Goal: Information Seeking & Learning: Learn about a topic

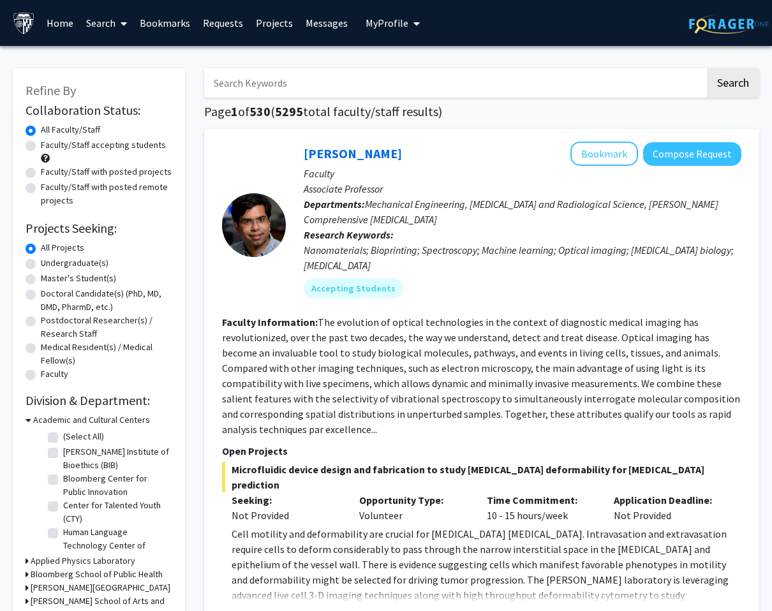
click at [41, 265] on label "Undergraduate(s)" at bounding box center [75, 262] width 68 height 13
click at [41, 265] on input "Undergraduate(s)" at bounding box center [45, 260] width 8 height 8
radio input "true"
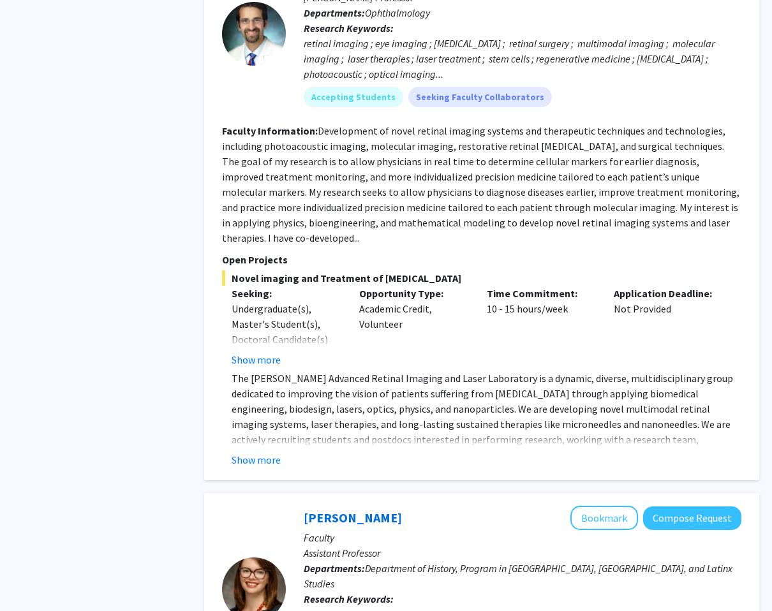
scroll to position [1171, 0]
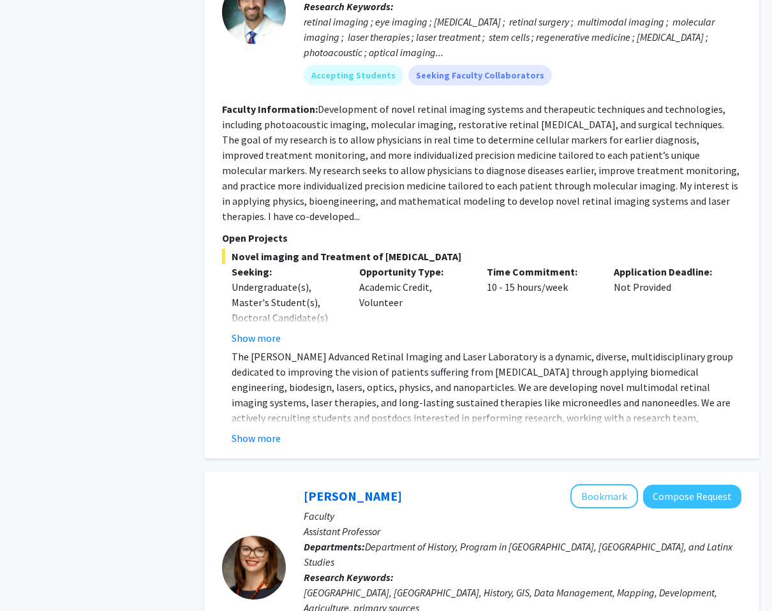
click at [244, 401] on fg-read-more "The [PERSON_NAME] Advanced Retinal Imaging and Laser Laboratory is a dynamic, d…" at bounding box center [481, 397] width 519 height 97
click at [248, 431] on button "Show more" at bounding box center [256, 438] width 49 height 15
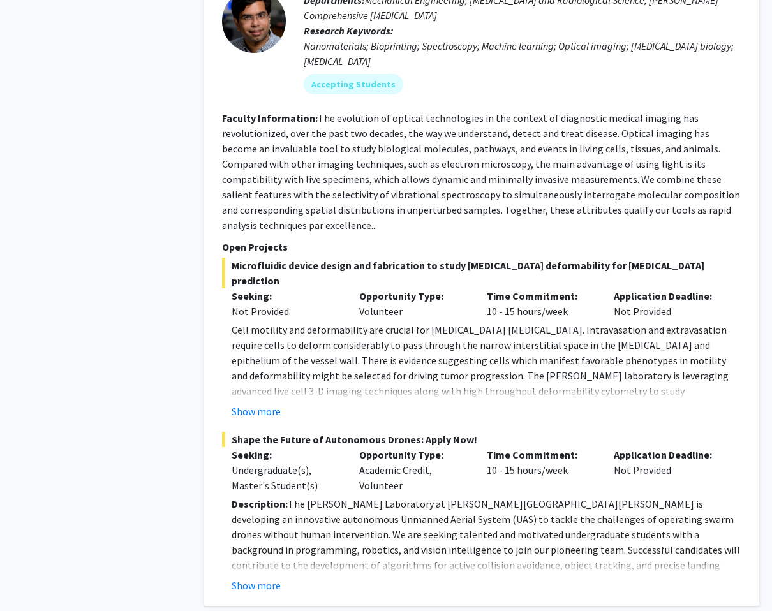
scroll to position [5427, 0]
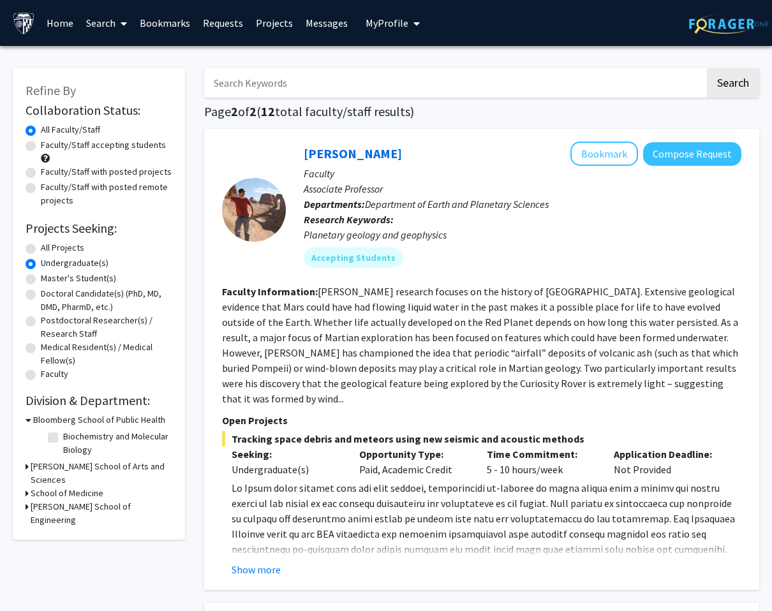
click at [75, 264] on label "Undergraduate(s)" at bounding box center [75, 262] width 68 height 13
click at [49, 264] on input "Undergraduate(s)" at bounding box center [45, 260] width 8 height 8
click at [45, 244] on label "All Projects" at bounding box center [62, 247] width 43 height 13
click at [45, 244] on input "All Projects" at bounding box center [45, 245] width 8 height 8
radio input "true"
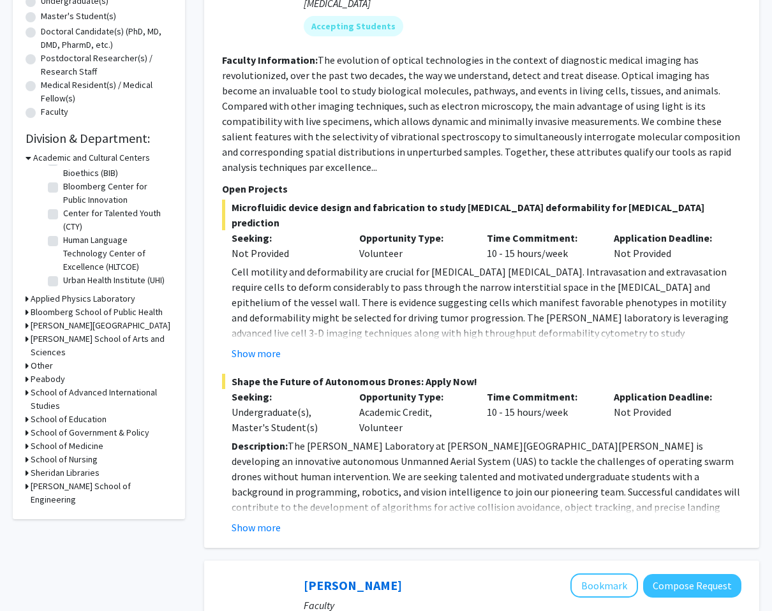
scroll to position [296, 0]
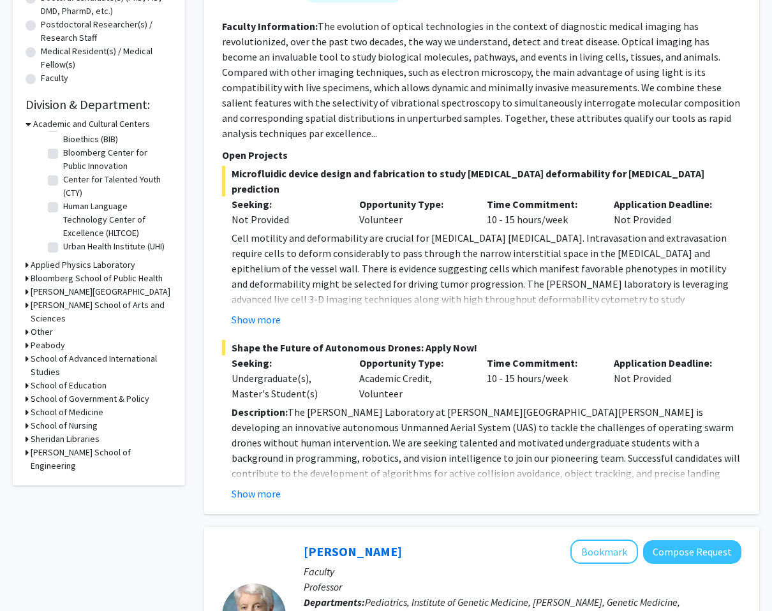
click at [71, 406] on h3 "School of Medicine" at bounding box center [67, 412] width 73 height 13
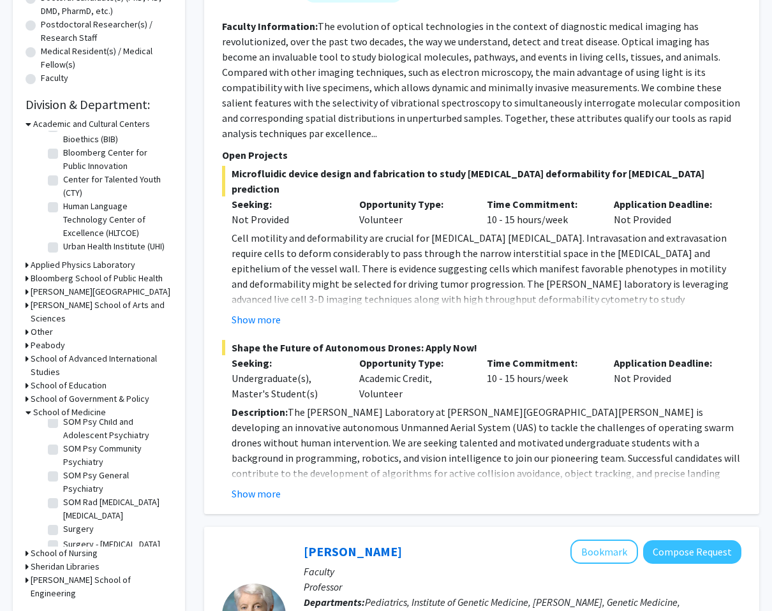
scroll to position [1929, 0]
click at [63, 539] on label "Surgery - [MEDICAL_DATA] and Endovascular Therapy" at bounding box center [116, 552] width 106 height 27
click at [63, 539] on input "Surgery - [MEDICAL_DATA] and Endovascular Therapy" at bounding box center [67, 543] width 8 height 8
checkbox input "true"
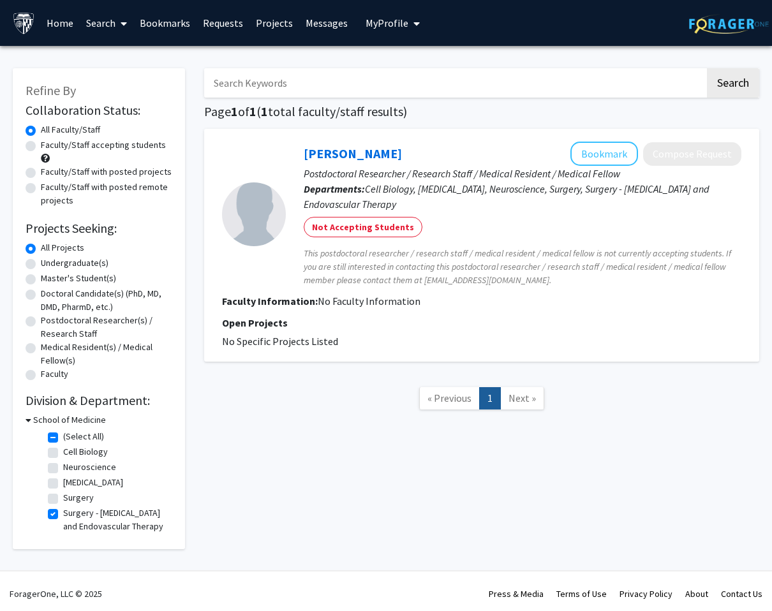
click at [63, 500] on label "Surgery" at bounding box center [78, 497] width 31 height 13
click at [63, 500] on input "Surgery" at bounding box center [67, 495] width 8 height 8
checkbox input "true"
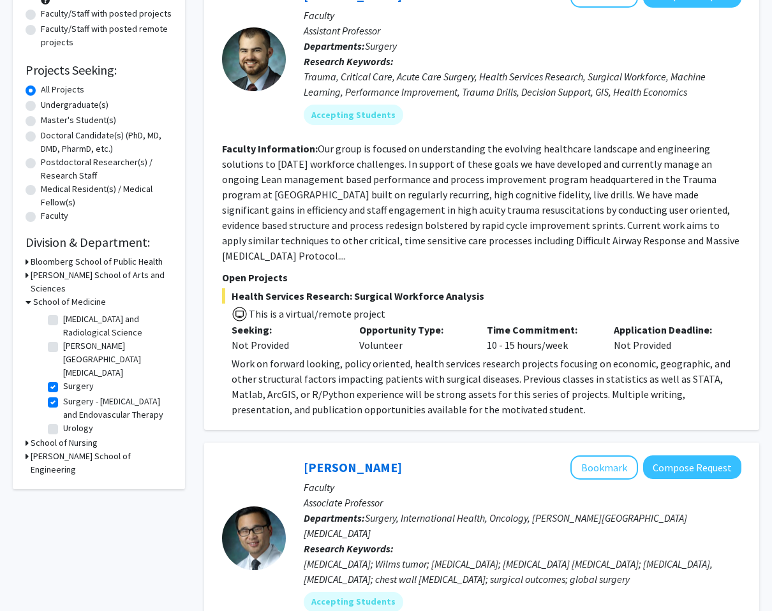
scroll to position [427, 0]
click at [63, 350] on label "[PERSON_NAME][GEOGRAPHIC_DATA][MEDICAL_DATA]" at bounding box center [116, 362] width 106 height 40
click at [63, 350] on input "[PERSON_NAME][GEOGRAPHIC_DATA][MEDICAL_DATA]" at bounding box center [67, 346] width 8 height 8
checkbox input "true"
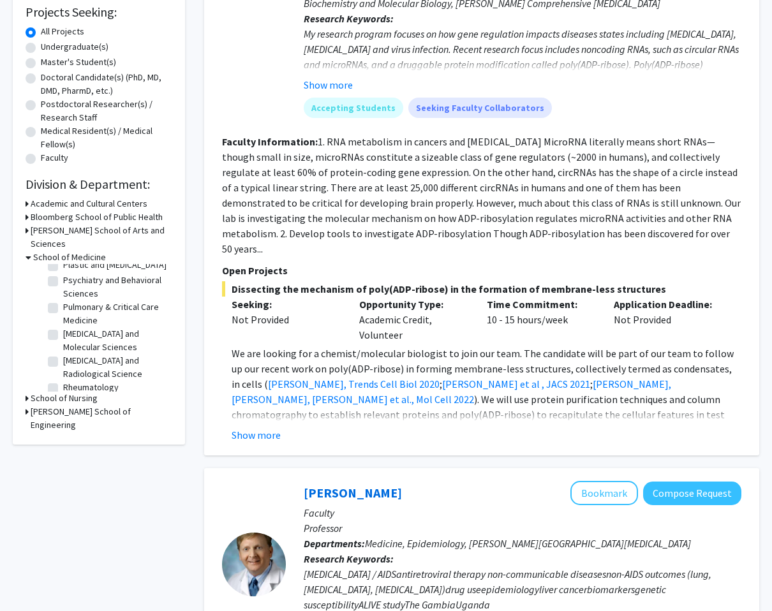
scroll to position [907, 0]
click at [63, 341] on label "[MEDICAL_DATA] and Molecular Sciences" at bounding box center [116, 354] width 106 height 27
click at [63, 341] on input "[MEDICAL_DATA] and Molecular Sciences" at bounding box center [67, 345] width 8 height 8
checkbox input "true"
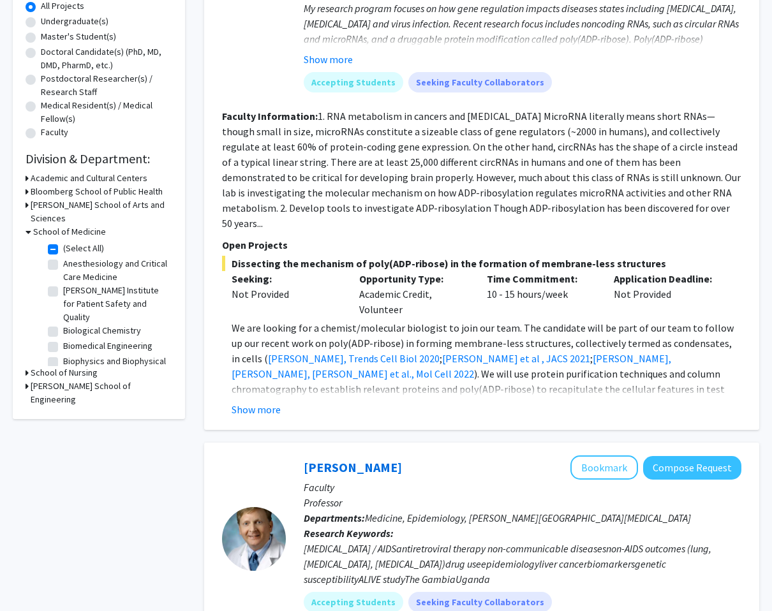
scroll to position [4, 0]
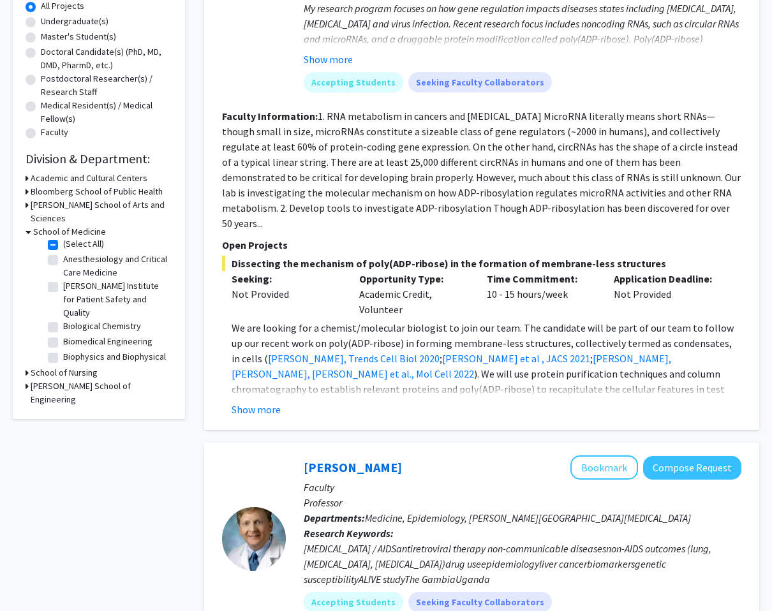
click at [63, 253] on label "Anesthesiology and Critical Care Medicine" at bounding box center [116, 266] width 106 height 27
click at [63, 253] on input "Anesthesiology and Critical Care Medicine" at bounding box center [67, 257] width 8 height 8
checkbox input "true"
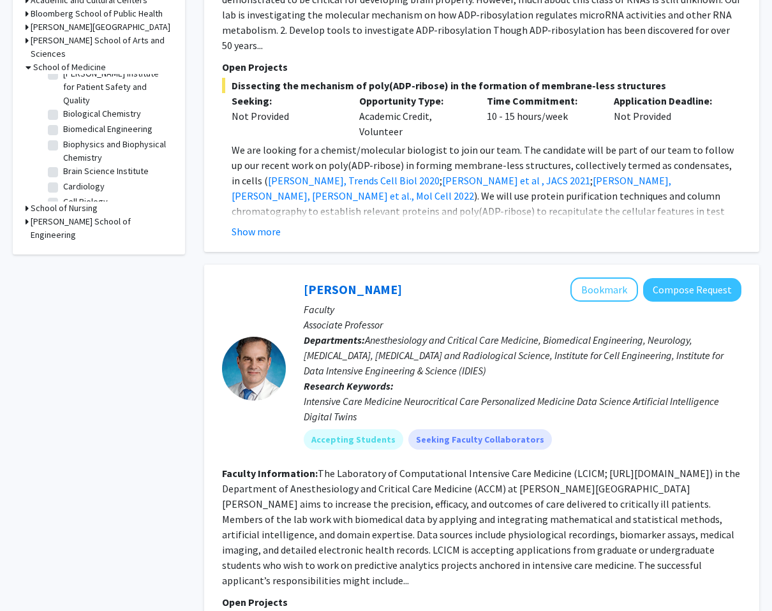
scroll to position [85, 0]
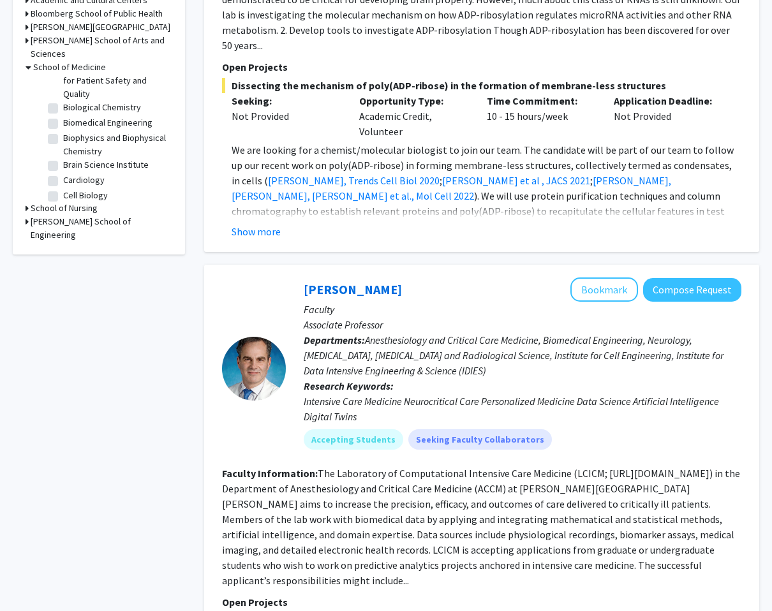
click at [63, 158] on label "Brain Science Institute" at bounding box center [105, 164] width 85 height 13
click at [63, 158] on input "Brain Science Institute" at bounding box center [67, 162] width 8 height 8
checkbox input "true"
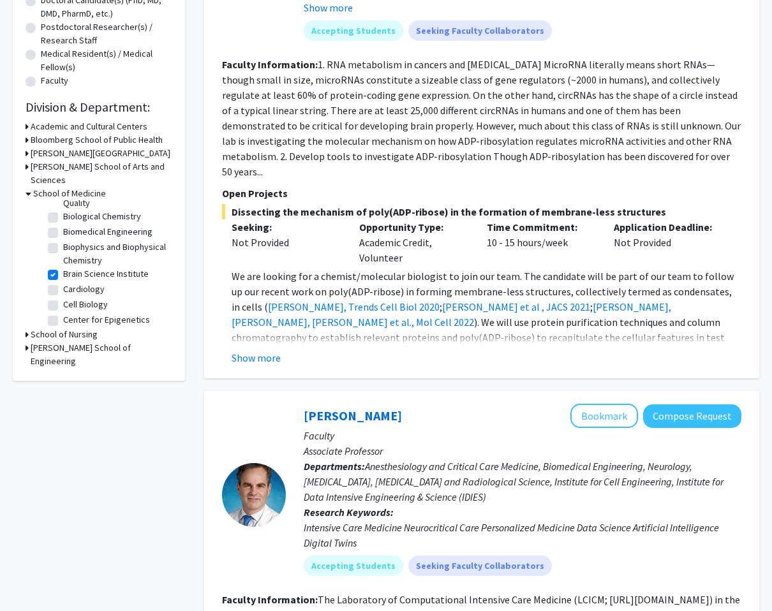
scroll to position [114, 0]
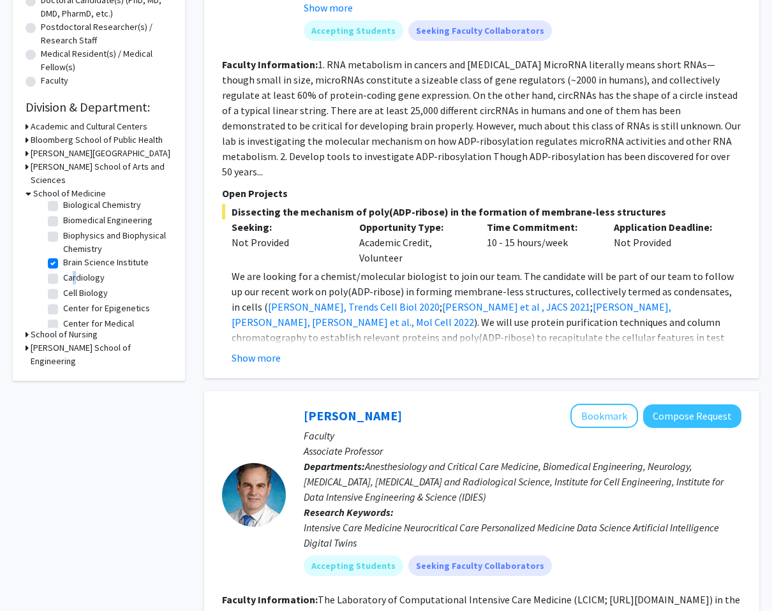
click at [63, 271] on label "Cardiology" at bounding box center [83, 277] width 41 height 13
click at [63, 271] on input "Cardiology" at bounding box center [67, 275] width 8 height 8
checkbox input "true"
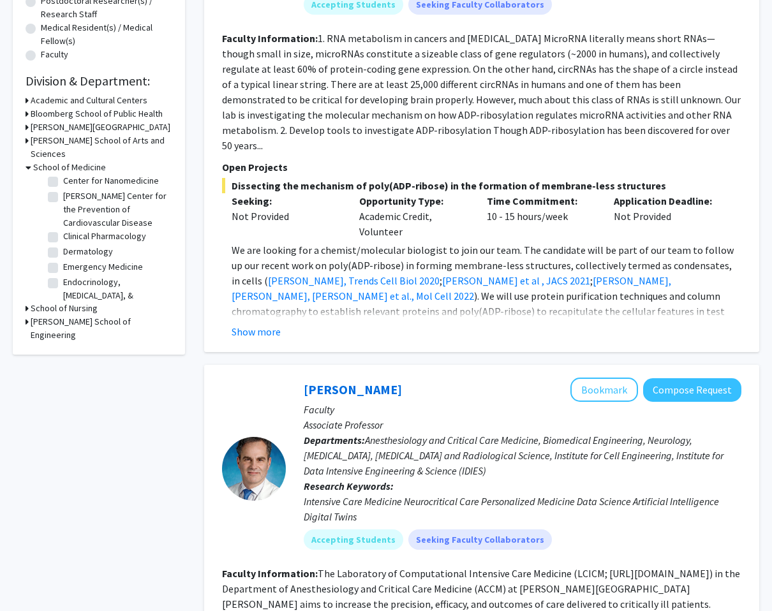
scroll to position [273, 0]
click at [63, 243] on label "Dermatology" at bounding box center [88, 249] width 50 height 13
click at [63, 243] on input "Dermatology" at bounding box center [67, 247] width 8 height 8
checkbox input "true"
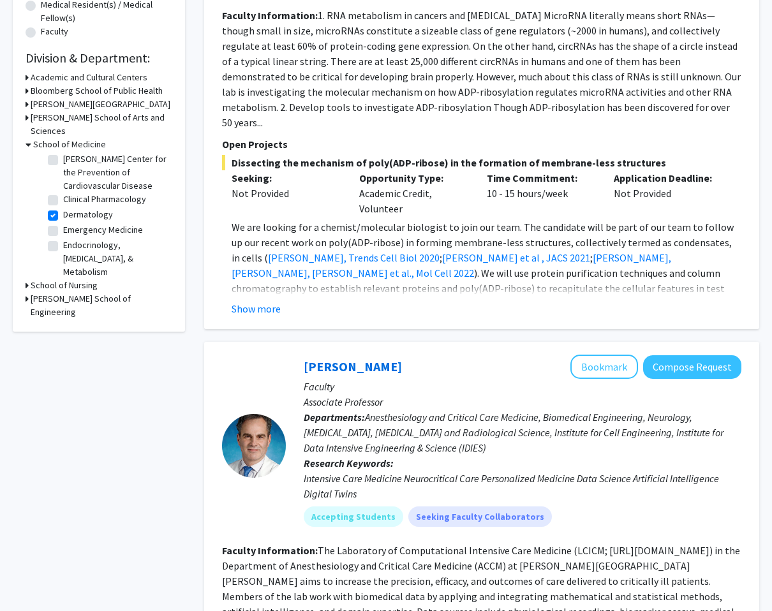
click at [63, 223] on label "Emergency Medicine" at bounding box center [103, 229] width 80 height 13
click at [63, 223] on input "Emergency Medicine" at bounding box center [67, 227] width 8 height 8
checkbox input "true"
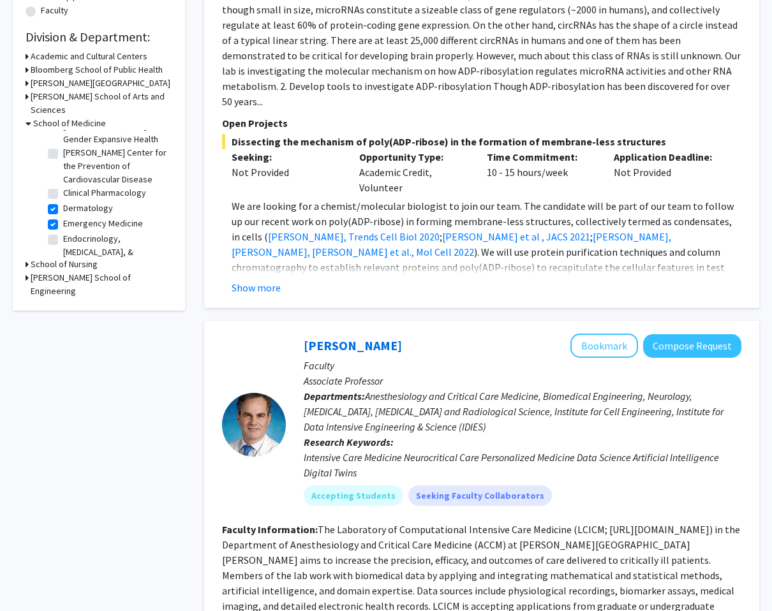
click at [63, 232] on label "Endocrinology, [MEDICAL_DATA], & Metabolism" at bounding box center [116, 252] width 106 height 40
click at [63, 232] on input "Endocrinology, [MEDICAL_DATA], & Metabolism" at bounding box center [67, 236] width 8 height 8
checkbox input "true"
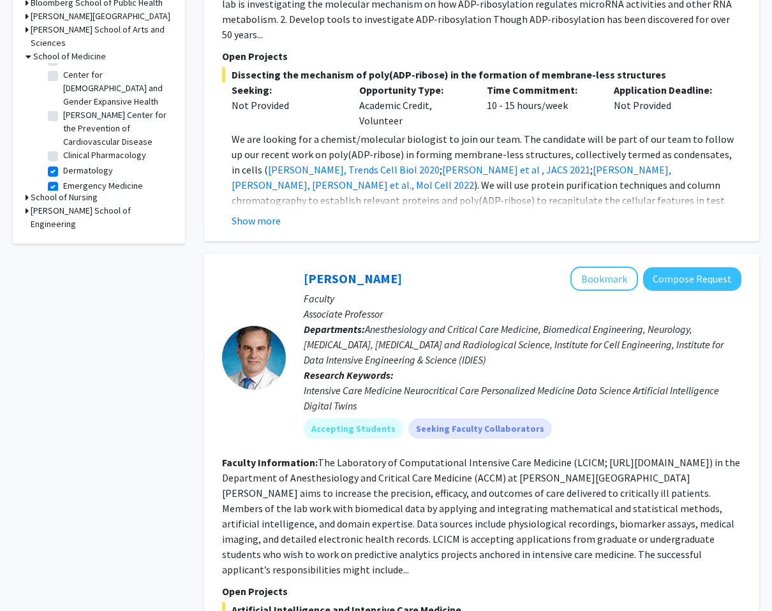
click at [63, 108] on label "[PERSON_NAME] Center for the Prevention of Cardiovascular Disease" at bounding box center [116, 128] width 106 height 40
click at [63, 108] on input "[PERSON_NAME] Center for the Prevention of Cardiovascular Disease" at bounding box center [67, 112] width 8 height 8
checkbox input "true"
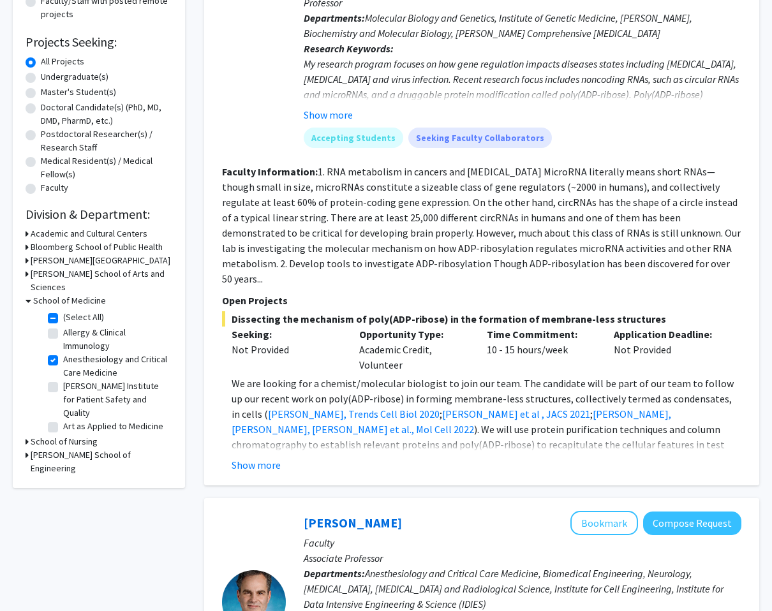
click at [63, 311] on label "(Select All)" at bounding box center [83, 317] width 41 height 13
click at [63, 311] on input "(Select All)" at bounding box center [67, 315] width 8 height 8
checkbox input "false"
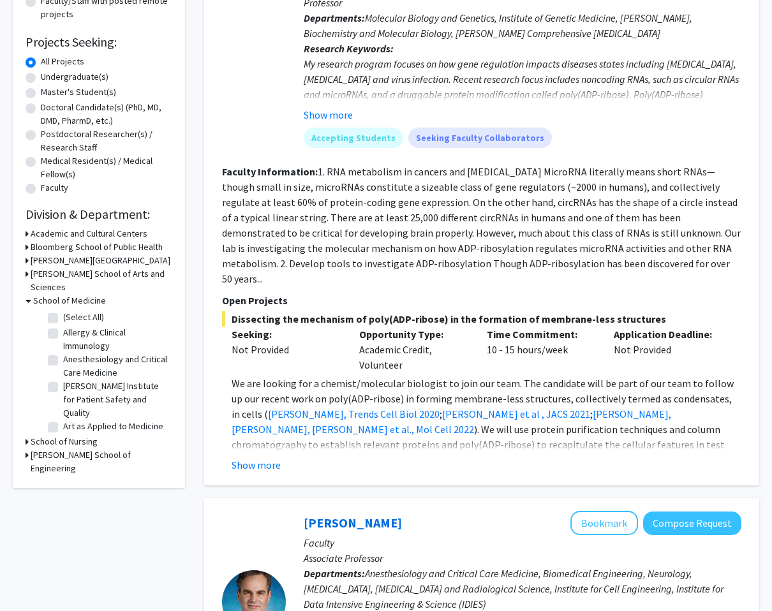
checkbox input "false"
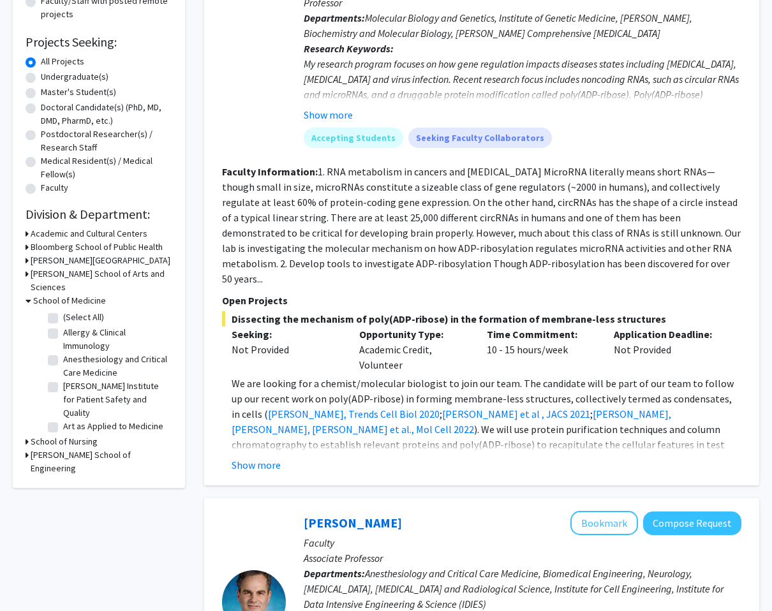
checkbox input "false"
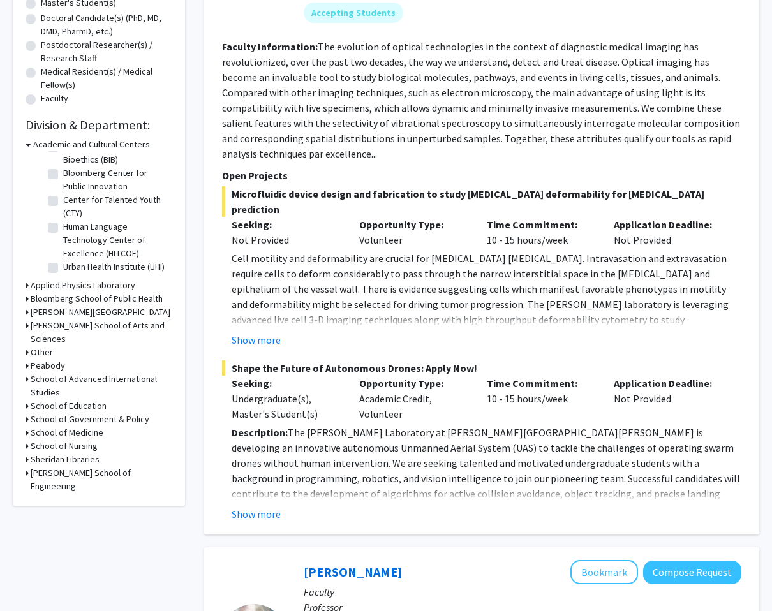
click at [58, 426] on h3 "School of Medicine" at bounding box center [67, 432] width 73 height 13
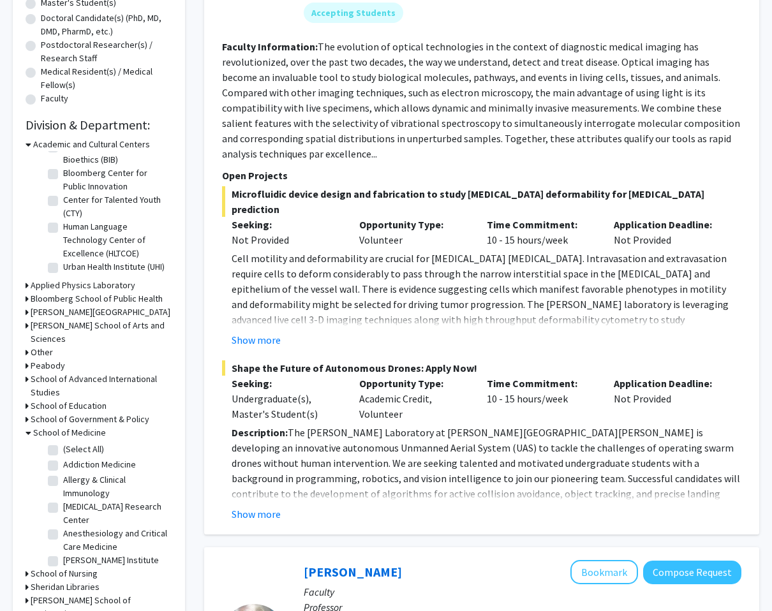
click at [63, 443] on label "(Select All)" at bounding box center [83, 449] width 41 height 13
click at [63, 443] on input "(Select All)" at bounding box center [67, 447] width 8 height 8
checkbox input "true"
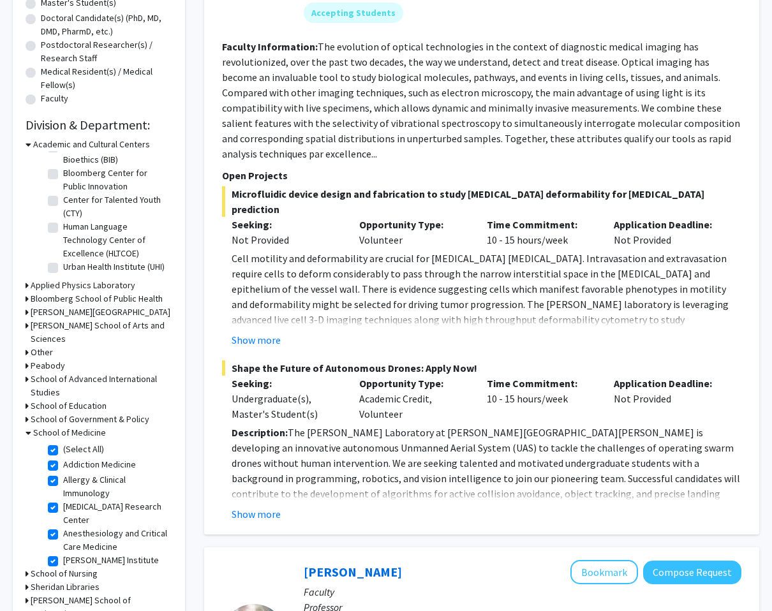
checkbox input "true"
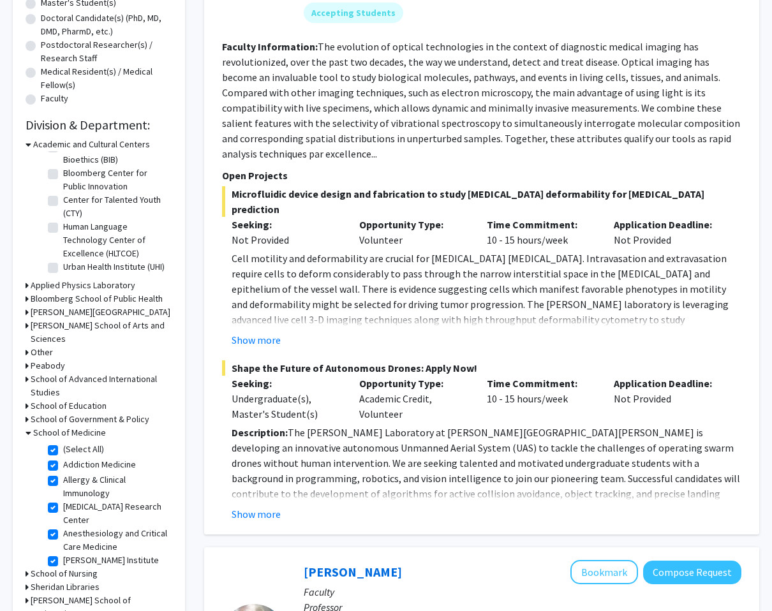
checkbox input "true"
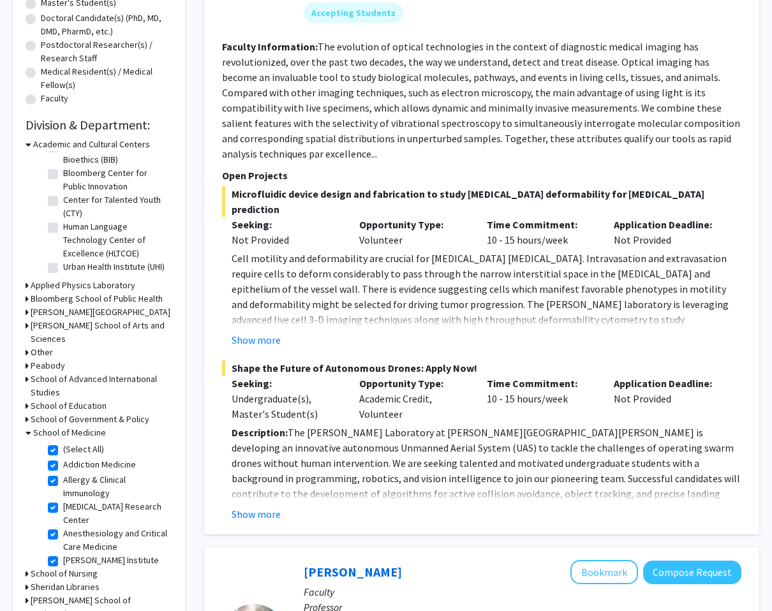
checkbox input "true"
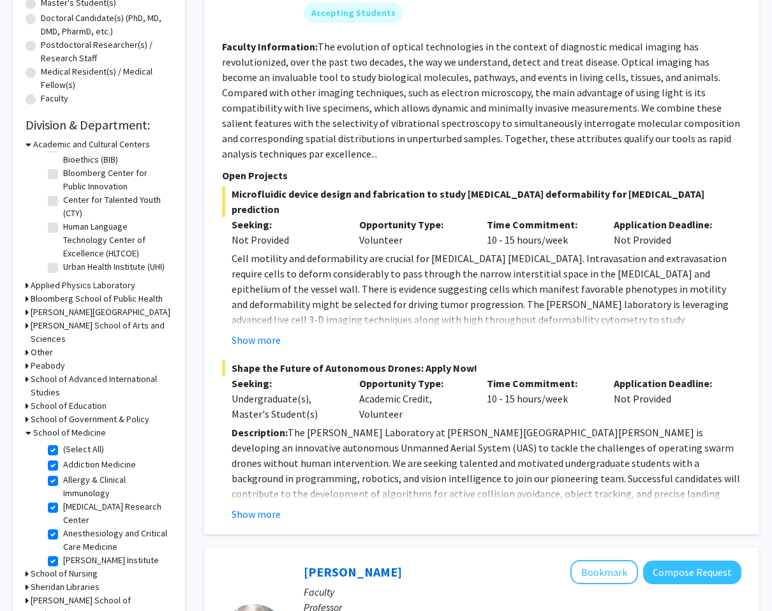
checkbox input "true"
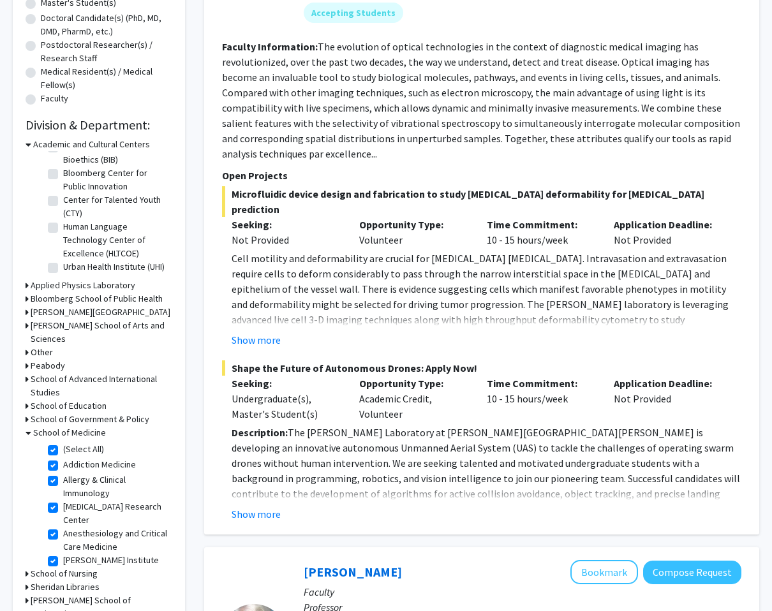
checkbox input "true"
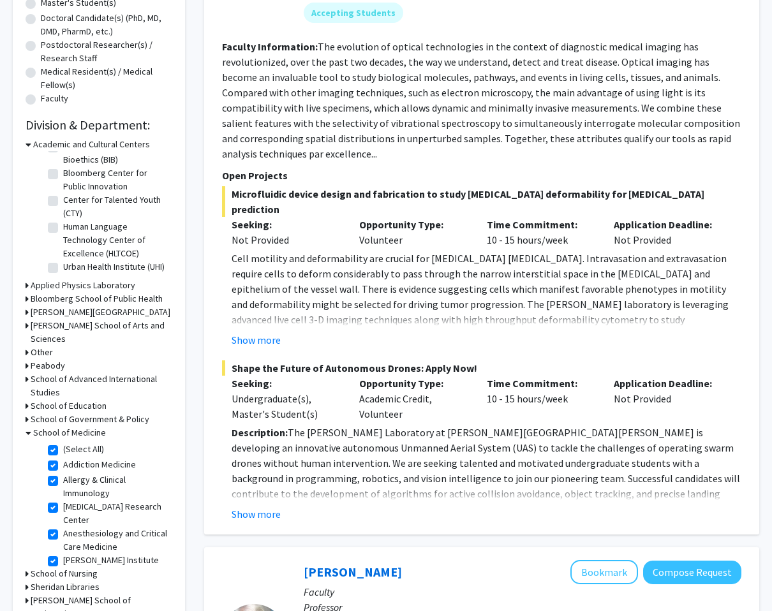
checkbox input "true"
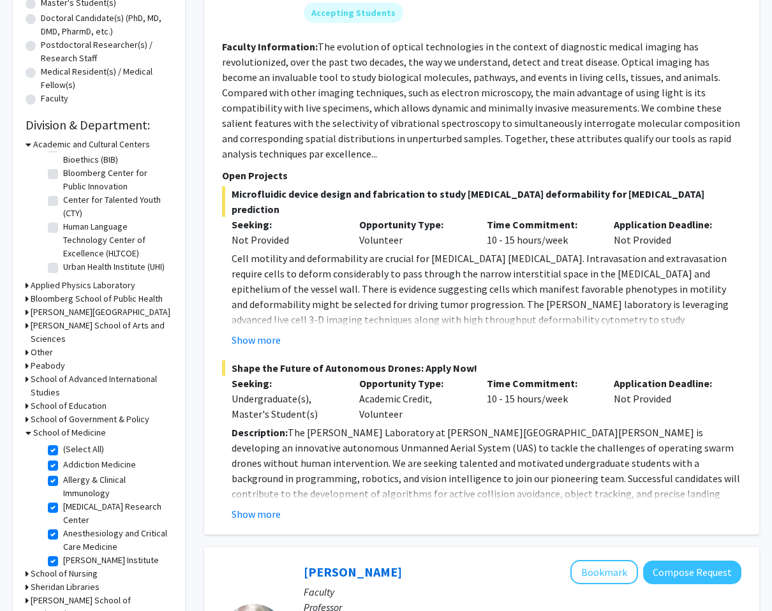
checkbox input "true"
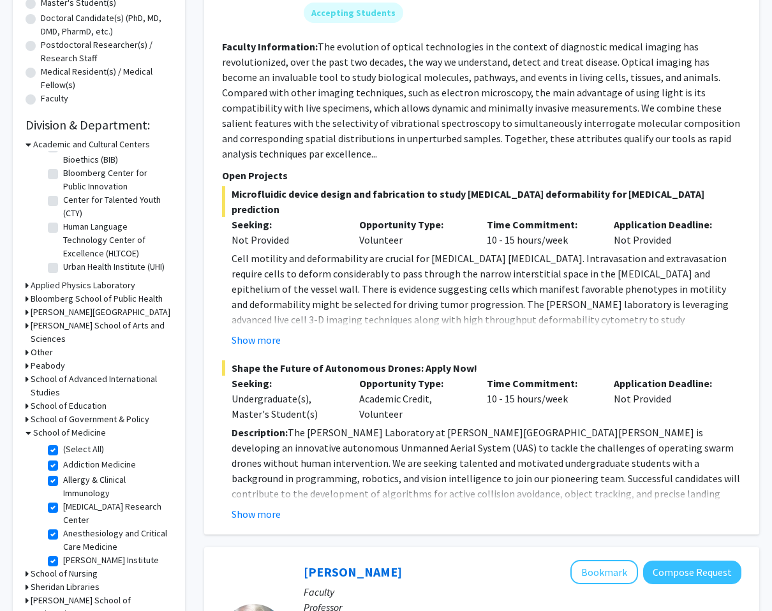
checkbox input "true"
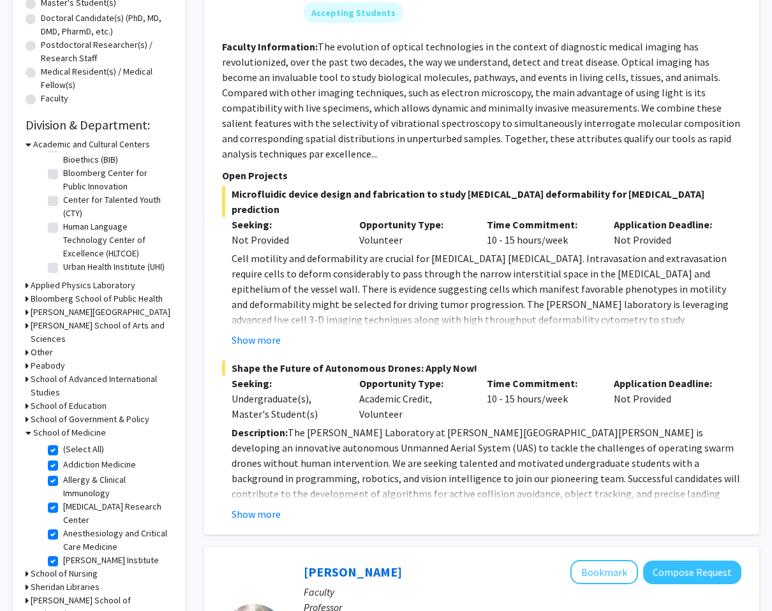
checkbox input "true"
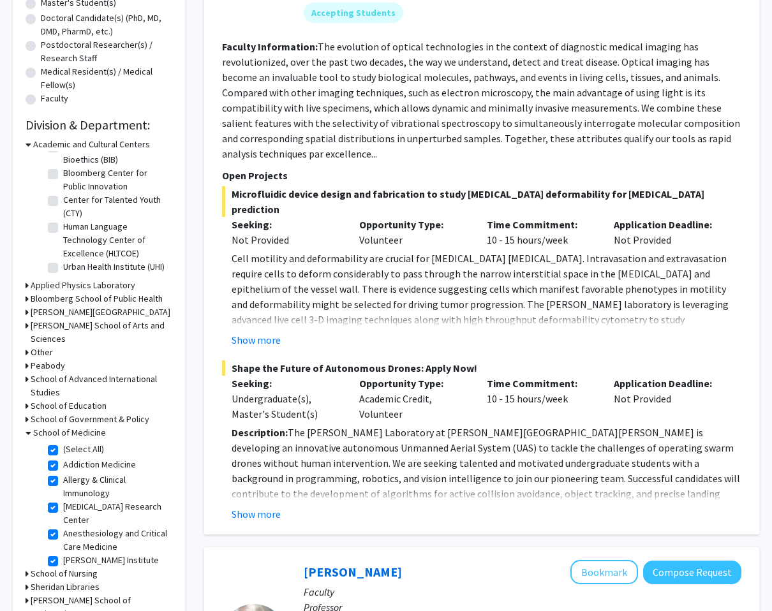
checkbox input "true"
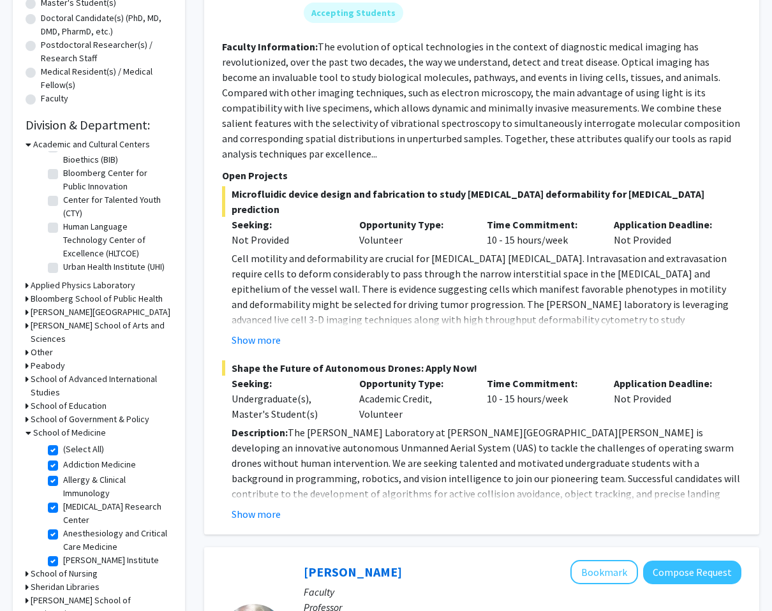
checkbox input "true"
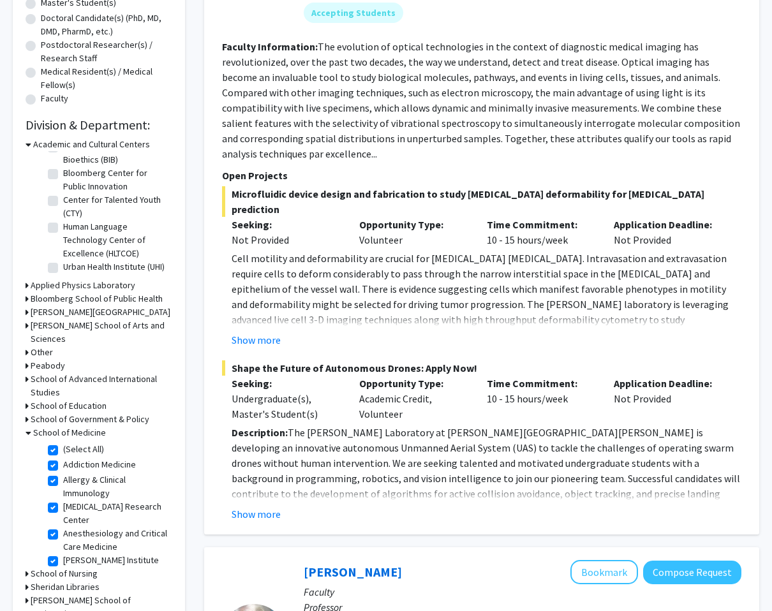
checkbox input "true"
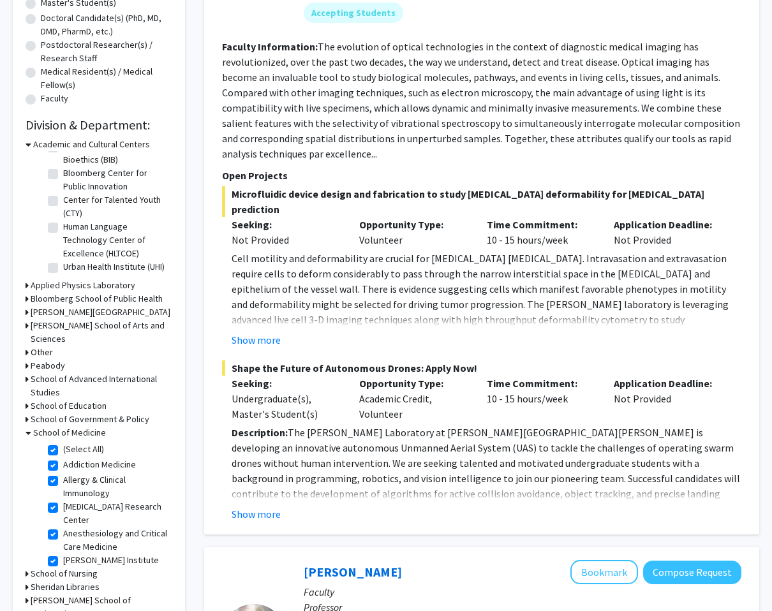
checkbox input "true"
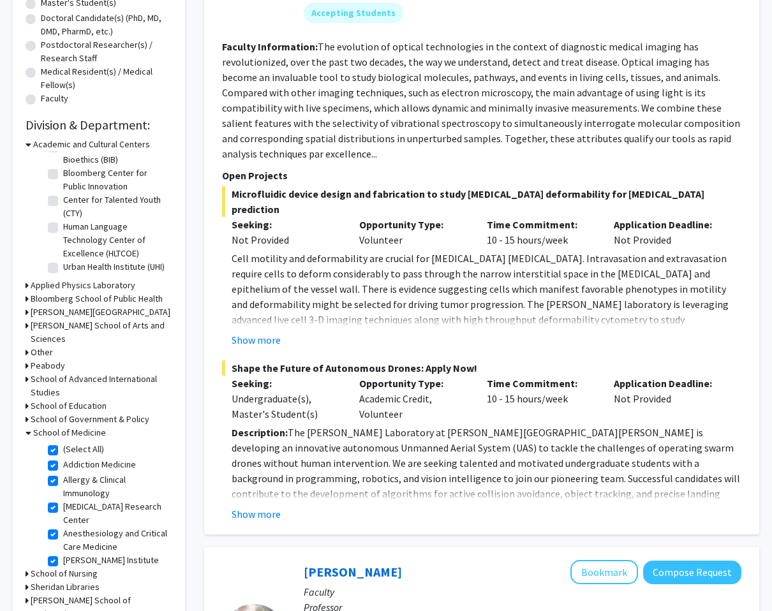
checkbox input "true"
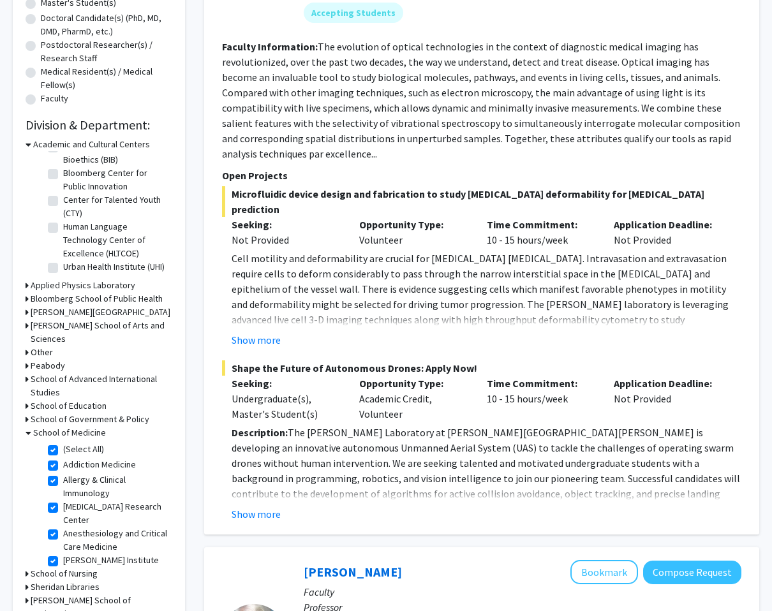
checkbox input "true"
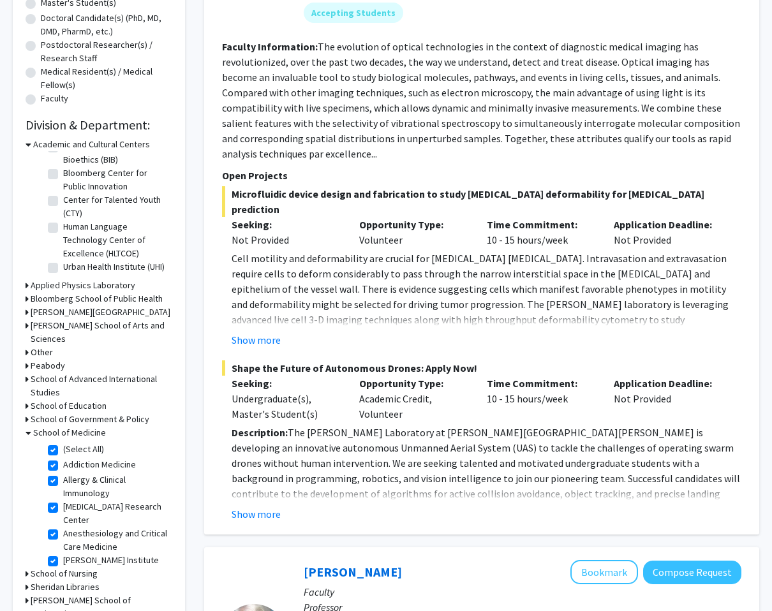
checkbox input "true"
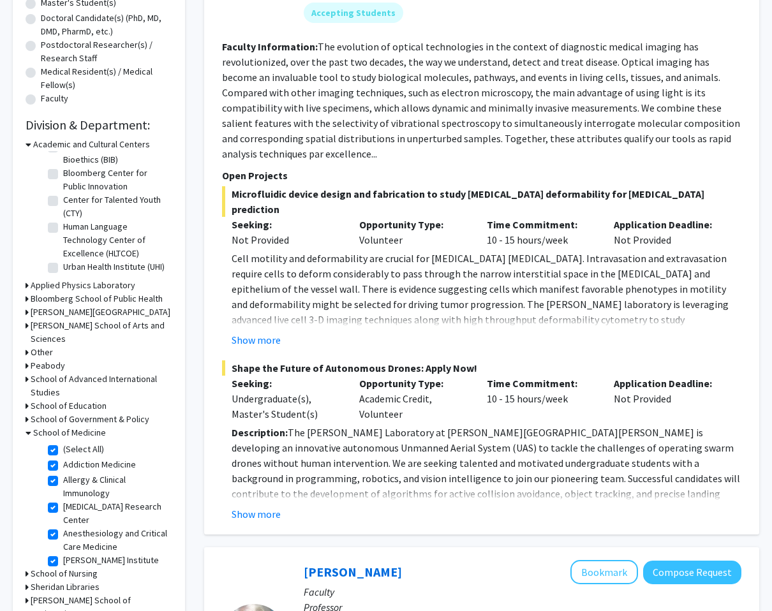
checkbox input "true"
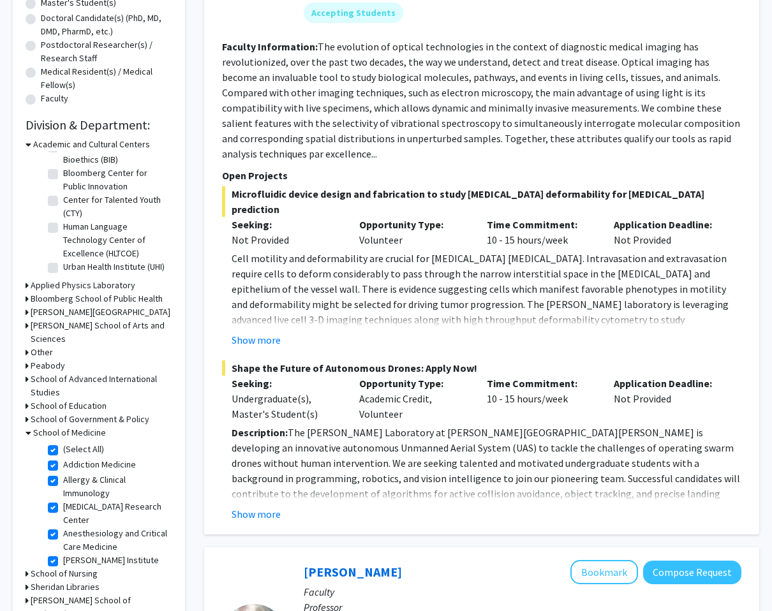
checkbox input "true"
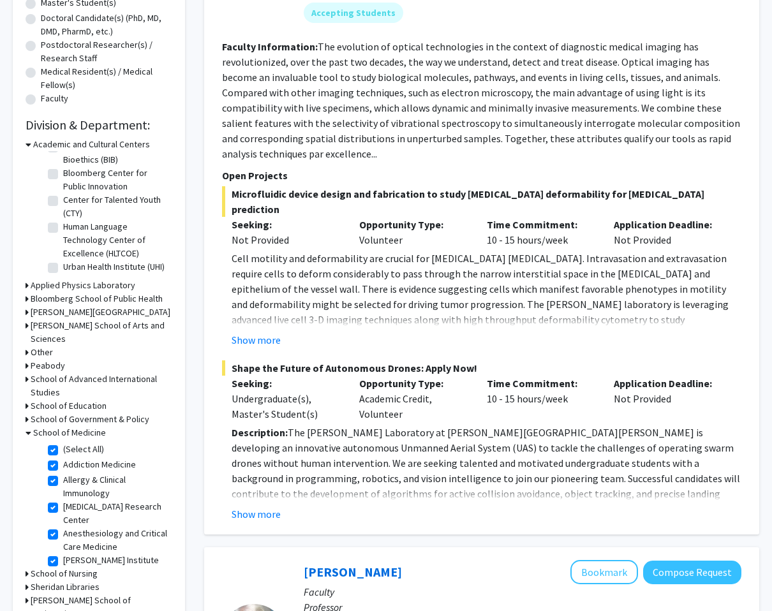
checkbox input "true"
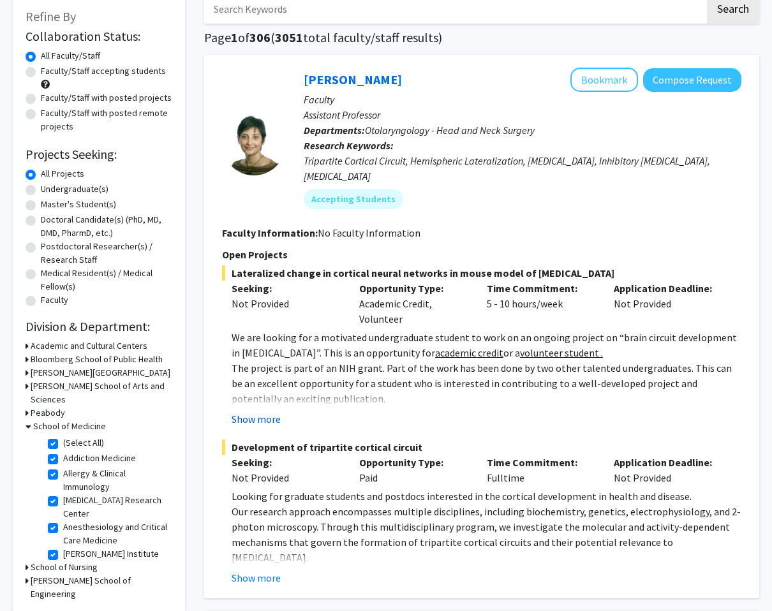
click at [256, 412] on button "Show more" at bounding box center [256, 419] width 49 height 15
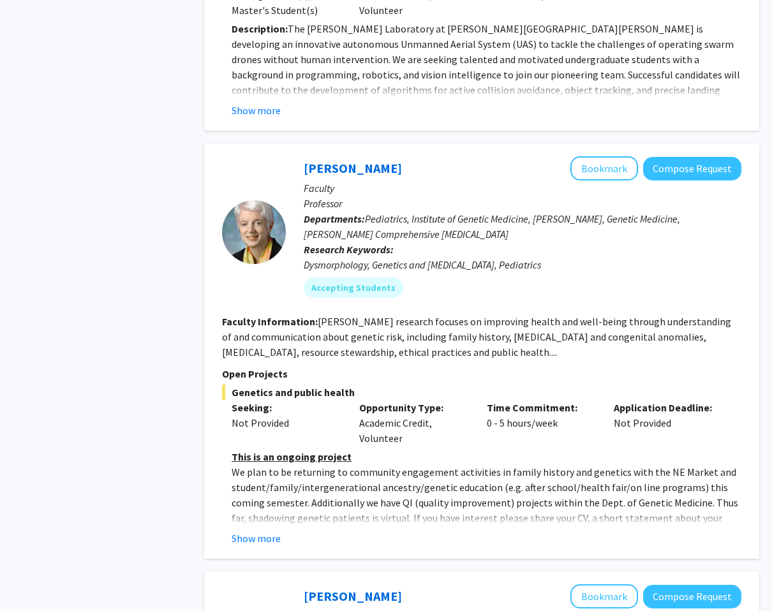
scroll to position [3014, 0]
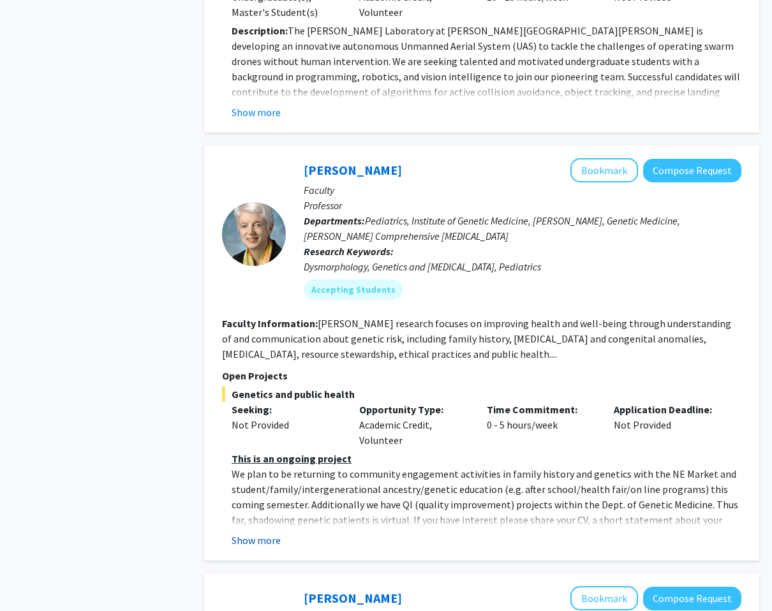
click at [264, 533] on button "Show more" at bounding box center [256, 540] width 49 height 15
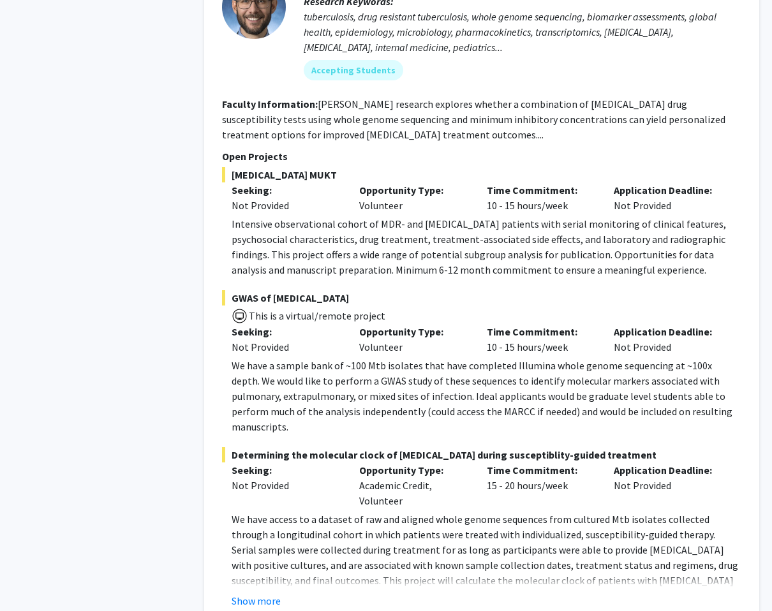
scroll to position [5826, 0]
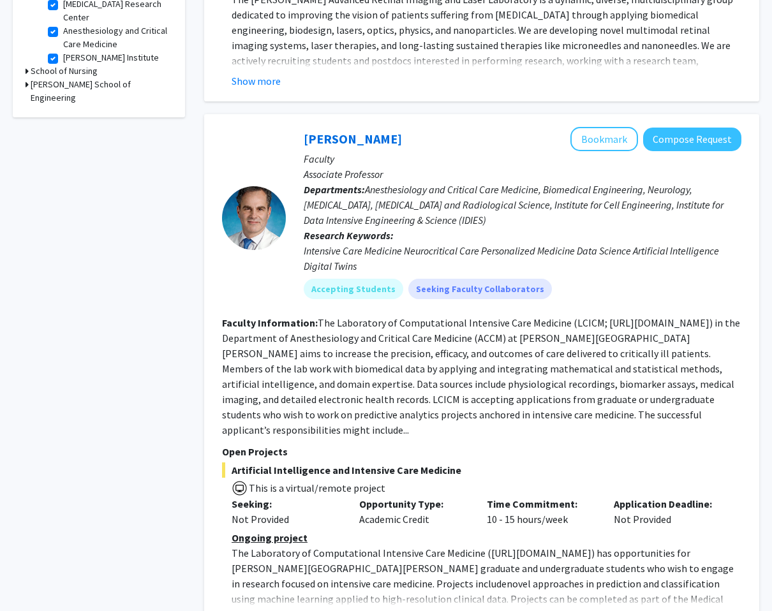
scroll to position [581, 0]
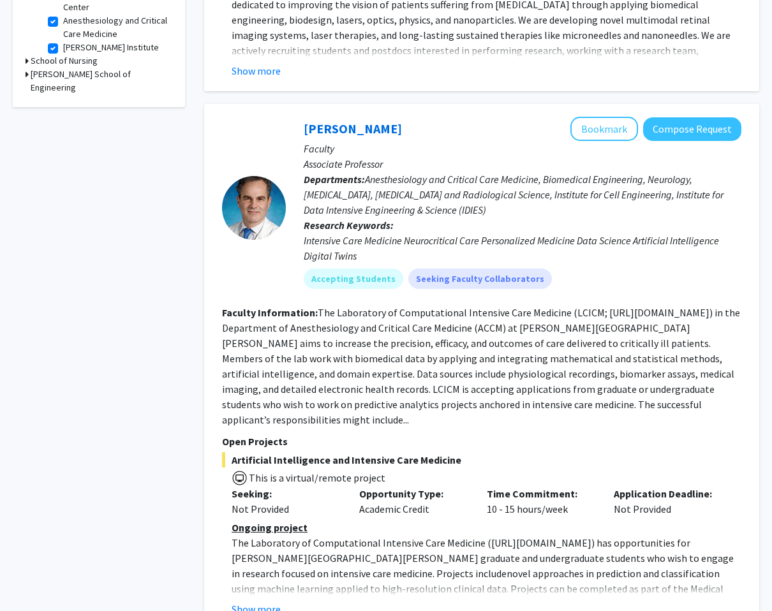
click at [325, 390] on fg-read-more "The Laboratory of Computational Intensive Care Medicine (LCICM; [URL][DOMAIN_NA…" at bounding box center [481, 366] width 518 height 120
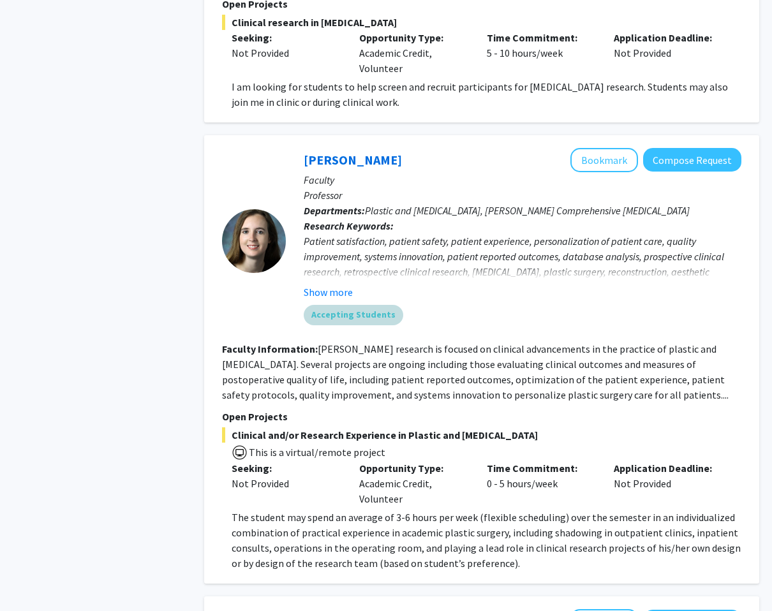
scroll to position [1510, 0]
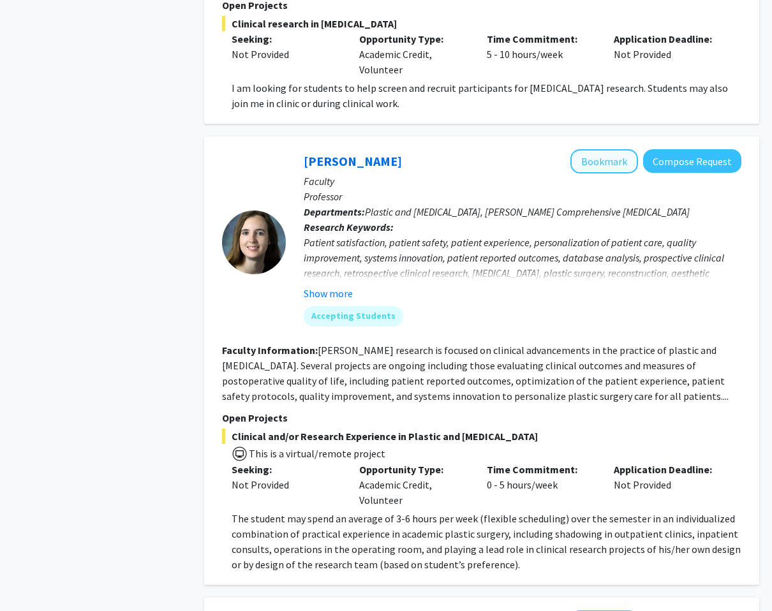
click at [591, 149] on button "Bookmark" at bounding box center [604, 161] width 68 height 24
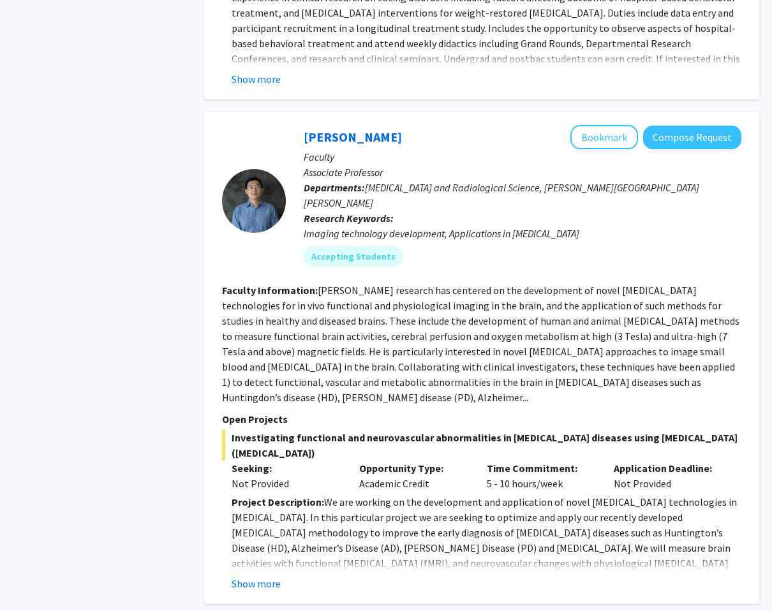
scroll to position [2436, 0]
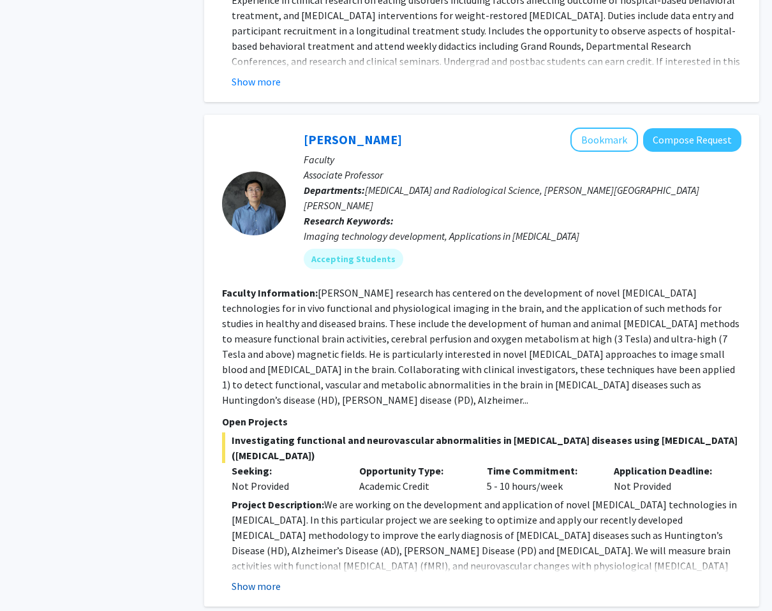
click at [261, 579] on button "Show more" at bounding box center [256, 586] width 49 height 15
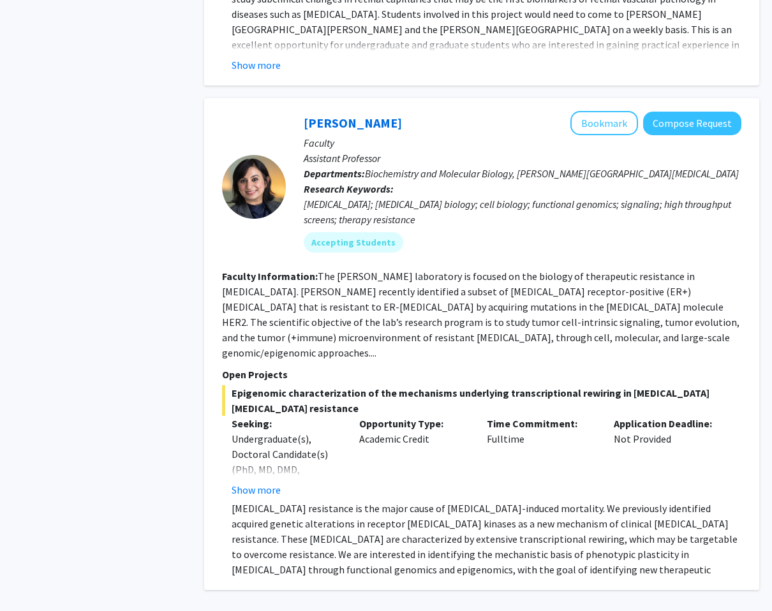
scroll to position [4843, 0]
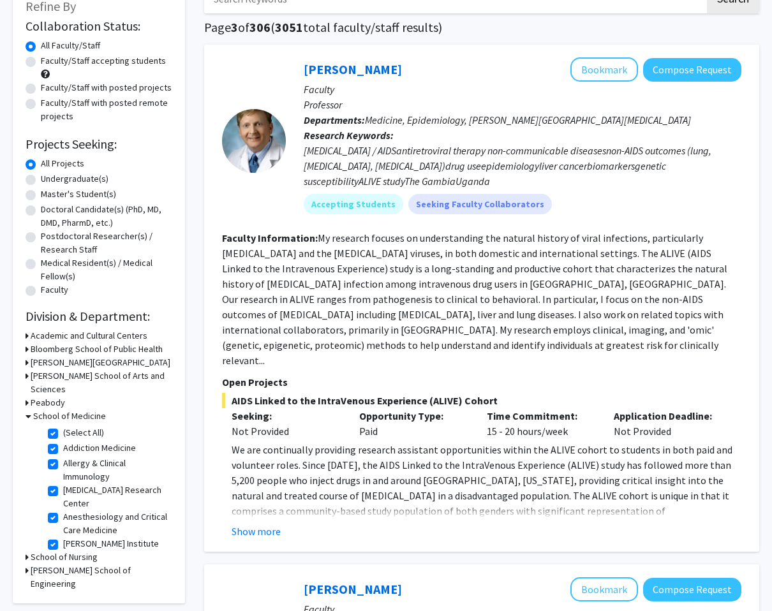
scroll to position [94, 0]
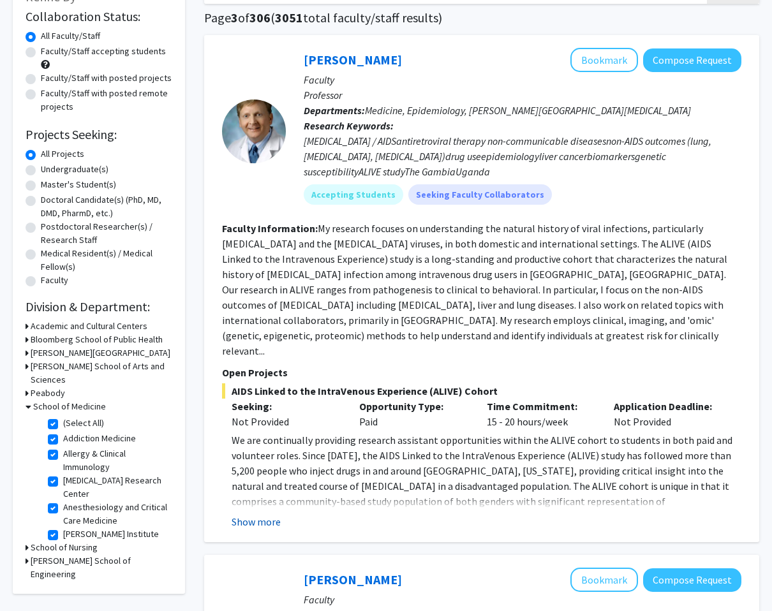
click at [259, 514] on button "Show more" at bounding box center [256, 521] width 49 height 15
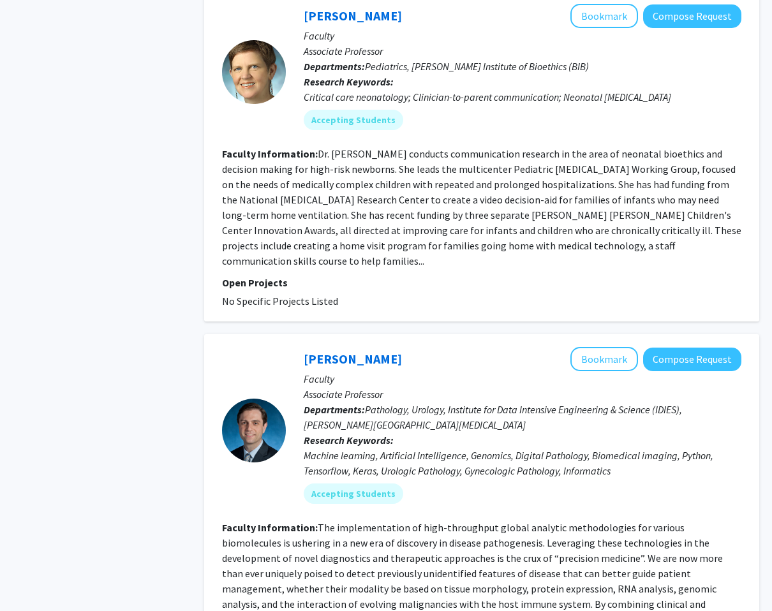
scroll to position [2040, 0]
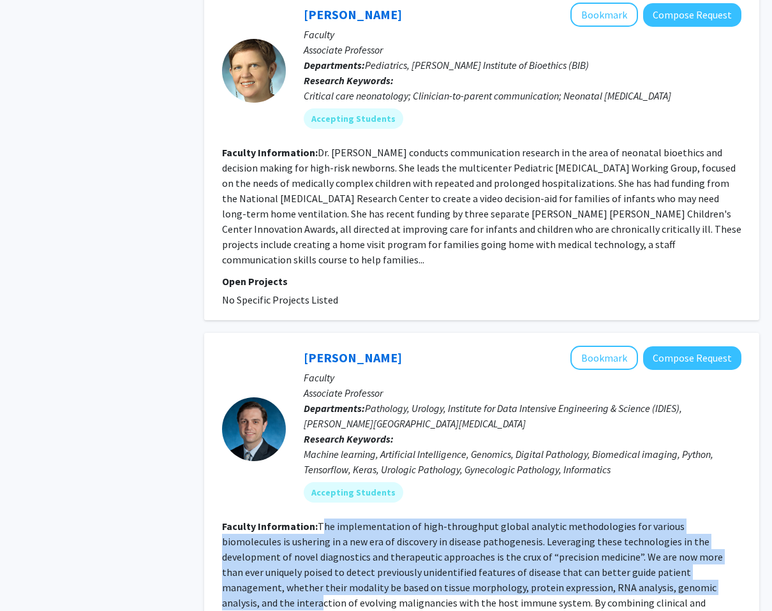
drag, startPoint x: 322, startPoint y: 438, endPoint x: 621, endPoint y: 499, distance: 304.7
click at [625, 520] on fg-read-more "The implementation of high-throughput global analytic methodologies for various…" at bounding box center [472, 580] width 501 height 120
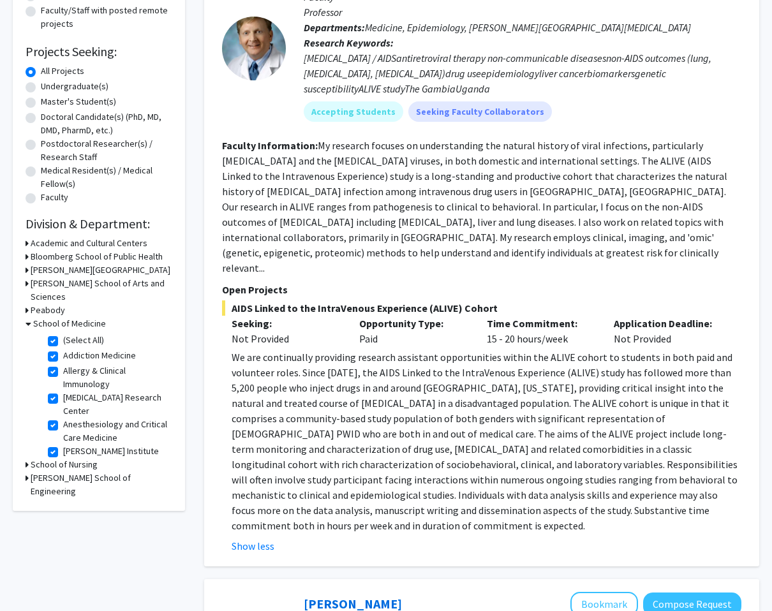
scroll to position [131, 0]
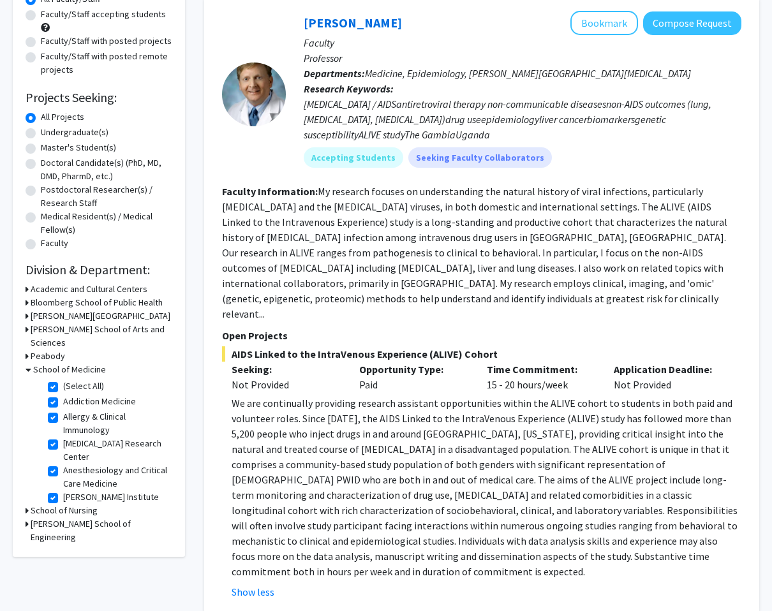
click at [63, 380] on label "(Select All)" at bounding box center [83, 386] width 41 height 13
click at [63, 380] on input "(Select All)" at bounding box center [67, 384] width 8 height 8
checkbox input "false"
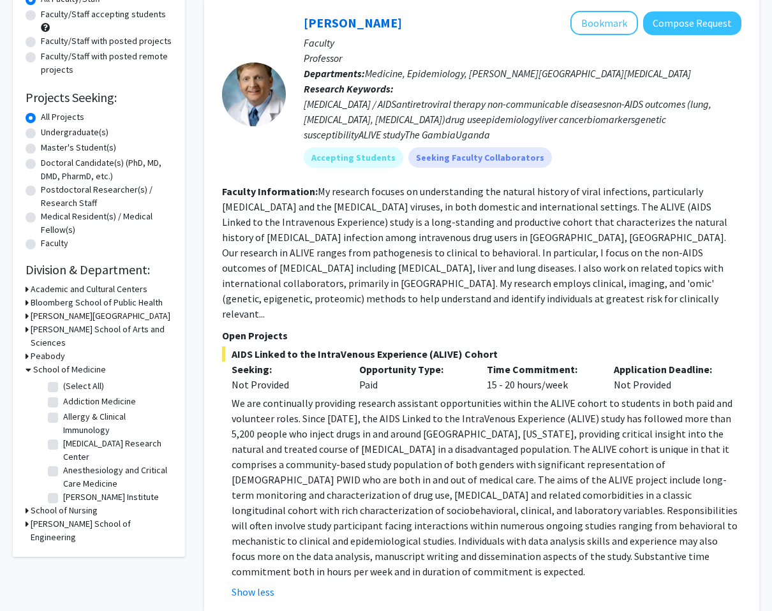
checkbox input "false"
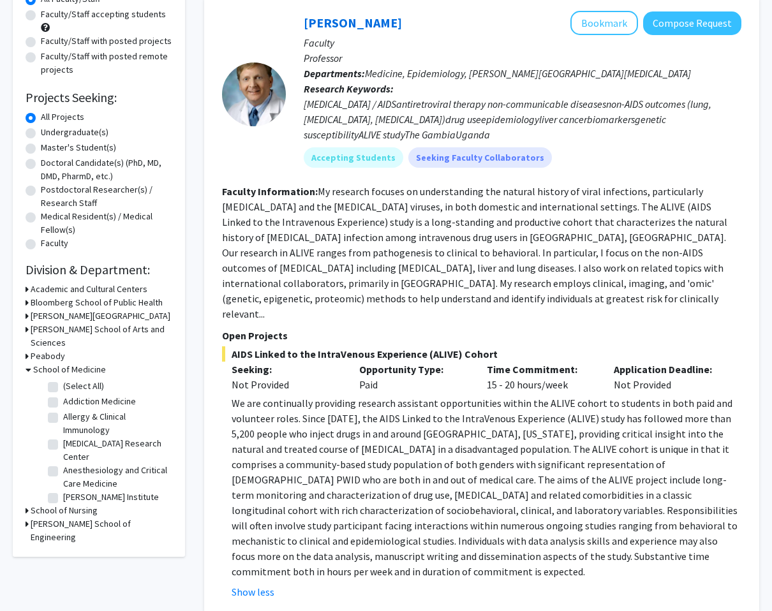
checkbox input "false"
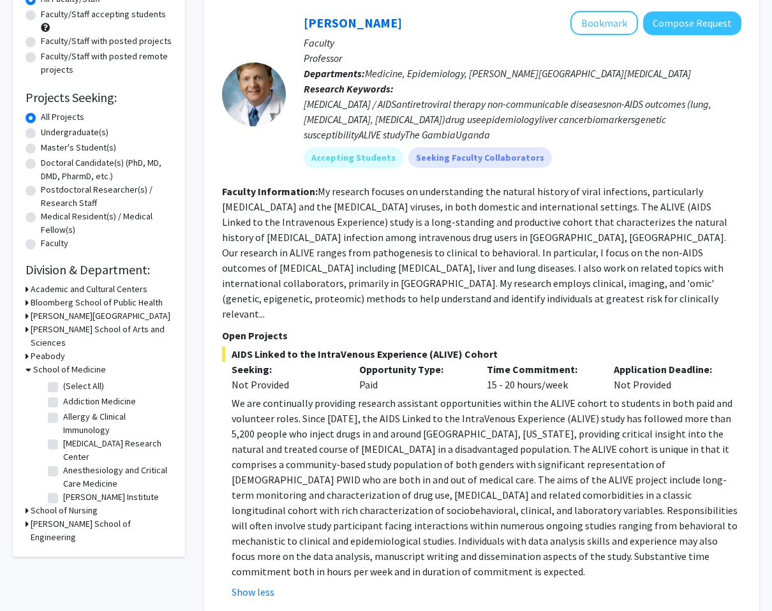
checkbox input "false"
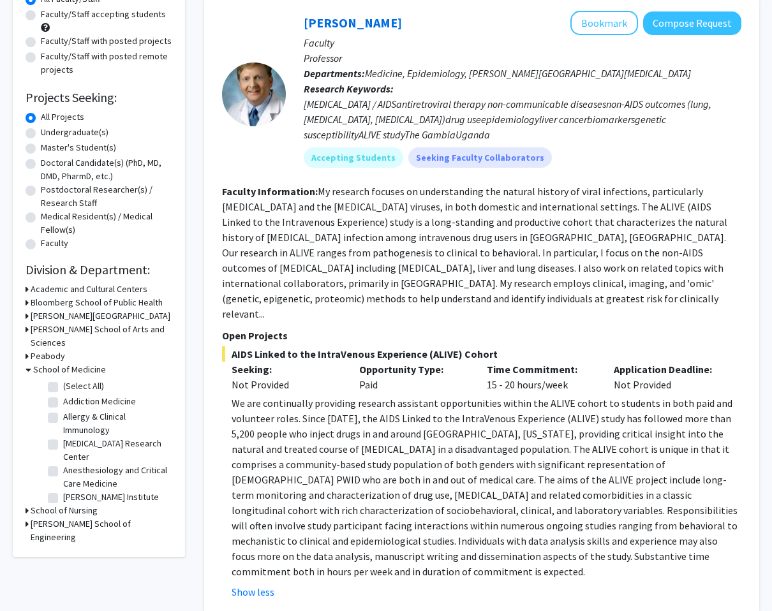
checkbox input "false"
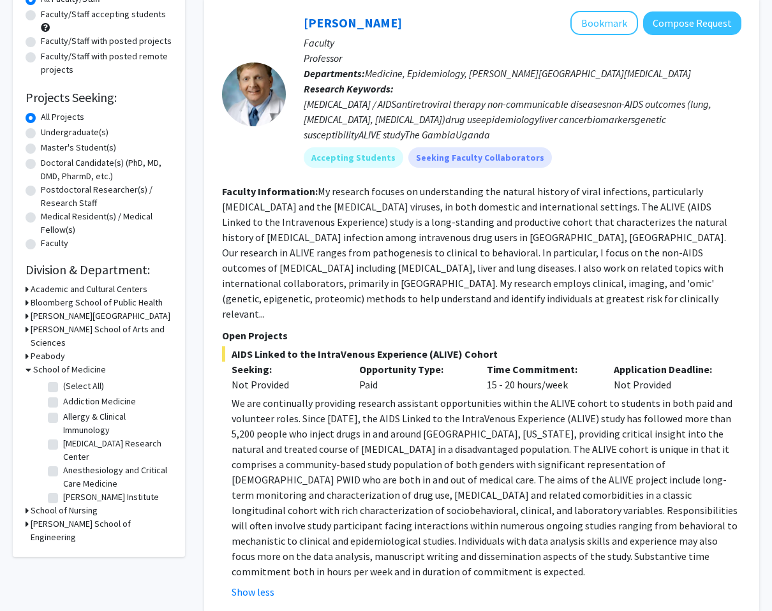
checkbox input "false"
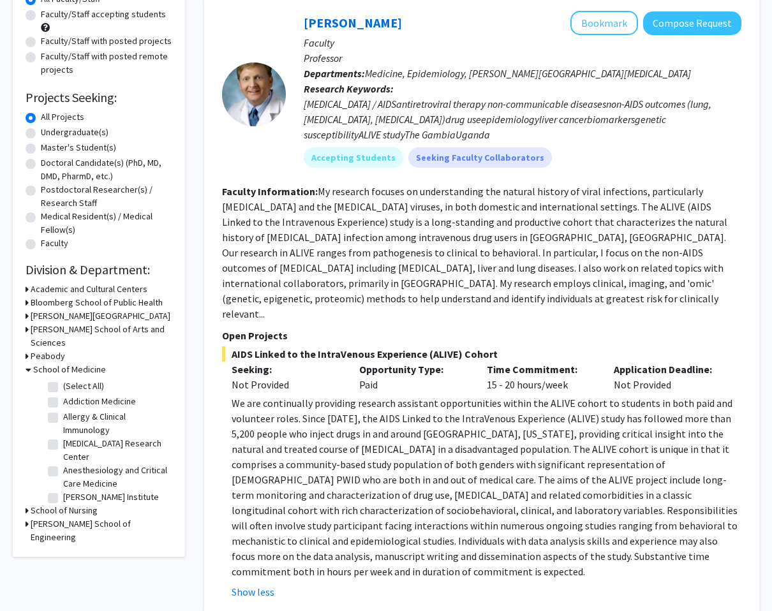
checkbox input "false"
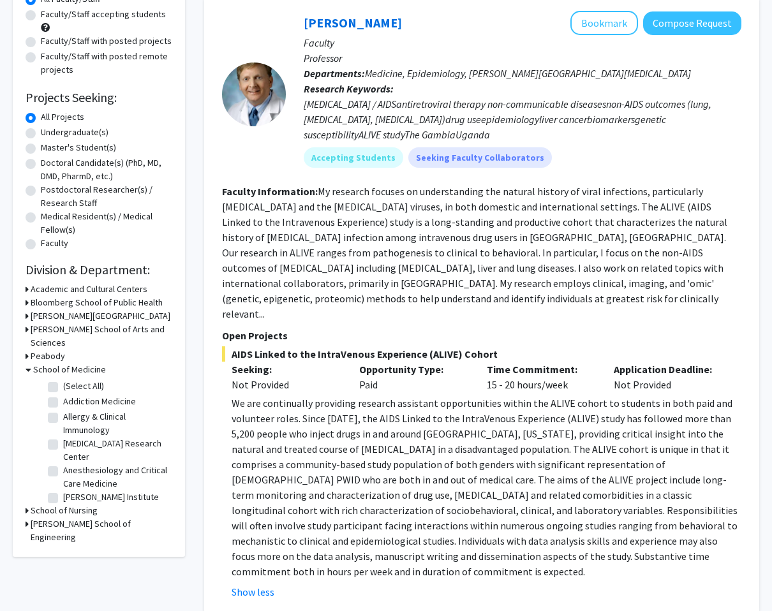
checkbox input "false"
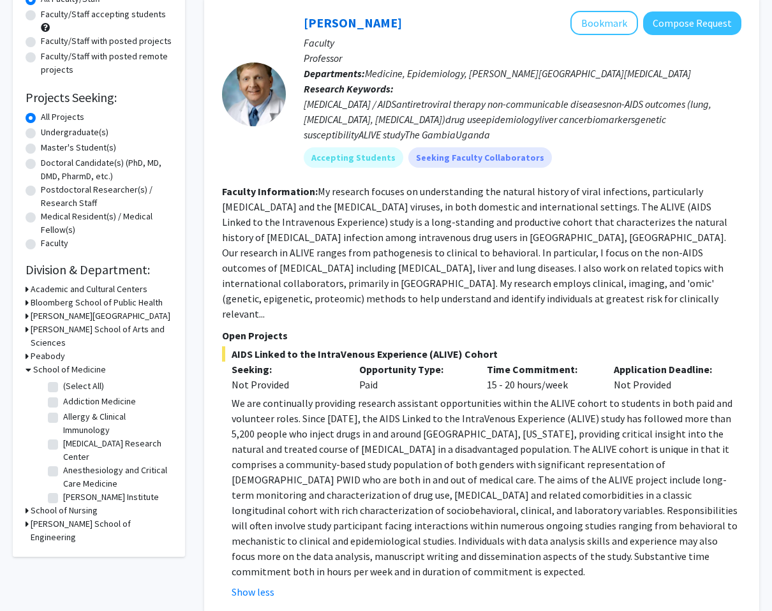
checkbox input "false"
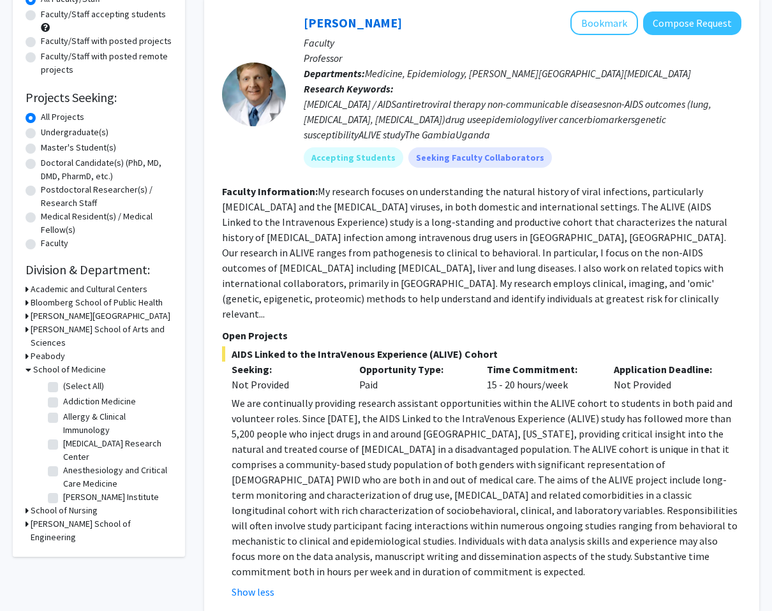
checkbox input "false"
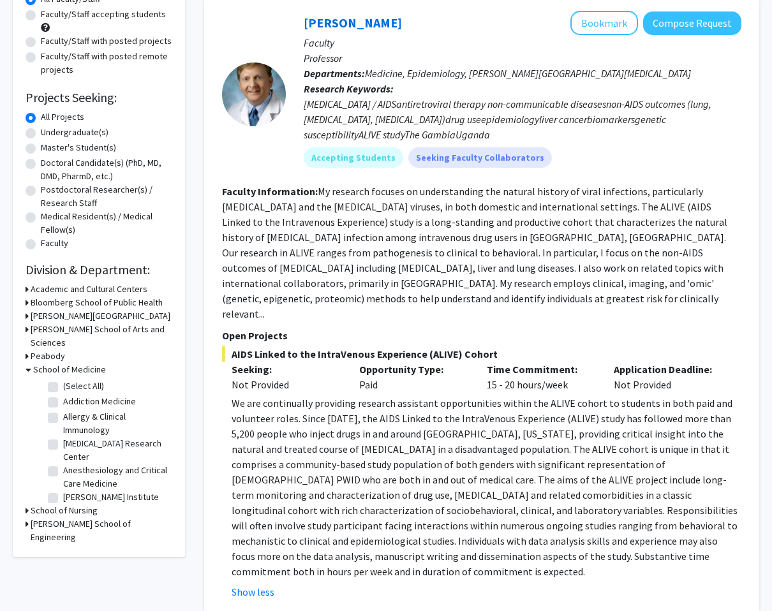
checkbox input "false"
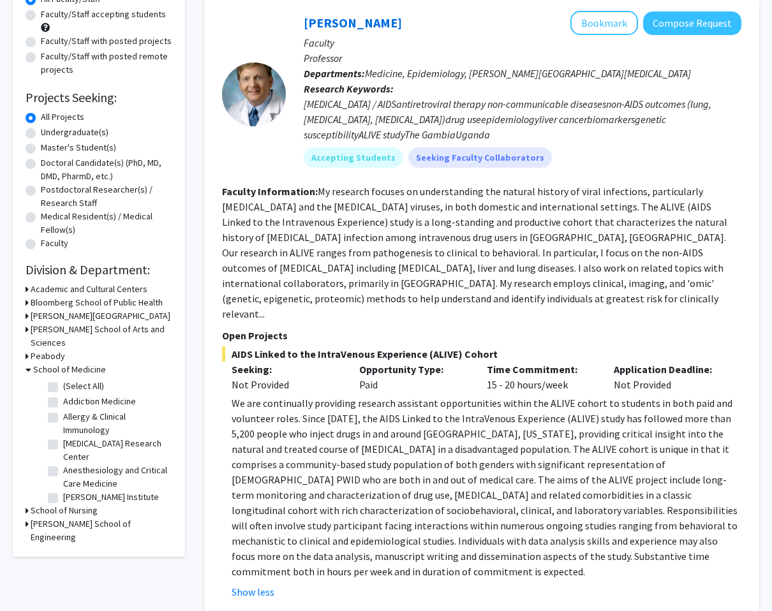
checkbox input "false"
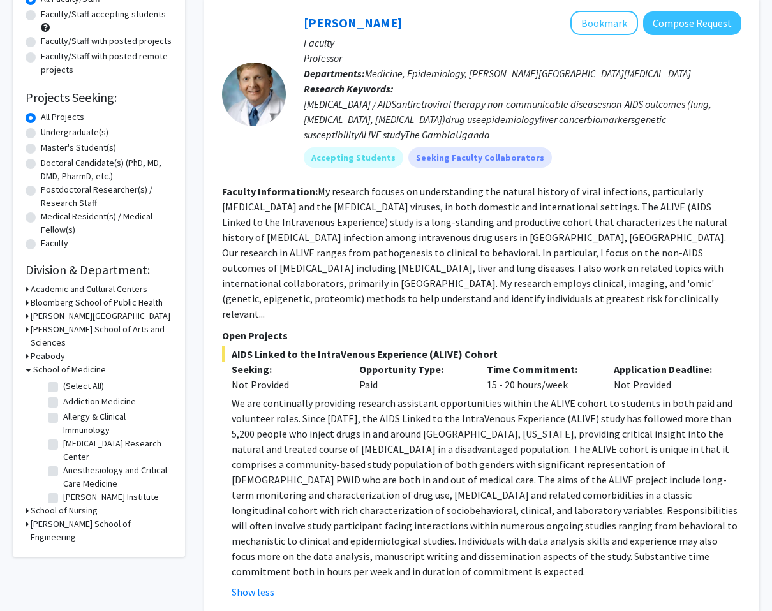
checkbox input "false"
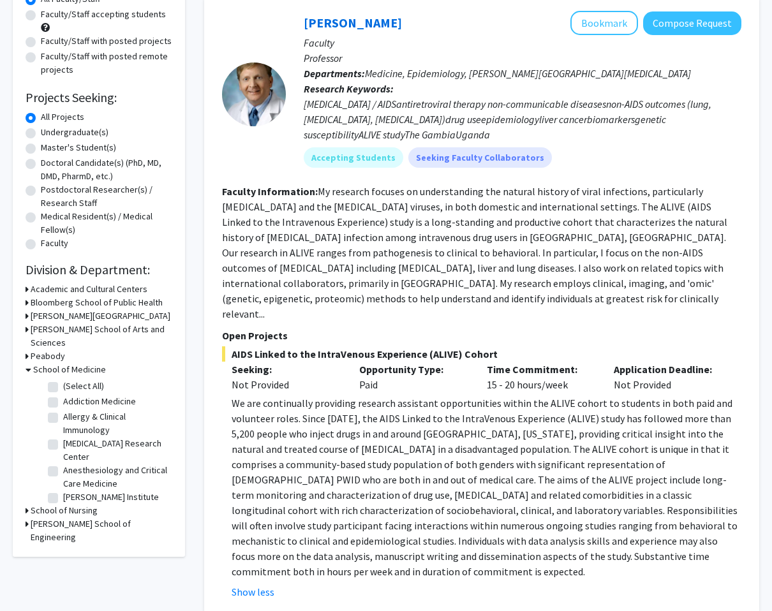
checkbox input "false"
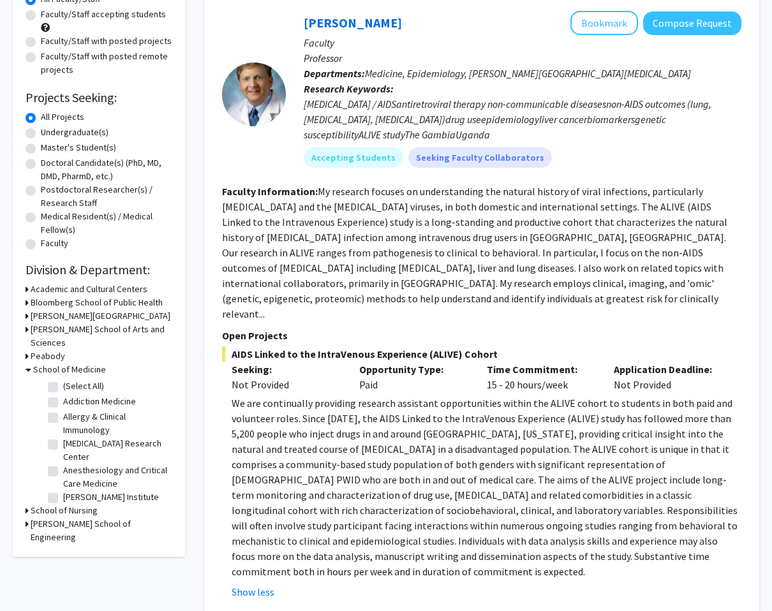
checkbox input "false"
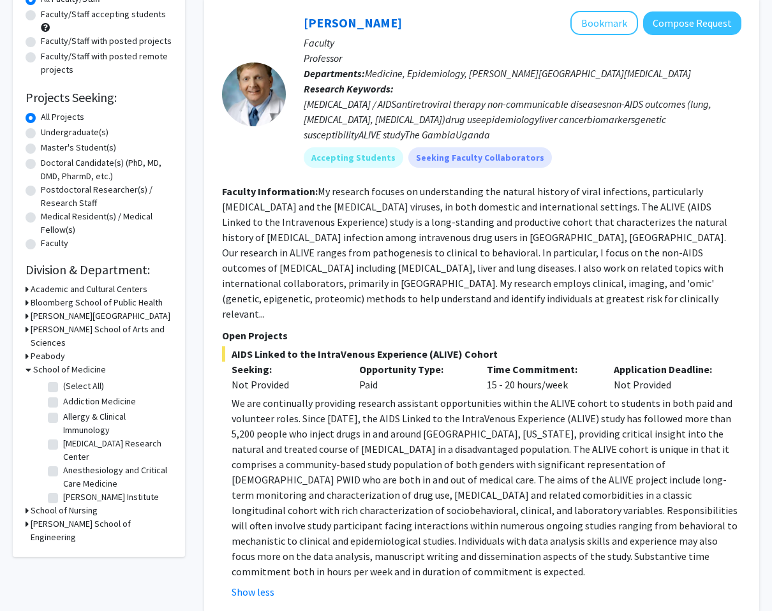
checkbox input "false"
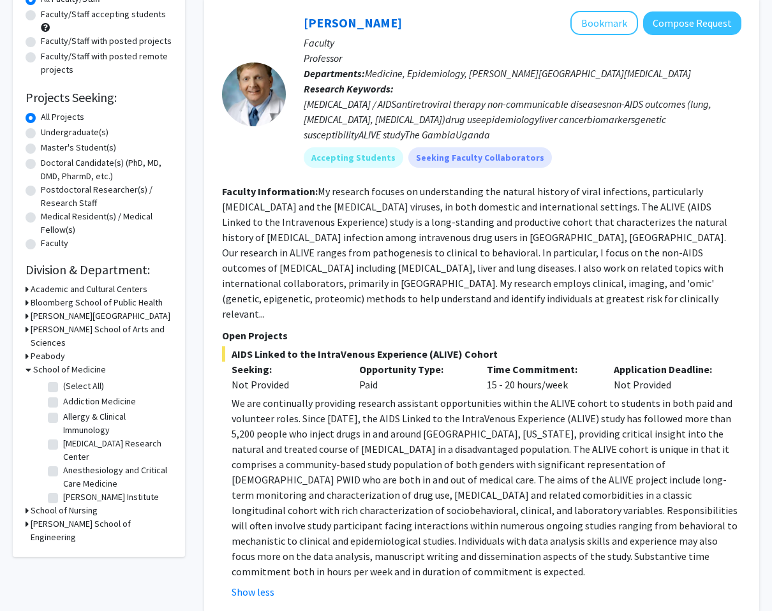
checkbox input "false"
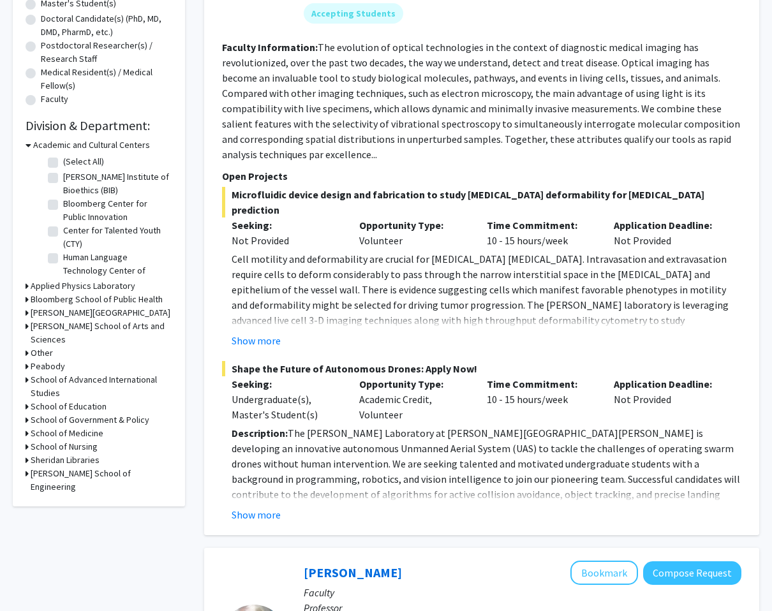
scroll to position [279, 0]
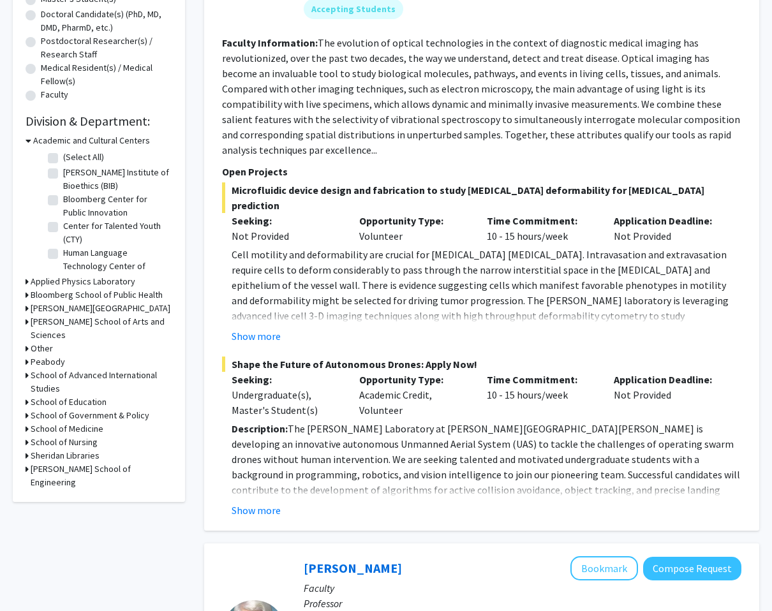
click at [44, 422] on h3 "School of Medicine" at bounding box center [67, 428] width 73 height 13
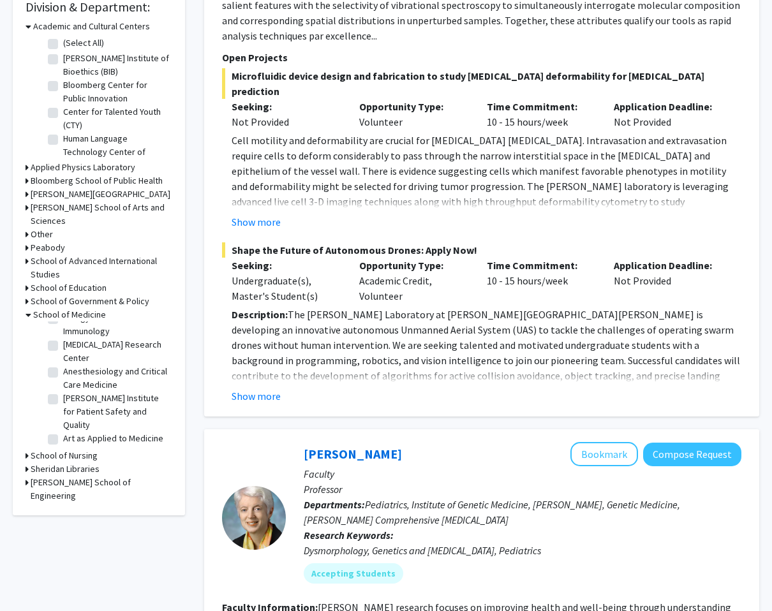
scroll to position [48, 0]
click at [63, 361] on label "Anesthesiology and Critical Care Medicine" at bounding box center [116, 374] width 106 height 27
click at [63, 361] on input "Anesthesiology and Critical Care Medicine" at bounding box center [67, 365] width 8 height 8
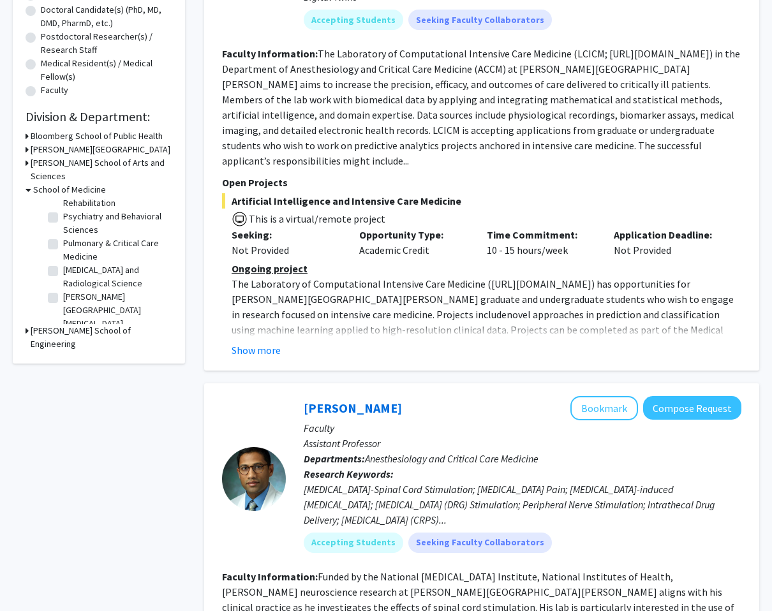
scroll to position [285, 0]
click at [63, 330] on label "Surgery" at bounding box center [78, 336] width 31 height 13
click at [63, 330] on input "Surgery" at bounding box center [67, 334] width 8 height 8
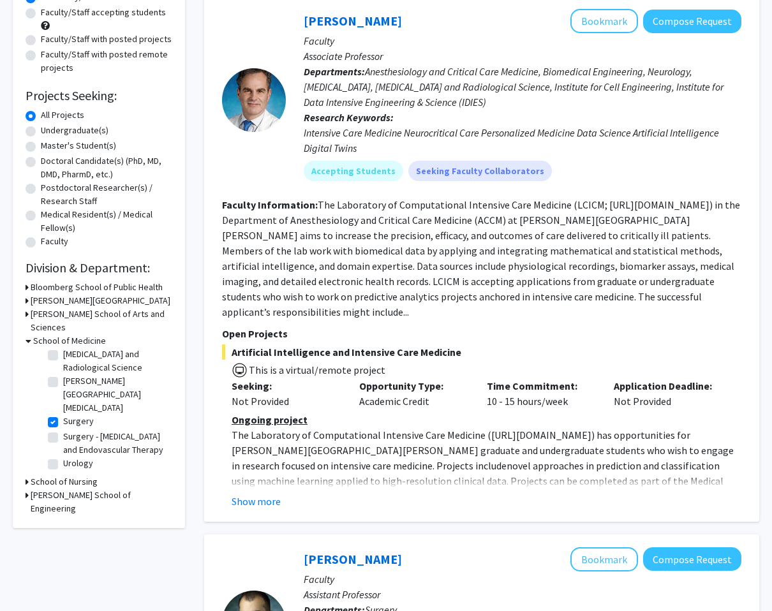
scroll to position [587, 0]
click at [63, 430] on label "Surgery - [MEDICAL_DATA] and Endovascular Therapy" at bounding box center [116, 443] width 106 height 27
click at [63, 430] on input "Surgery - [MEDICAL_DATA] and Endovascular Therapy" at bounding box center [67, 434] width 8 height 8
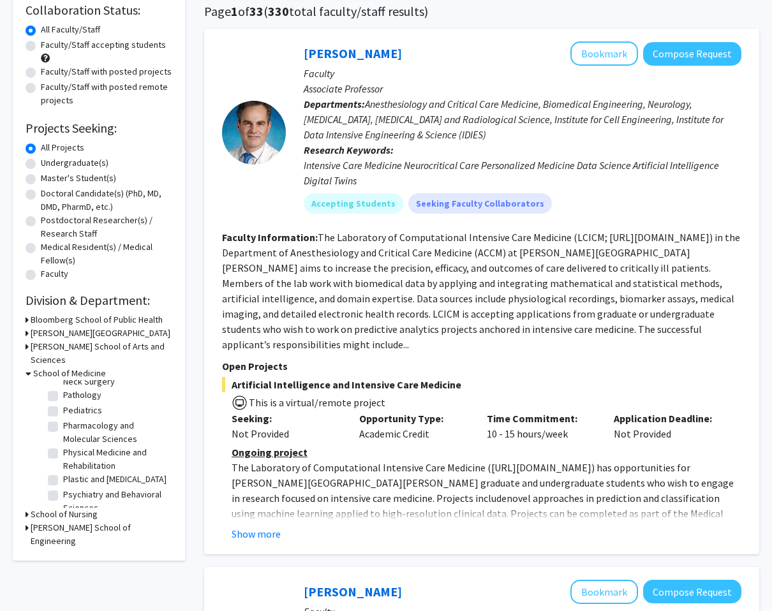
scroll to position [399, 0]
click at [63, 472] on label "Plastic and [MEDICAL_DATA]" at bounding box center [114, 478] width 103 height 13
click at [63, 472] on input "Plastic and [MEDICAL_DATA]" at bounding box center [67, 476] width 8 height 8
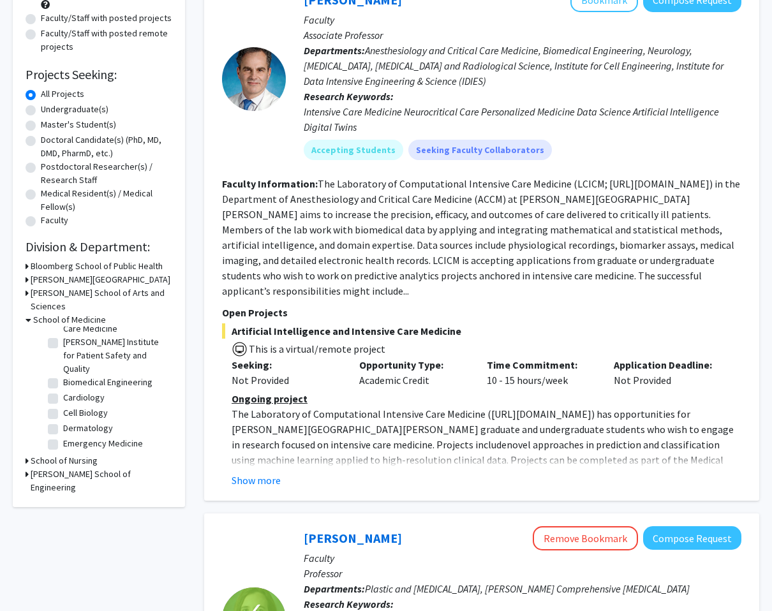
scroll to position [63, 0]
click at [63, 422] on label "Dermatology" at bounding box center [88, 428] width 50 height 13
click at [63, 422] on input "Dermatology" at bounding box center [67, 426] width 8 height 8
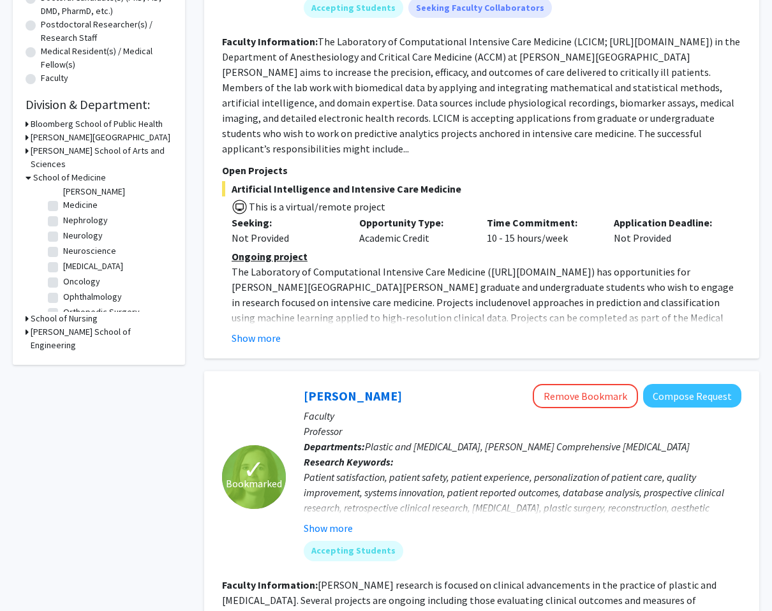
scroll to position [346, 0]
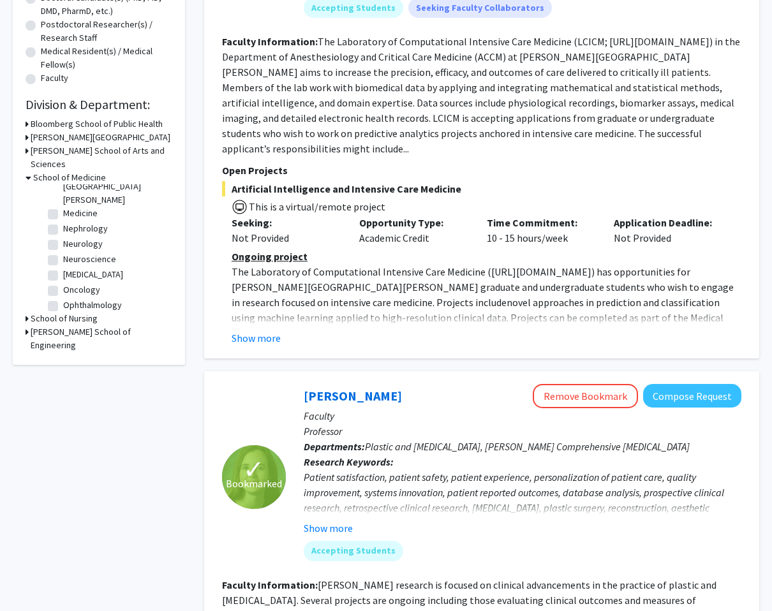
click at [63, 268] on label "[MEDICAL_DATA]" at bounding box center [93, 274] width 60 height 13
click at [63, 268] on input "[MEDICAL_DATA]" at bounding box center [67, 272] width 8 height 8
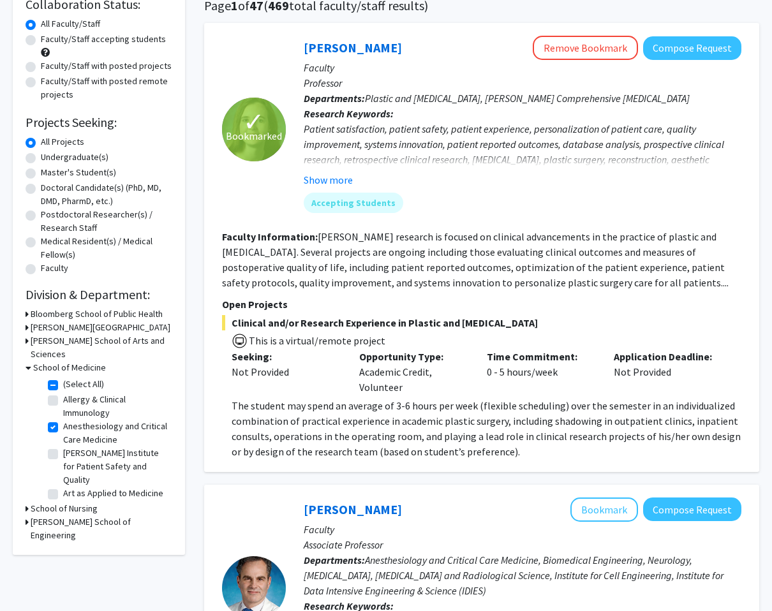
scroll to position [132, 0]
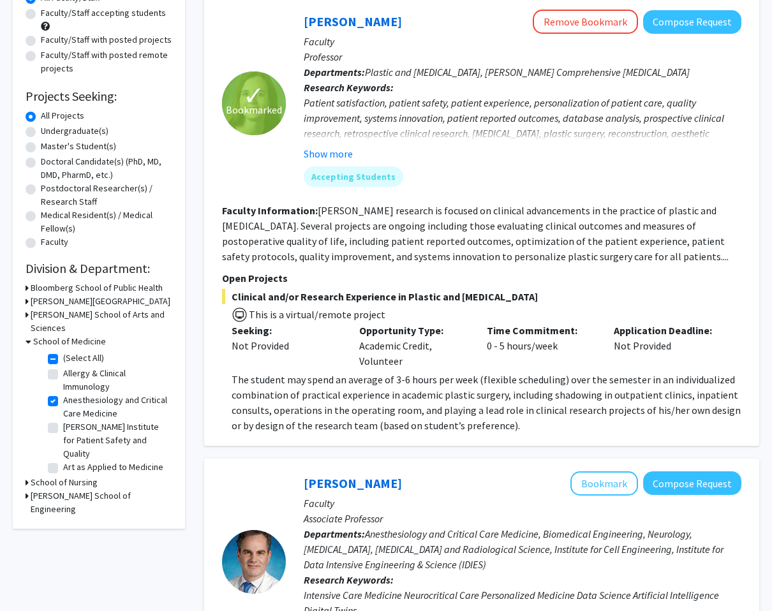
click at [94, 322] on h3 "[PERSON_NAME] School of Arts and Sciences" at bounding box center [102, 321] width 142 height 27
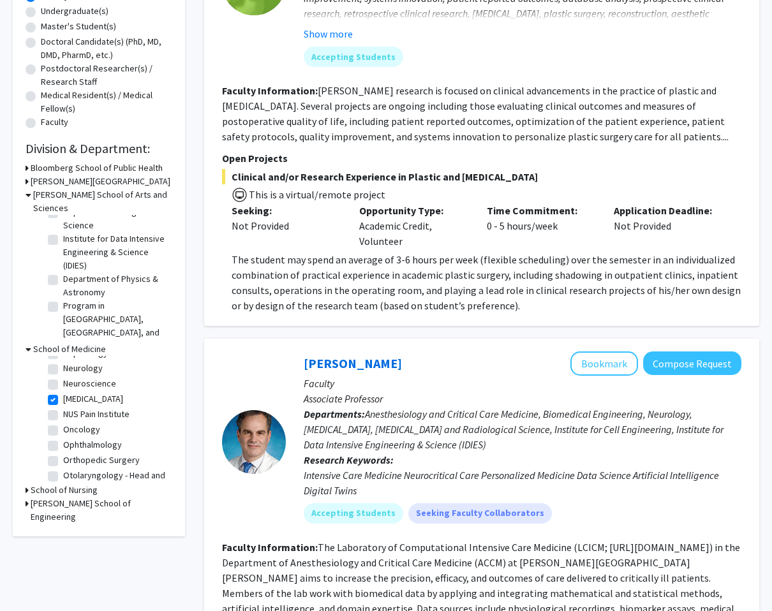
scroll to position [536, 0]
click at [63, 420] on label "Oncology" at bounding box center [81, 426] width 37 height 13
click at [63, 420] on input "Oncology" at bounding box center [67, 424] width 8 height 8
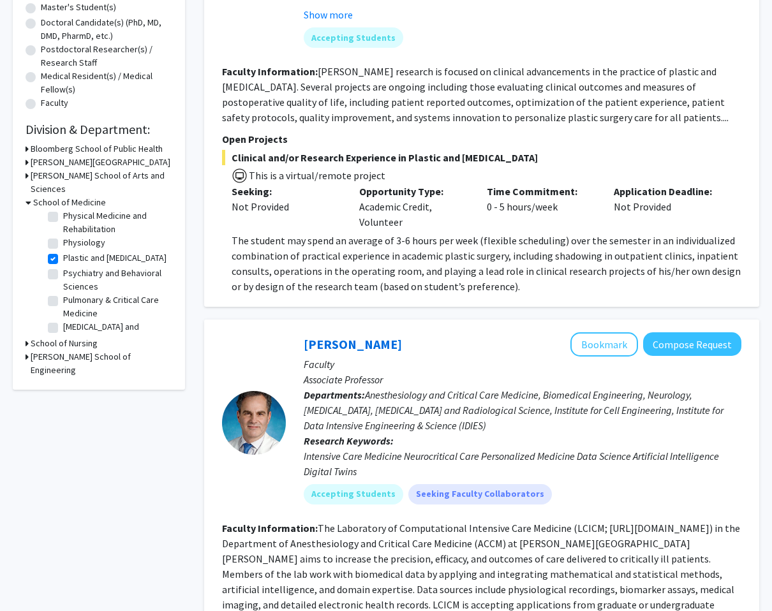
scroll to position [872, 0]
click at [63, 317] on label "[MEDICAL_DATA] and Molecular Sciences" at bounding box center [116, 330] width 106 height 27
click at [63, 317] on input "[MEDICAL_DATA] and Molecular Sciences" at bounding box center [67, 321] width 8 height 8
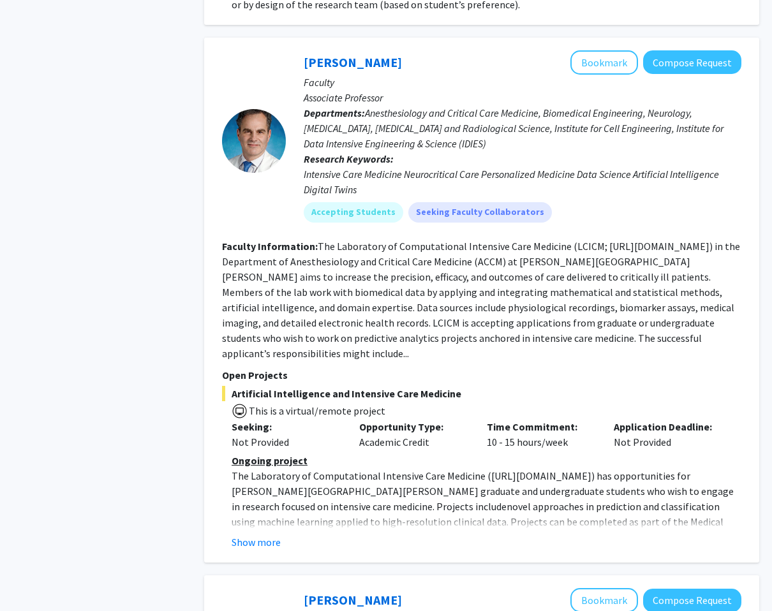
scroll to position [1289, 0]
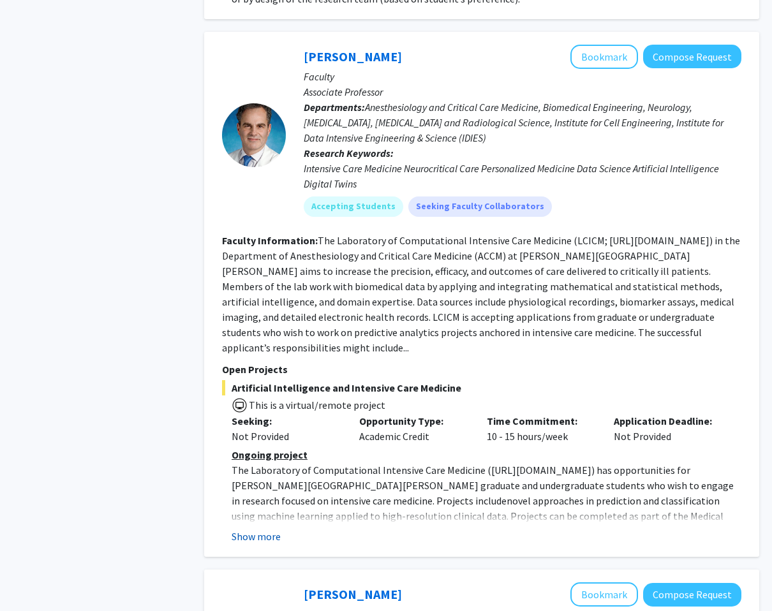
click at [260, 529] on button "Show more" at bounding box center [256, 536] width 49 height 15
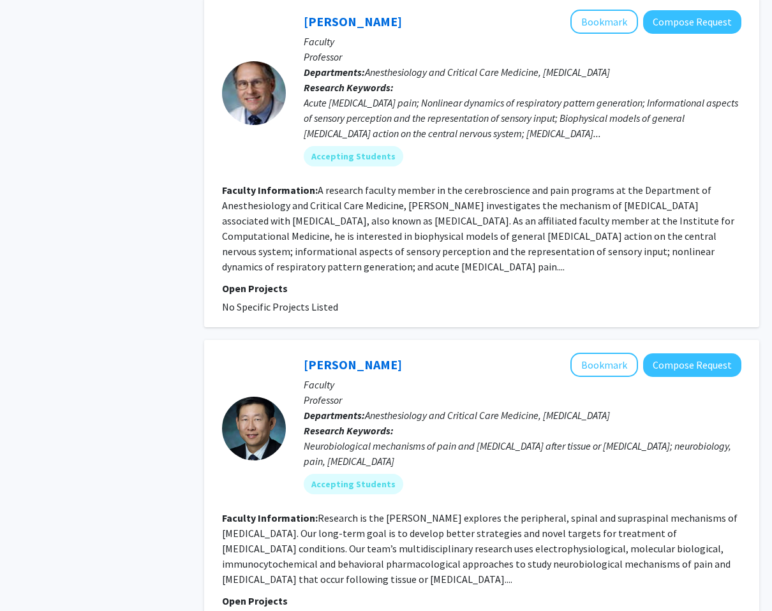
scroll to position [3343, 0]
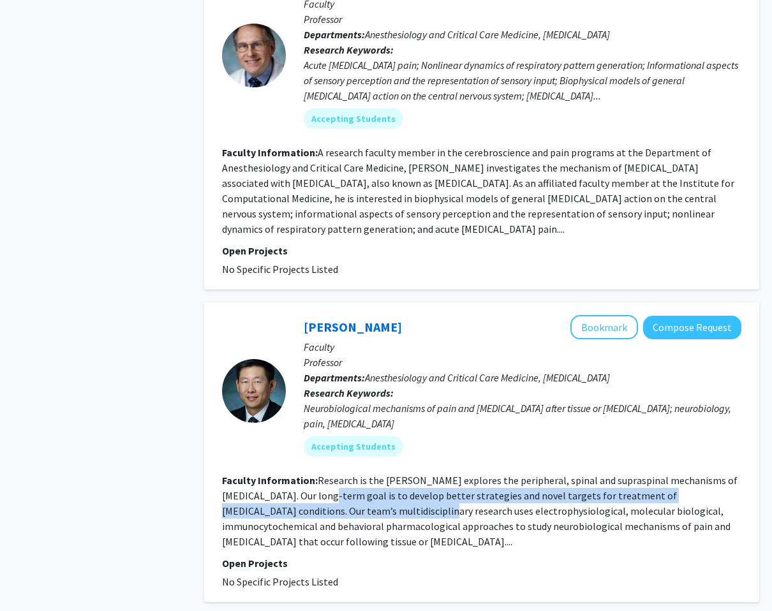
drag, startPoint x: 327, startPoint y: 399, endPoint x: 376, endPoint y: 420, distance: 54.0
click at [376, 474] on fg-read-more "Research is the [PERSON_NAME] explores the peripheral, spinal and supraspinal m…" at bounding box center [480, 511] width 516 height 74
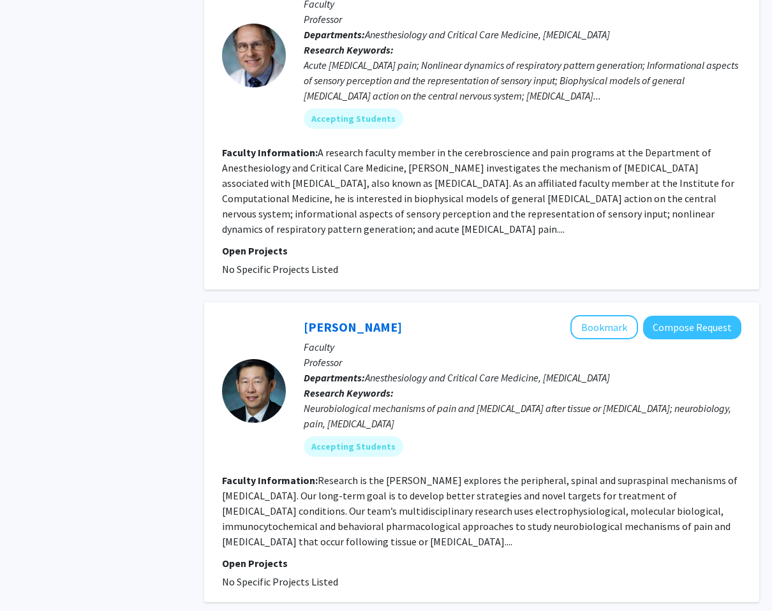
click at [376, 474] on fg-read-more "Research is the [PERSON_NAME] explores the peripheral, spinal and supraspinal m…" at bounding box center [480, 511] width 516 height 74
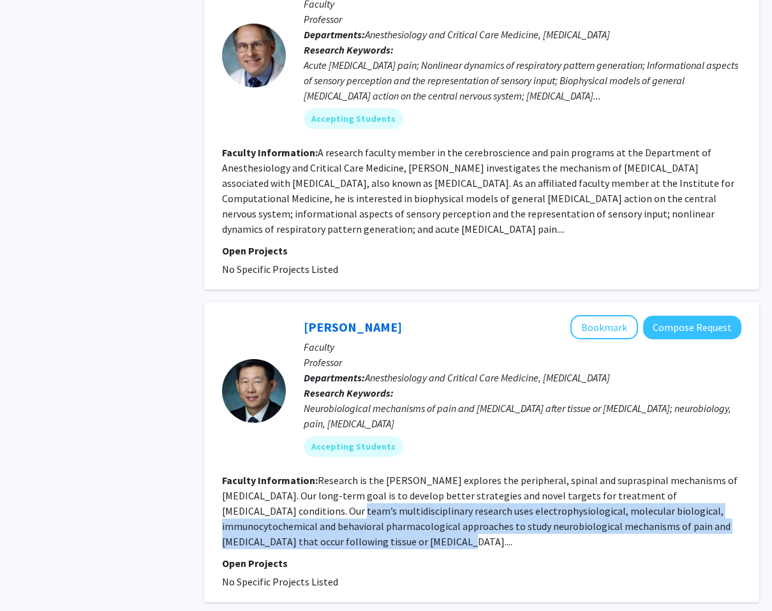
drag, startPoint x: 291, startPoint y: 422, endPoint x: 350, endPoint y: 448, distance: 64.8
click at [350, 474] on fg-read-more "Research is the [PERSON_NAME] explores the peripheral, spinal and supraspinal m…" at bounding box center [480, 511] width 516 height 74
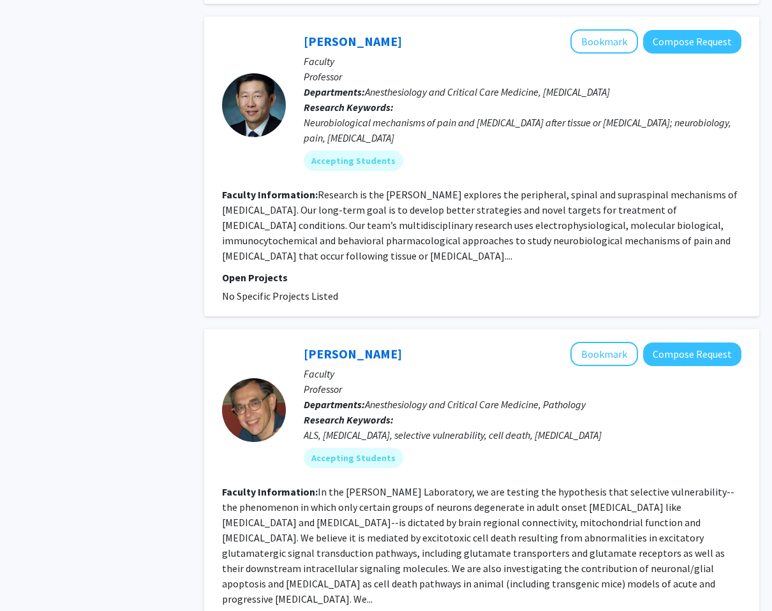
scroll to position [3695, 0]
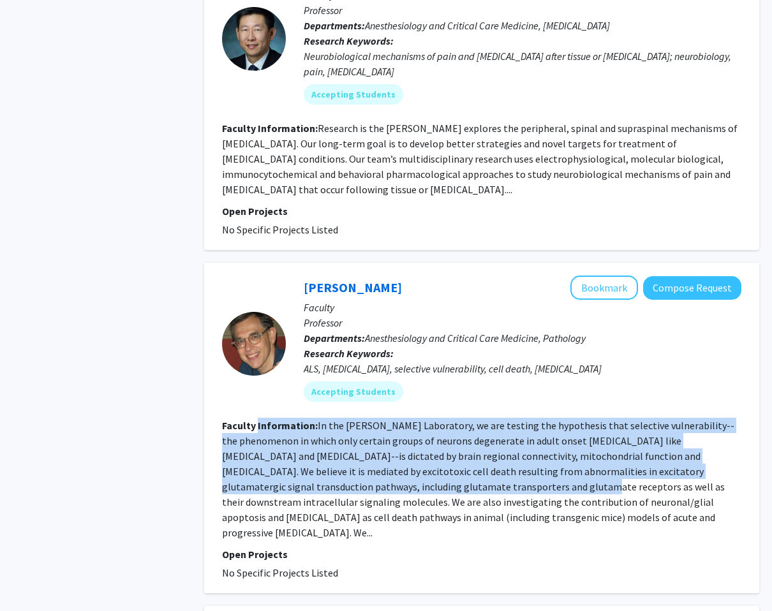
drag, startPoint x: 256, startPoint y: 341, endPoint x: 384, endPoint y: 420, distance: 149.8
click at [394, 418] on section "Faculty Information: In the [PERSON_NAME][GEOGRAPHIC_DATA], we are testing the …" at bounding box center [481, 479] width 519 height 123
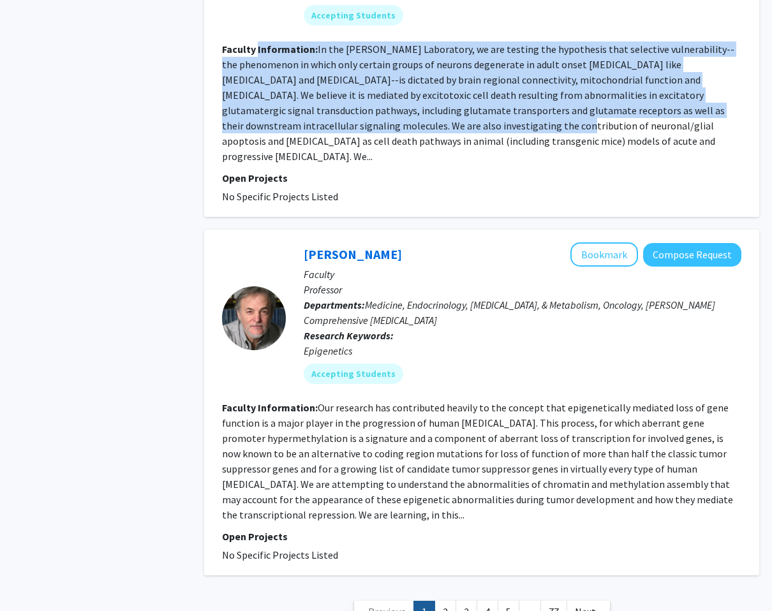
scroll to position [4071, 0]
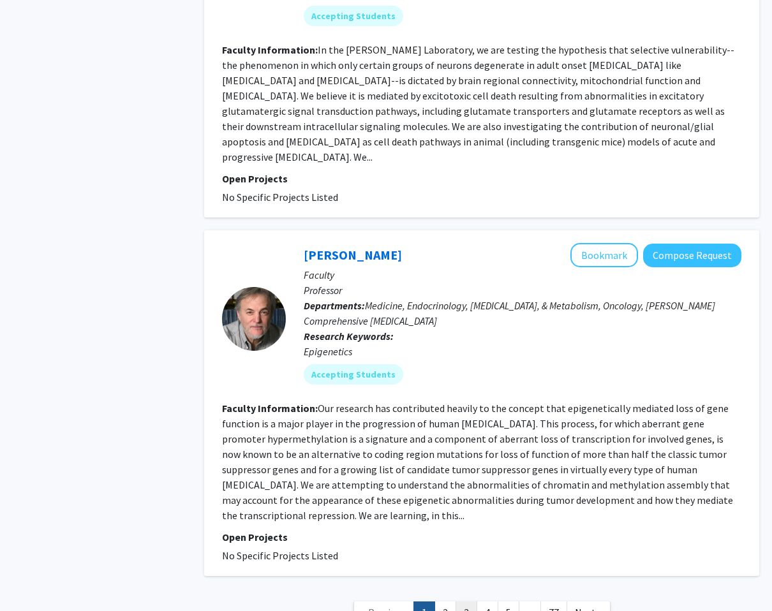
click at [457, 602] on link "3" at bounding box center [467, 613] width 22 height 22
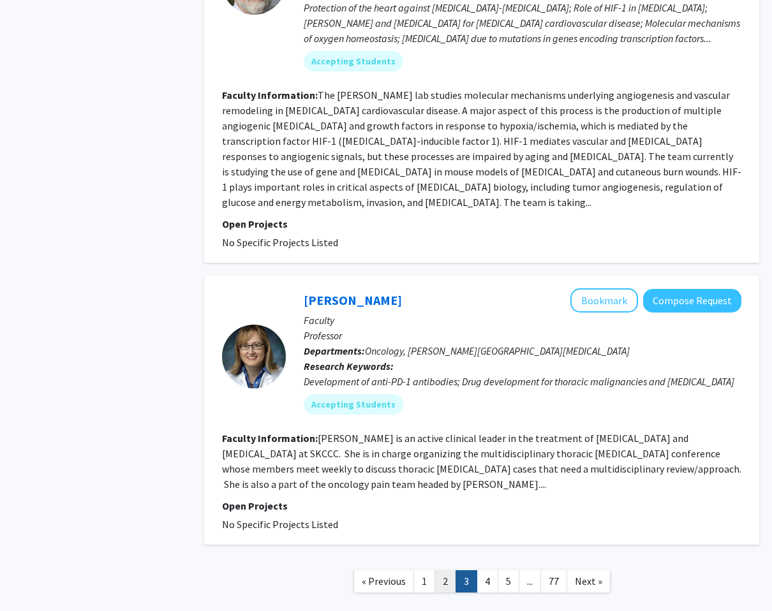
scroll to position [3064, 0]
click at [442, 571] on link "2" at bounding box center [445, 582] width 22 height 22
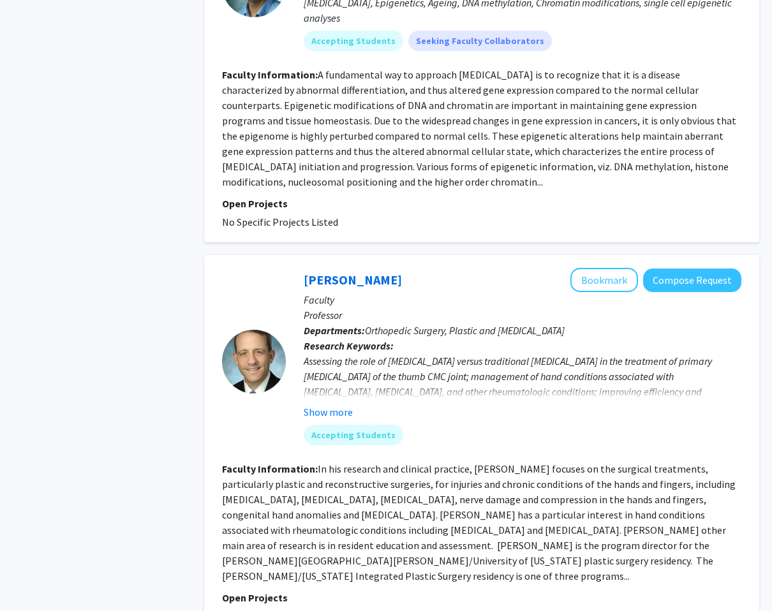
scroll to position [3110, 0]
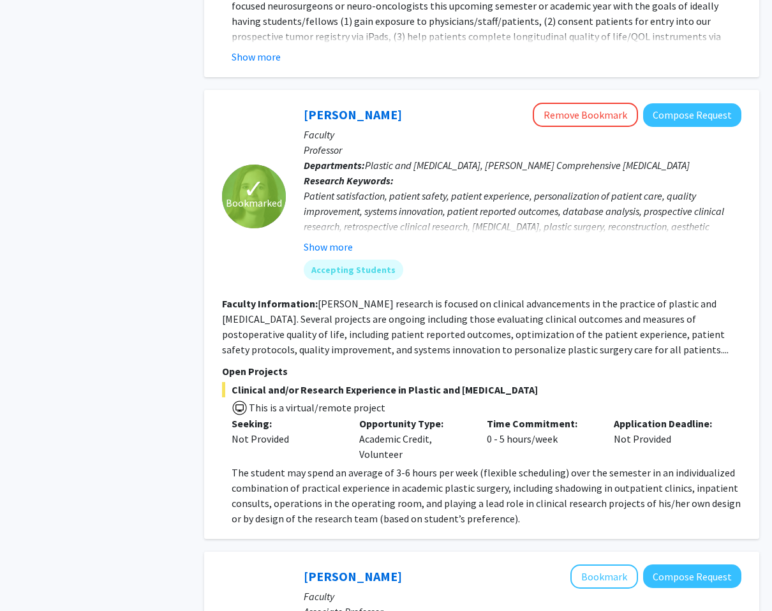
scroll to position [773, 0]
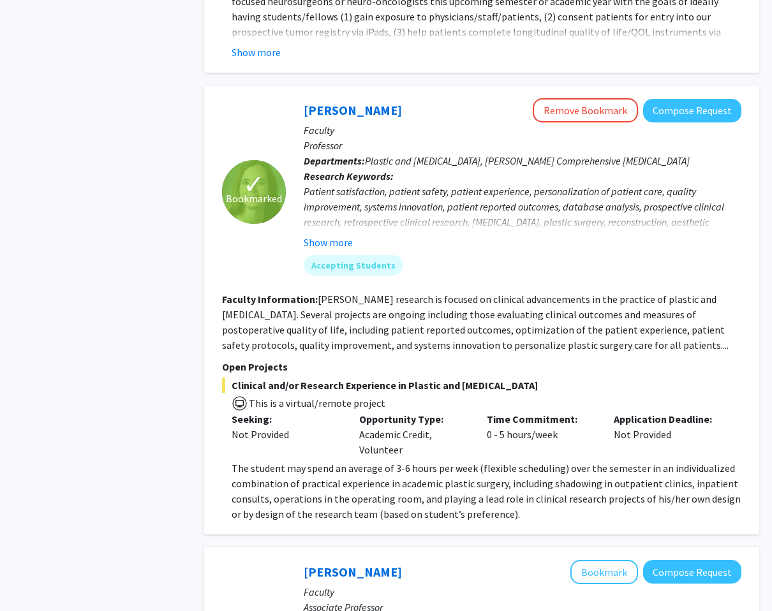
click at [346, 102] on link "[PERSON_NAME]" at bounding box center [353, 110] width 98 height 16
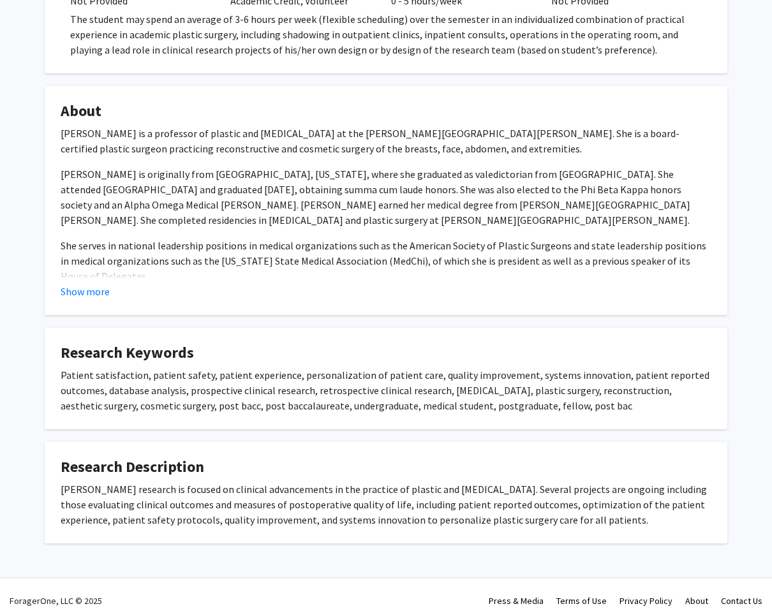
scroll to position [331, 0]
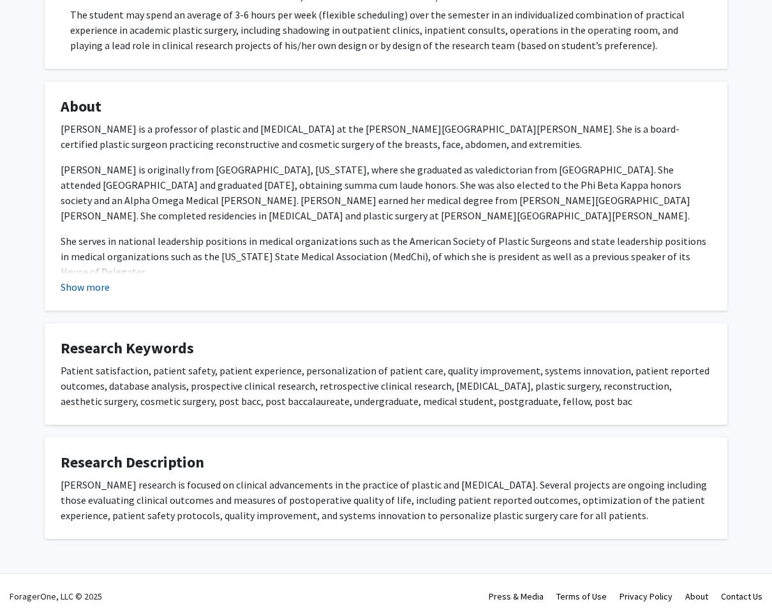
click at [87, 286] on button "Show more" at bounding box center [85, 286] width 49 height 15
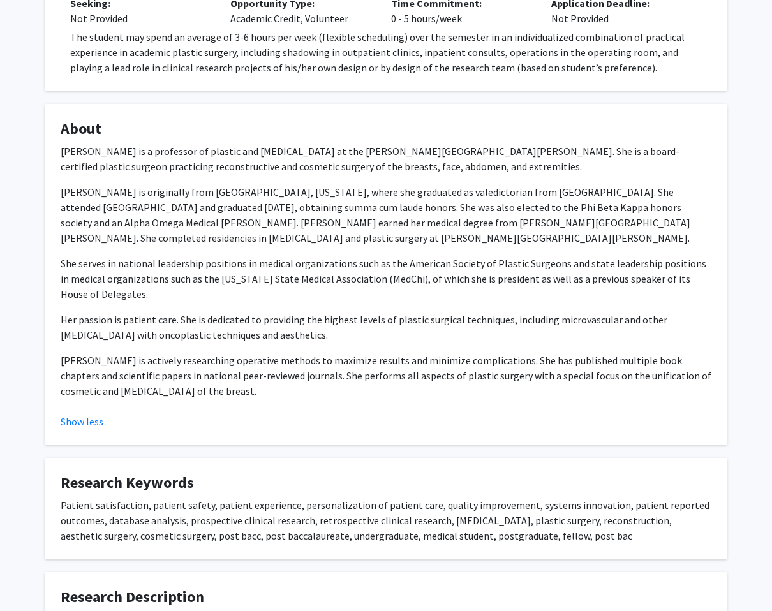
scroll to position [261, 0]
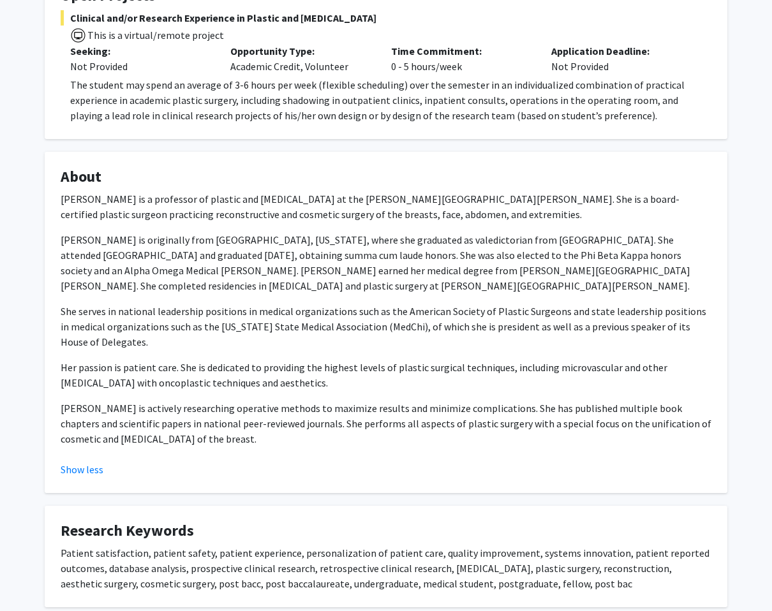
drag, startPoint x: 641, startPoint y: 515, endPoint x: 63, endPoint y: 82, distance: 722.5
click at [63, 82] on div "[PERSON_NAME] Remove Bookmark Compose Request Titles: Professor Degrees: MD; [P…" at bounding box center [386, 258] width 702 height 927
copy div "Lor ipsumdo sit ametc ad elitsed do 6-5 eiusm tem inci (utlabore etdolorema) al…"
click at [440, 233] on p "[PERSON_NAME] is originally from [GEOGRAPHIC_DATA], [US_STATE], where she gradu…" at bounding box center [386, 262] width 651 height 61
drag, startPoint x: 163, startPoint y: 191, endPoint x: 216, endPoint y: 345, distance: 162.8
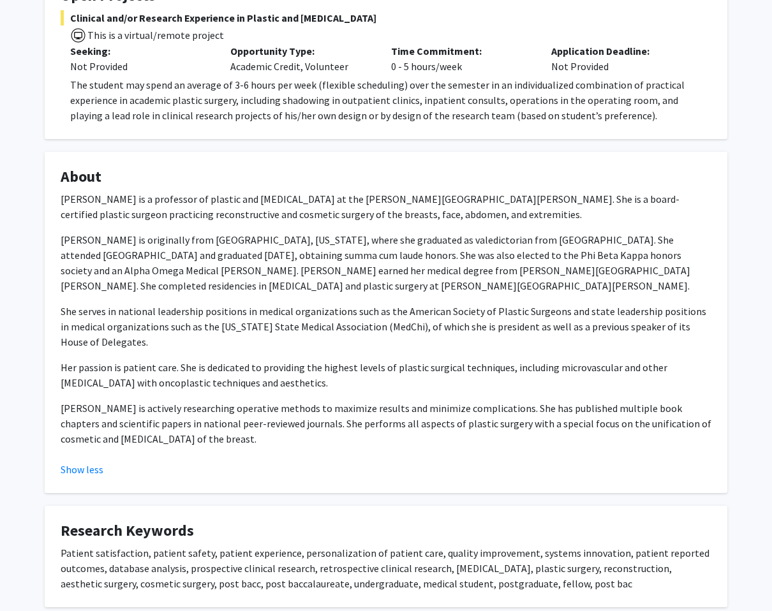
click at [217, 346] on fg-card "About [PERSON_NAME] is a professor of plastic and [MEDICAL_DATA] at the [PERSON…" at bounding box center [386, 322] width 683 height 341
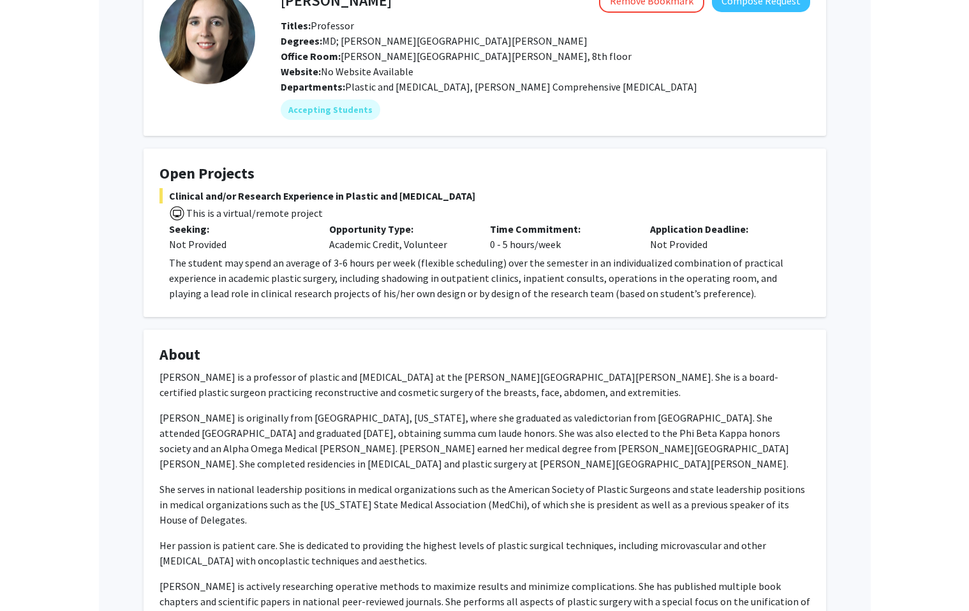
scroll to position [451, 0]
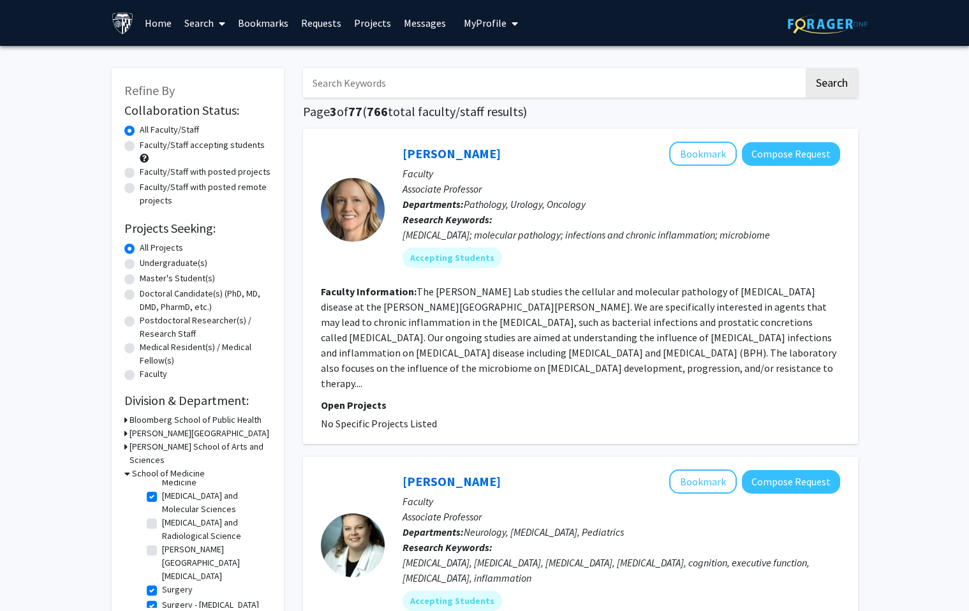
scroll to position [970, 0]
click at [168, 260] on label "Undergraduate(s)" at bounding box center [174, 262] width 68 height 13
click at [148, 260] on input "Undergraduate(s)" at bounding box center [144, 260] width 8 height 8
radio input "true"
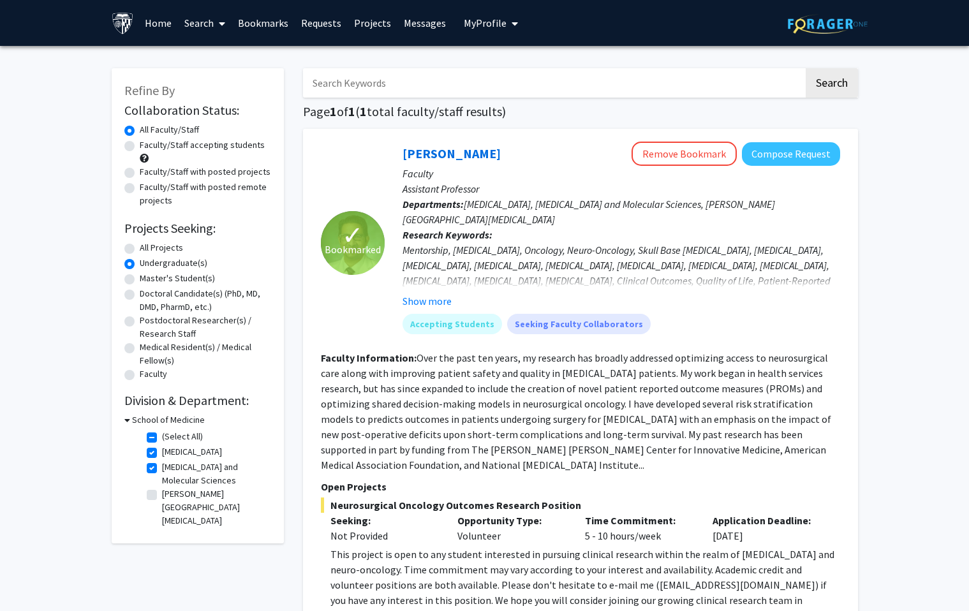
click at [158, 248] on label "All Projects" at bounding box center [161, 247] width 43 height 13
click at [148, 248] on input "All Projects" at bounding box center [144, 245] width 8 height 8
radio input "true"
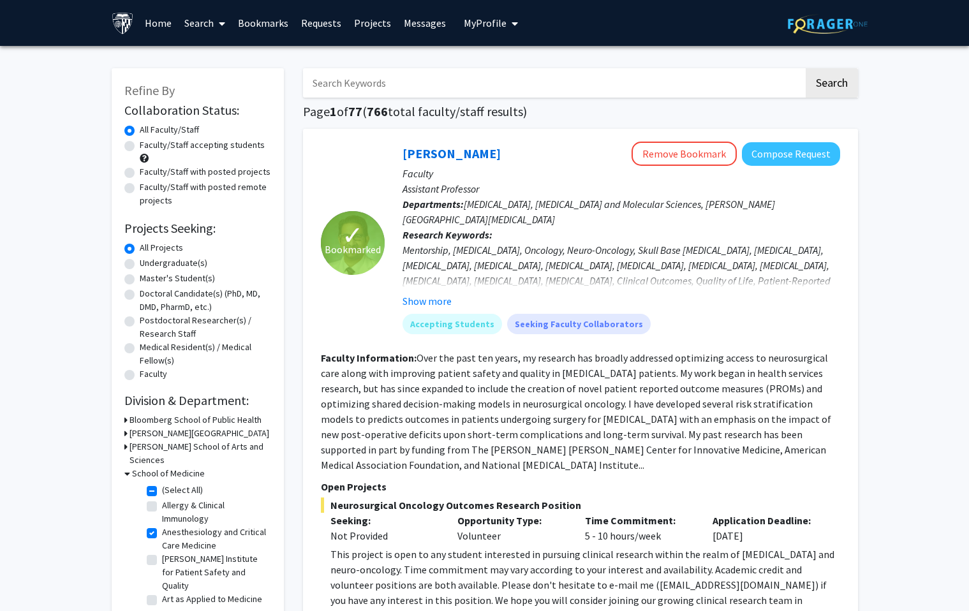
click at [166, 145] on label "Faculty/Staff accepting students" at bounding box center [202, 144] width 125 height 13
click at [148, 145] on input "Faculty/Staff accepting students" at bounding box center [144, 142] width 8 height 8
radio input "true"
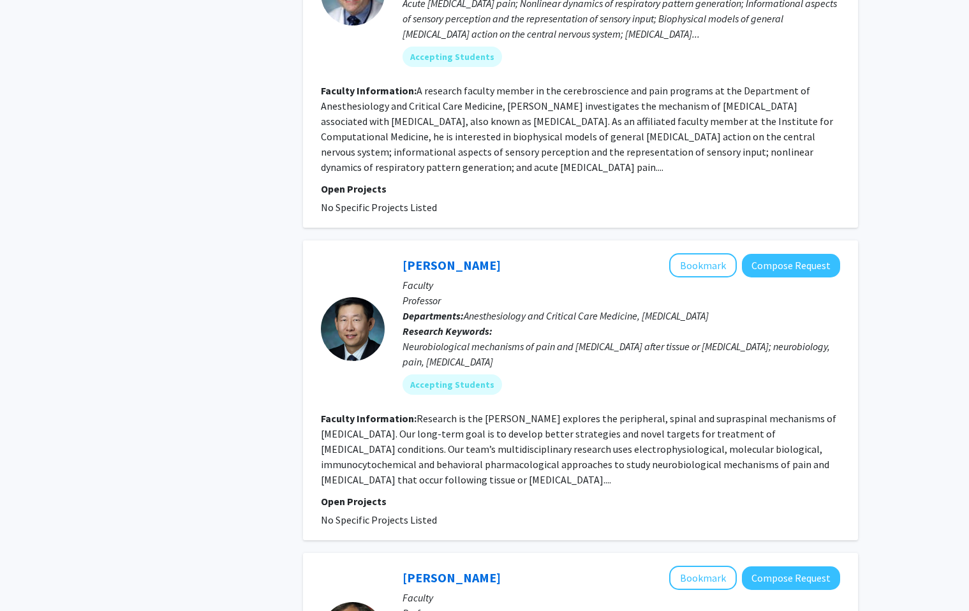
scroll to position [3316, 0]
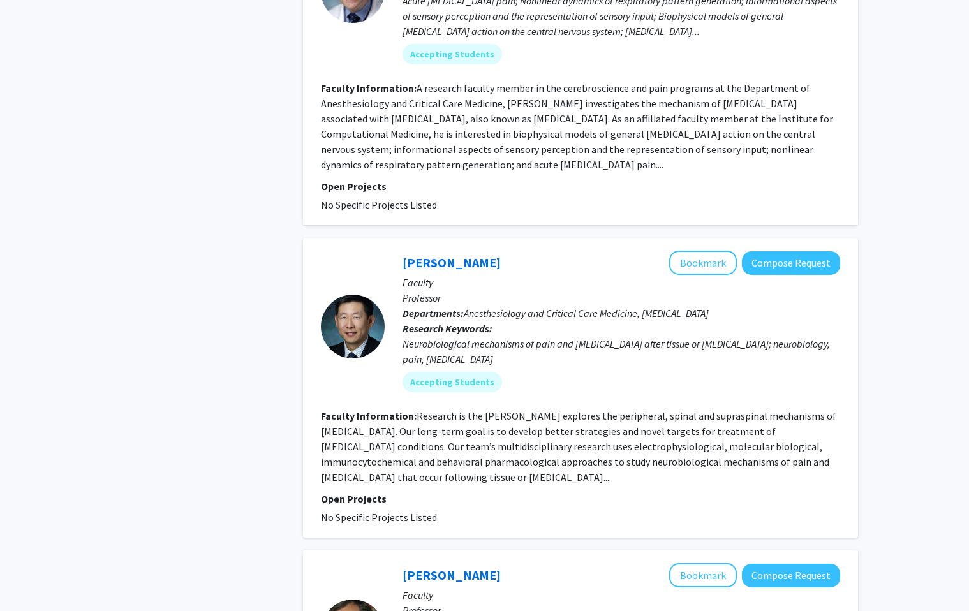
click at [368, 295] on div at bounding box center [353, 327] width 64 height 64
click at [425, 255] on link "[PERSON_NAME]" at bounding box center [452, 263] width 98 height 16
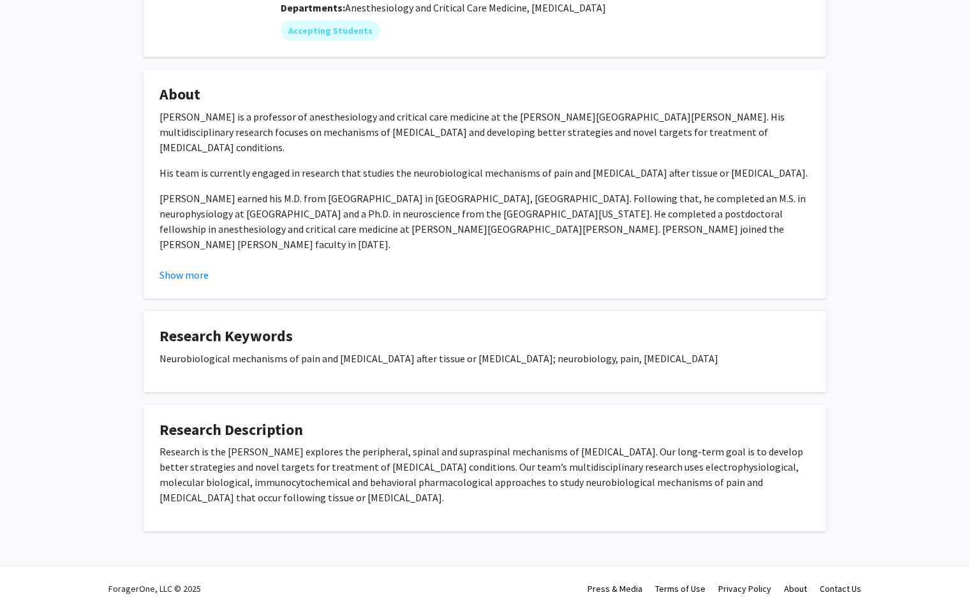
scroll to position [178, 0]
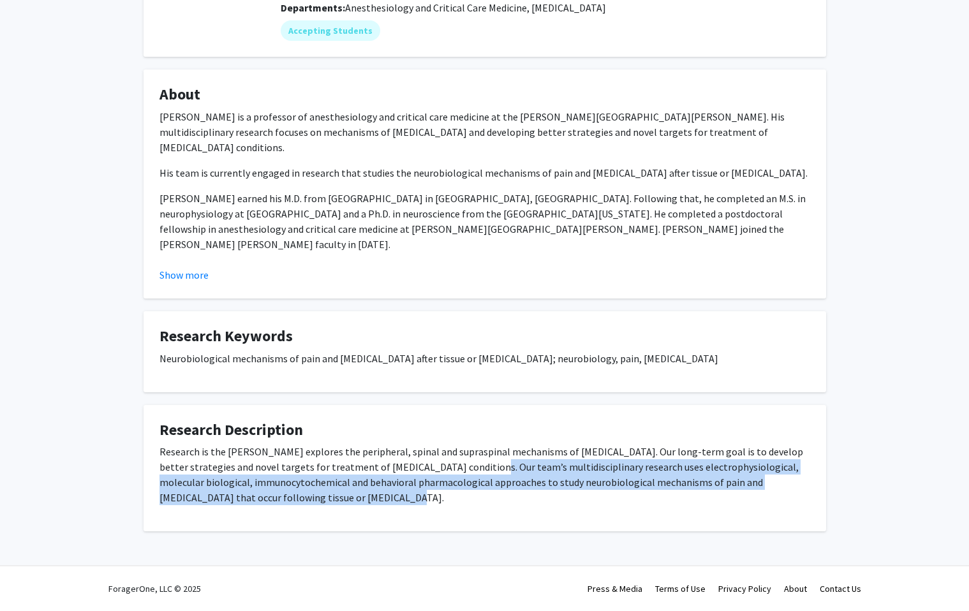
drag, startPoint x: 464, startPoint y: 468, endPoint x: 464, endPoint y: 499, distance: 31.3
click at [464, 500] on p "Research is the Yun Guan Lab explores the peripheral, spinal and supraspinal me…" at bounding box center [485, 474] width 651 height 61
click at [464, 499] on p "Research is the Yun Guan Lab explores the peripheral, spinal and supraspinal me…" at bounding box center [485, 474] width 651 height 61
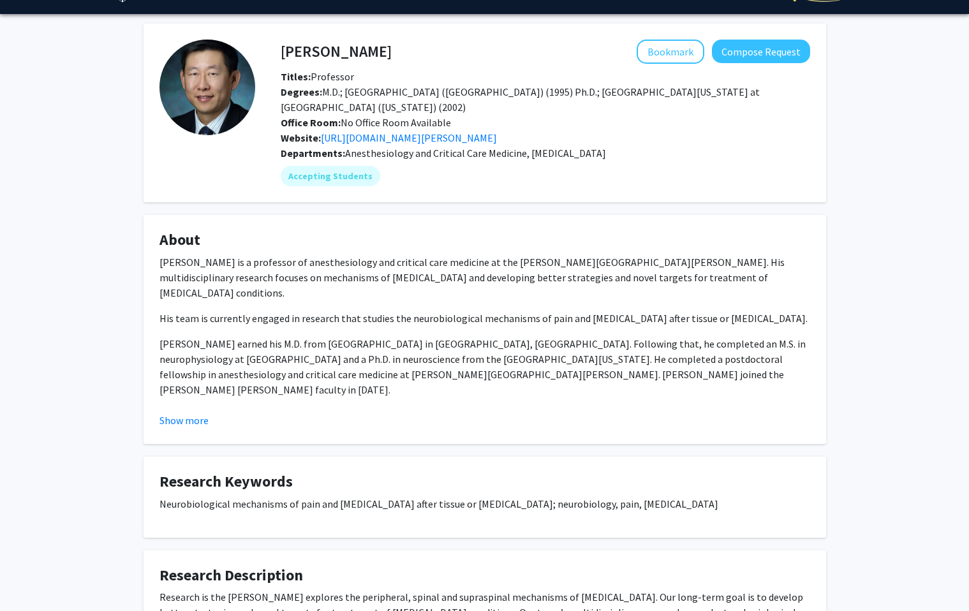
scroll to position [34, 0]
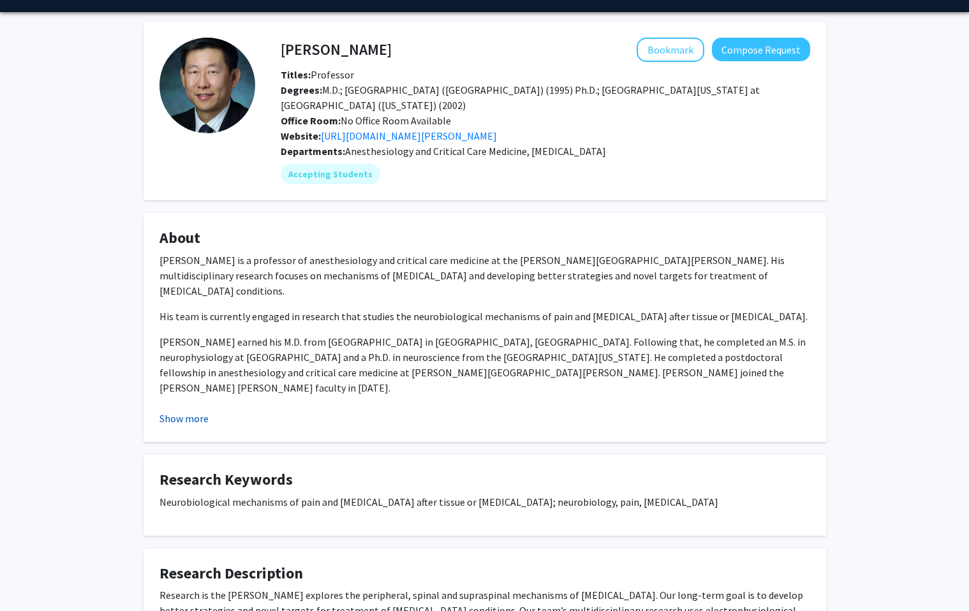
click at [183, 418] on button "Show more" at bounding box center [184, 418] width 49 height 15
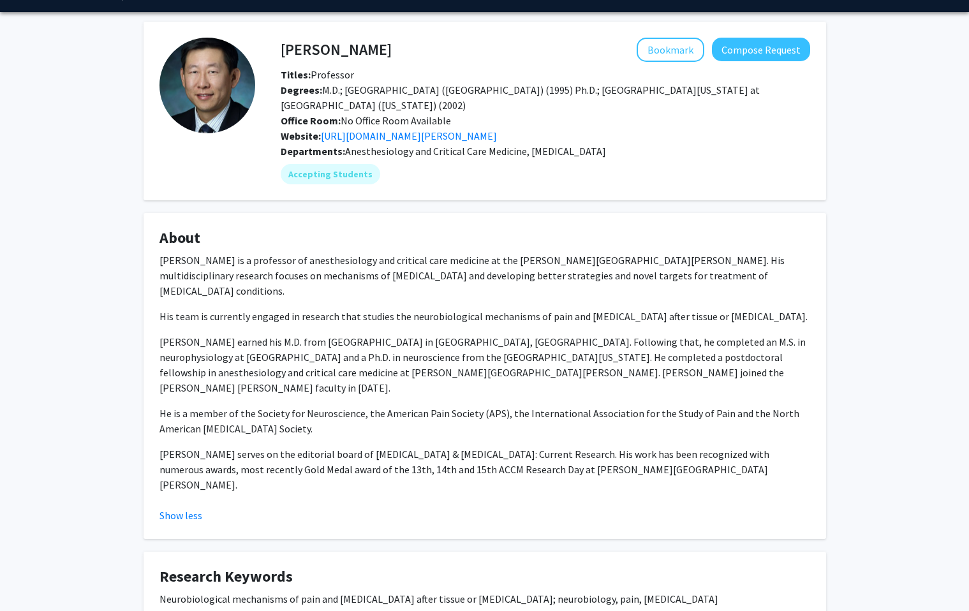
click at [609, 447] on p "Dr. Guan serves on the editorial board of Analgesia & Resuscitation: Current Re…" at bounding box center [485, 470] width 651 height 46
click at [414, 140] on link "https://www.hopkinsmedicine.org/research/labs/yun-guan-lab" at bounding box center [409, 136] width 176 height 13
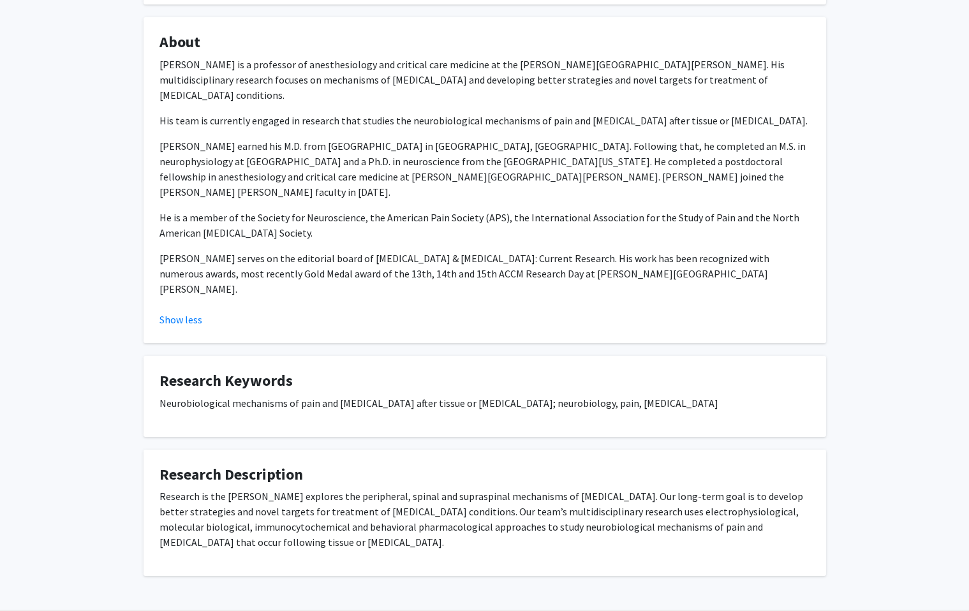
scroll to position [229, 0]
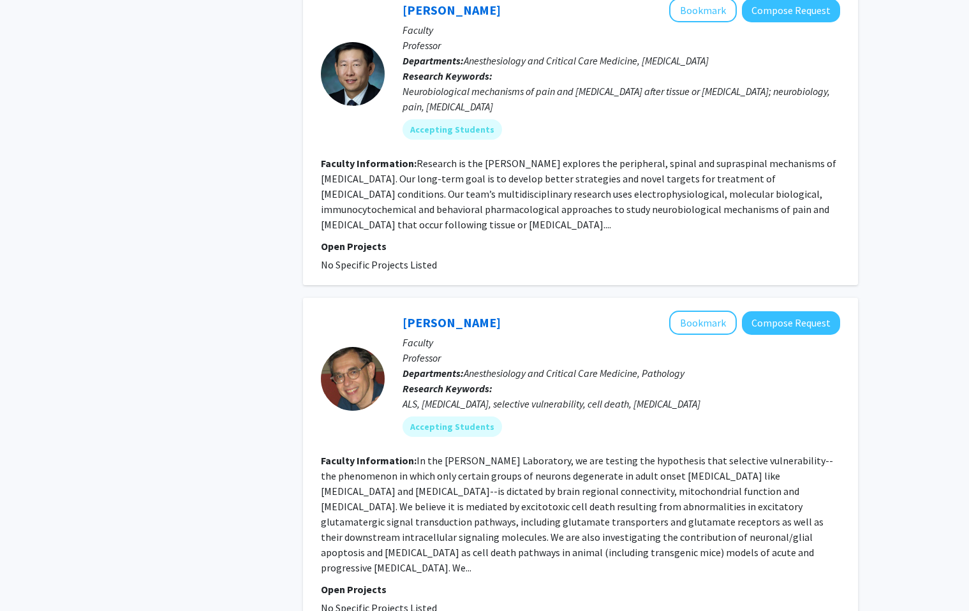
scroll to position [3917, 0]
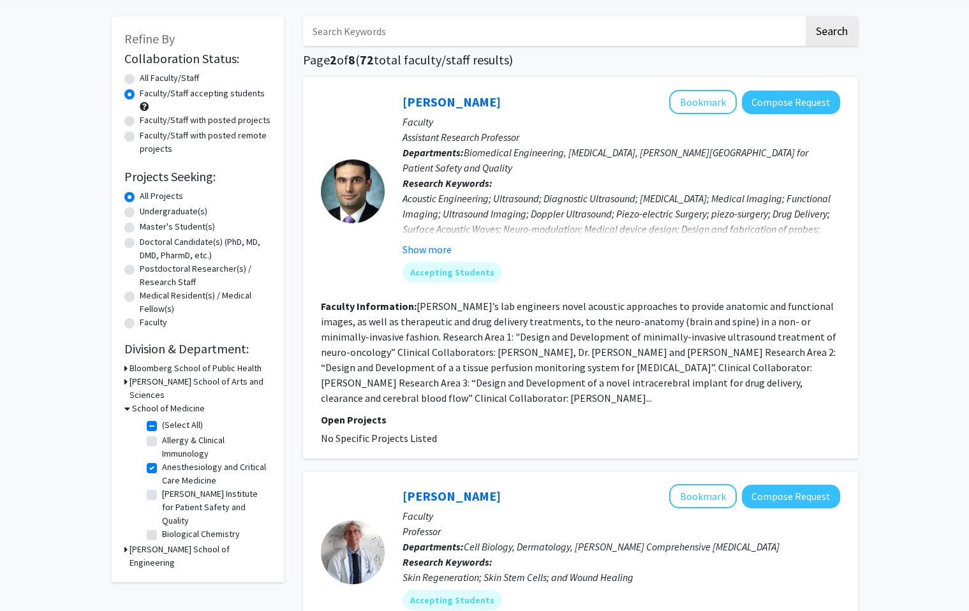
scroll to position [6, 0]
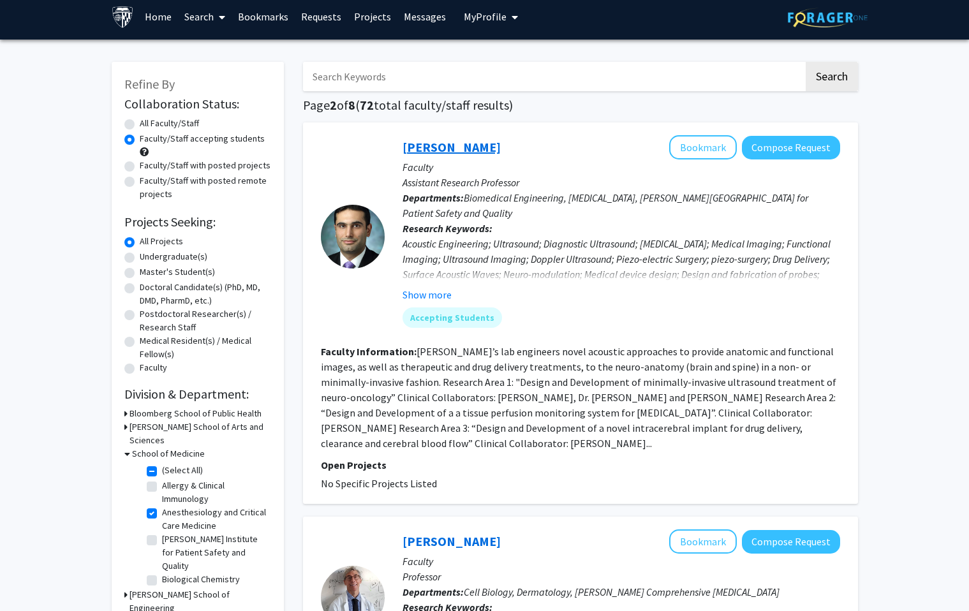
click at [445, 143] on link "[PERSON_NAME]" at bounding box center [452, 147] width 98 height 16
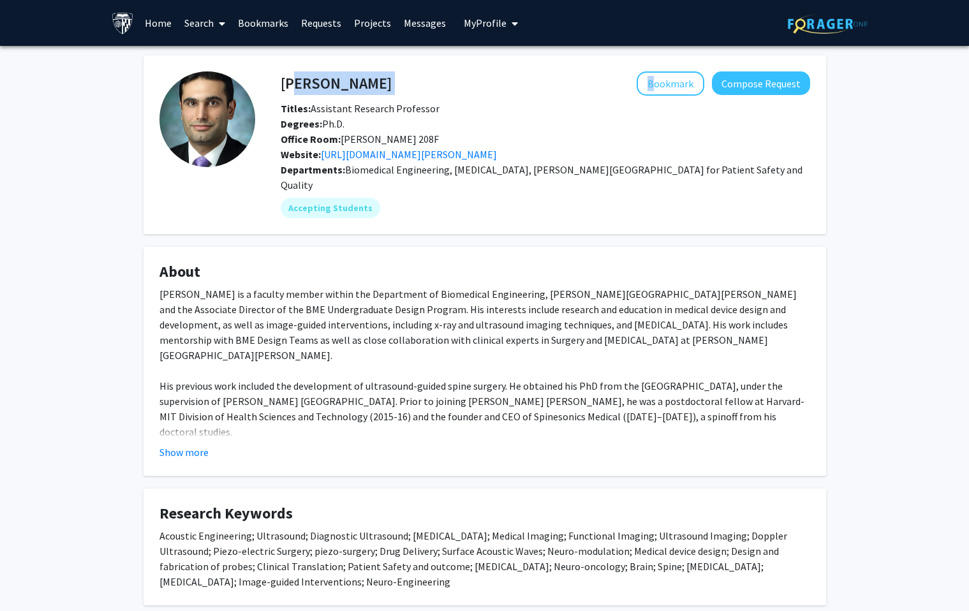
drag, startPoint x: 285, startPoint y: 87, endPoint x: 382, endPoint y: 89, distance: 96.3
click at [382, 89] on div "Amir Manbachi Bookmark Compose Request" at bounding box center [545, 83] width 549 height 24
click at [289, 87] on h4 "[PERSON_NAME]" at bounding box center [336, 83] width 111 height 24
drag, startPoint x: 270, startPoint y: 85, endPoint x: 401, endPoint y: 85, distance: 130.8
click at [401, 85] on div "Amir Manbachi Bookmark Compose Request Titles: Assistant Research Professor Deg…" at bounding box center [532, 144] width 555 height 147
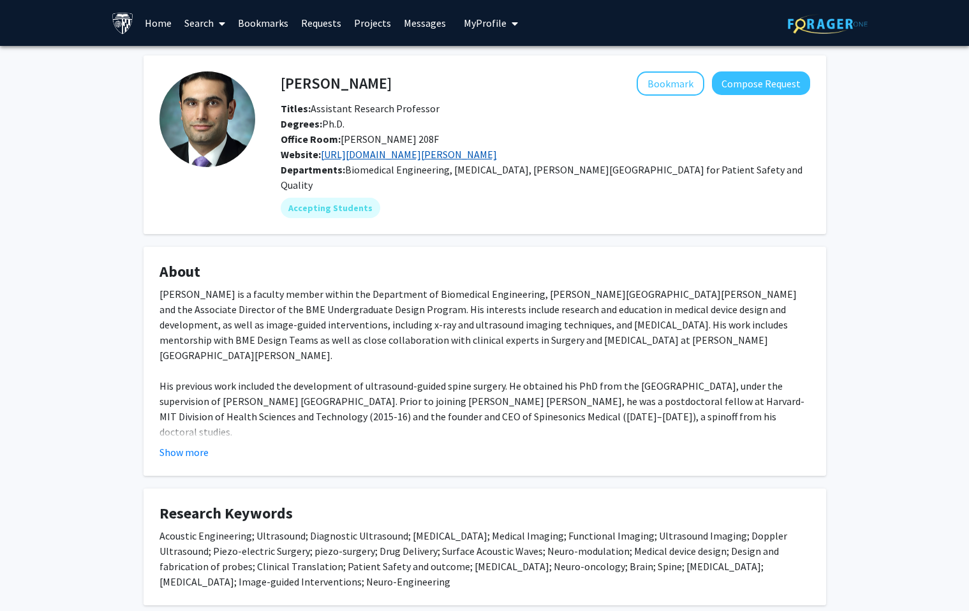
click at [363, 157] on link "https://www.bme.jhu.edu/faculty_staff/amir-manbachi-phd/" at bounding box center [409, 154] width 176 height 13
drag, startPoint x: 278, startPoint y: 83, endPoint x: 409, endPoint y: 82, distance: 131.4
click at [415, 81] on div "Amir Manbachi Bookmark Compose Request" at bounding box center [545, 83] width 549 height 24
drag, startPoint x: 394, startPoint y: 79, endPoint x: 283, endPoint y: 85, distance: 111.2
click at [283, 85] on div "Amir Manbachi Bookmark Compose Request" at bounding box center [545, 83] width 549 height 24
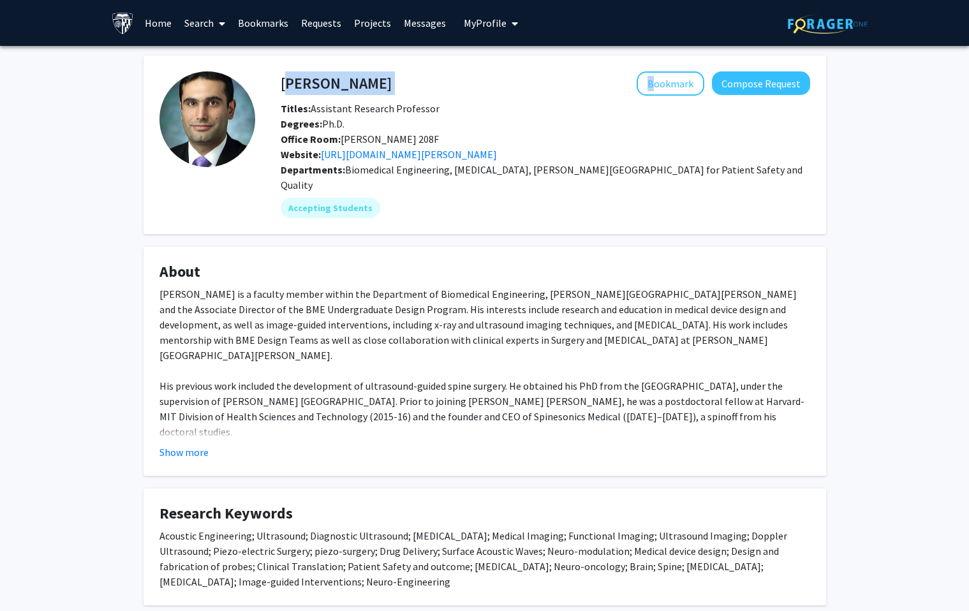
copy div "[PERSON_NAME]"
click at [177, 446] on fg-card "About Dr. Manbachi is a faculty member within the Department of Biomedical Engi…" at bounding box center [485, 361] width 683 height 229
click at [184, 445] on button "Show more" at bounding box center [184, 452] width 49 height 15
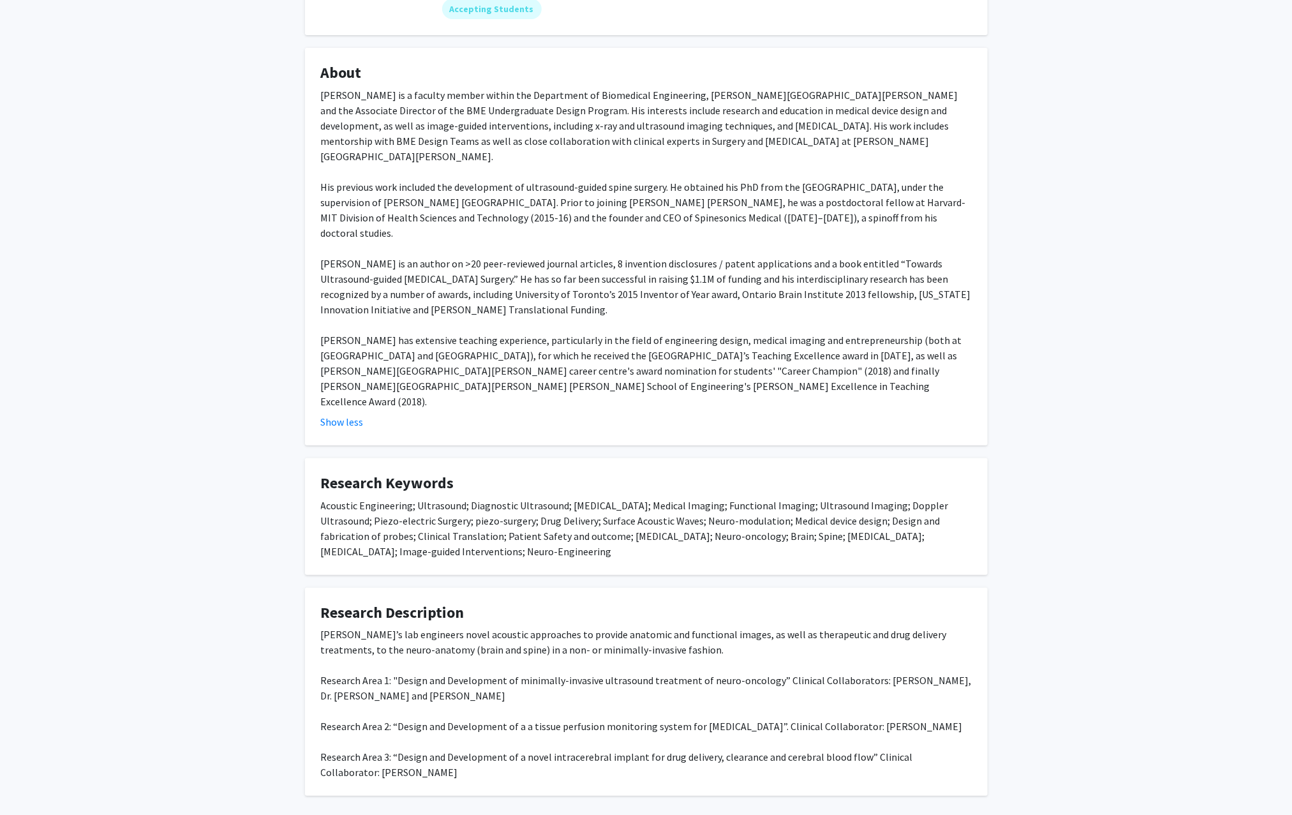
scroll to position [198, 0]
drag, startPoint x: 315, startPoint y: 566, endPoint x: 461, endPoint y: 716, distance: 209.4
click at [461, 611] on fg-card "Research Description Manbachi’s lab engineers novel acoustic approaches to prov…" at bounding box center [646, 693] width 683 height 209
copy div "Manbachi’s lab engineers novel acoustic approaches to provide anatomic and func…"
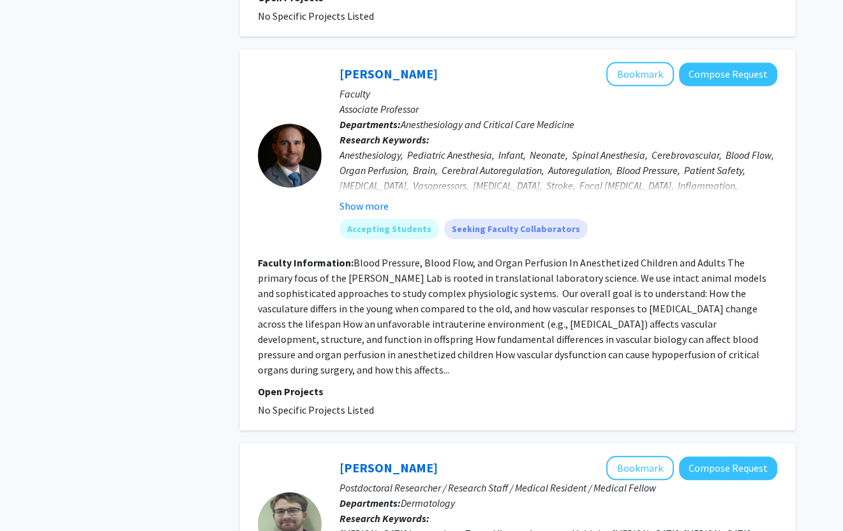
scroll to position [1708, 0]
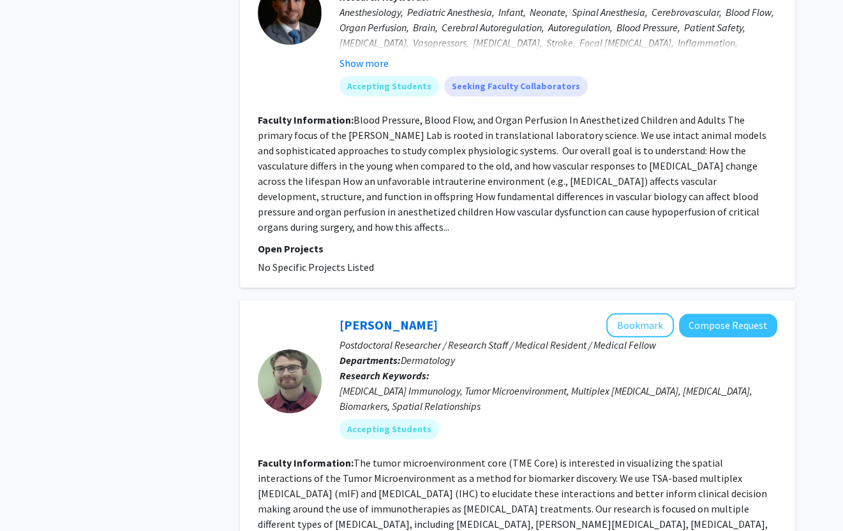
click at [397, 457] on fg-read-more "The tumor microenvironment core (TME Core) is interested in visualizing the spa…" at bounding box center [513, 501] width 510 height 89
click at [385, 317] on link "[PERSON_NAME]" at bounding box center [388, 325] width 98 height 16
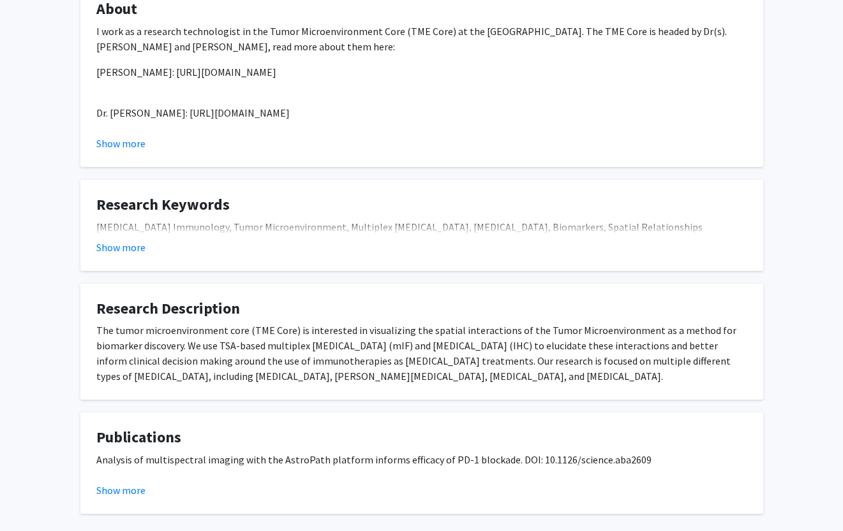
scroll to position [66, 0]
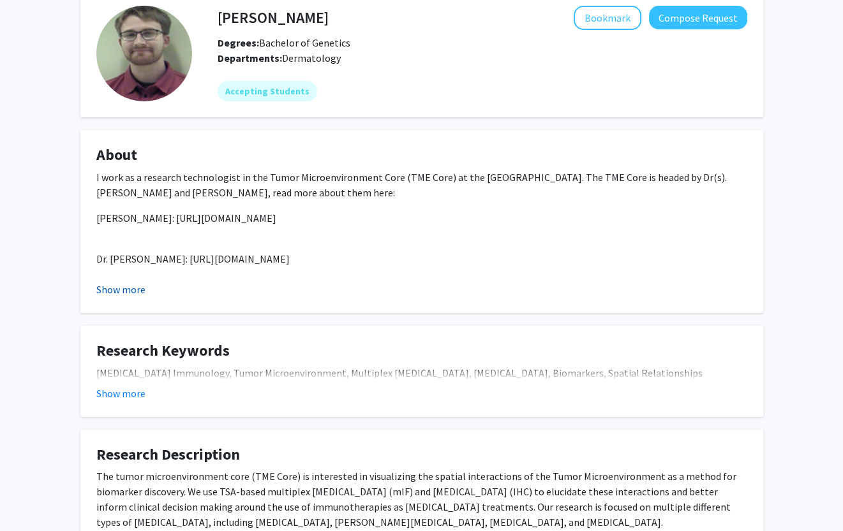
click at [127, 287] on button "Show more" at bounding box center [120, 289] width 49 height 15
click at [127, 287] on button "Show less" at bounding box center [117, 289] width 43 height 15
click at [109, 387] on button "Show more" at bounding box center [120, 393] width 49 height 15
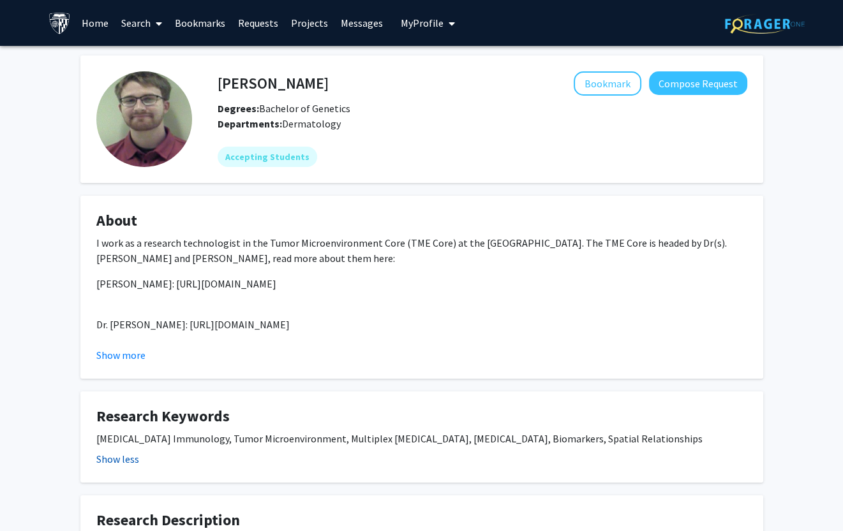
scroll to position [0, 0]
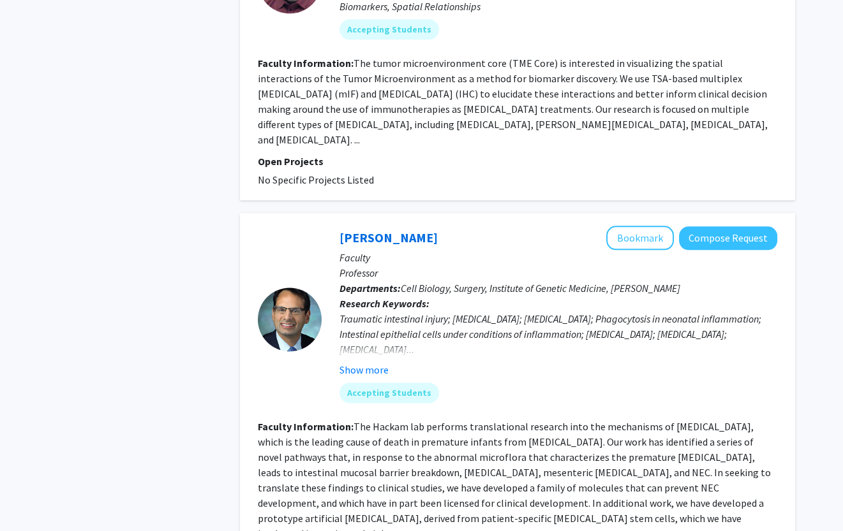
scroll to position [2169, 0]
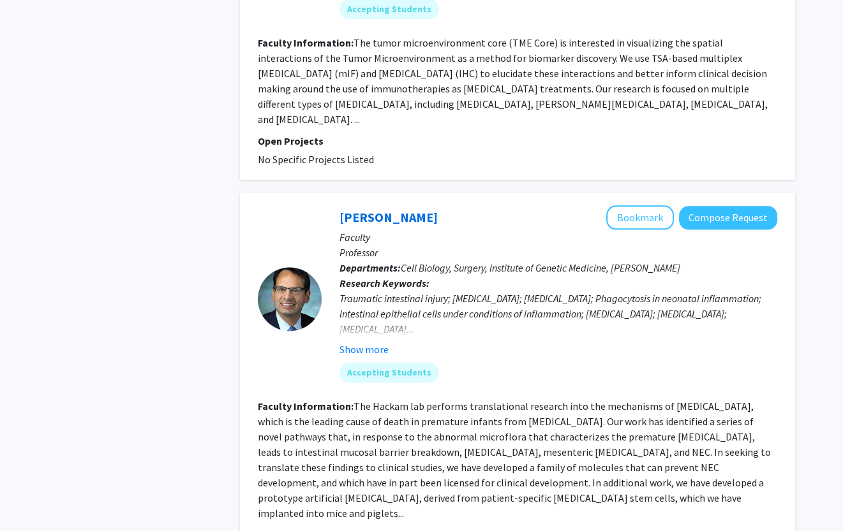
click at [289, 267] on div at bounding box center [290, 299] width 64 height 64
click at [355, 209] on link "[PERSON_NAME]" at bounding box center [388, 217] width 98 height 16
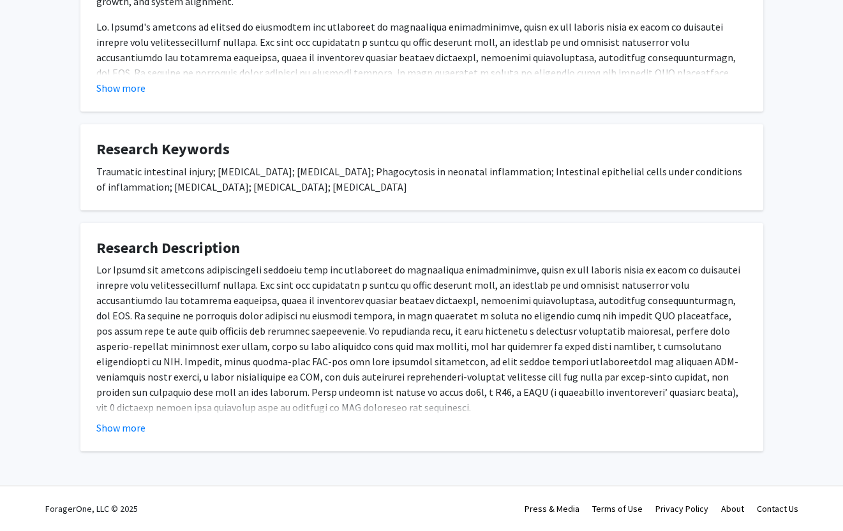
scroll to position [361, 0]
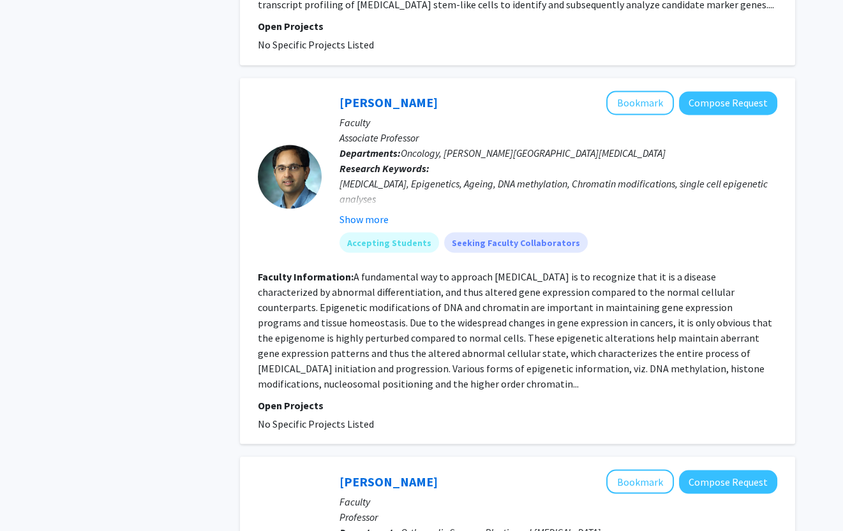
scroll to position [3122, 0]
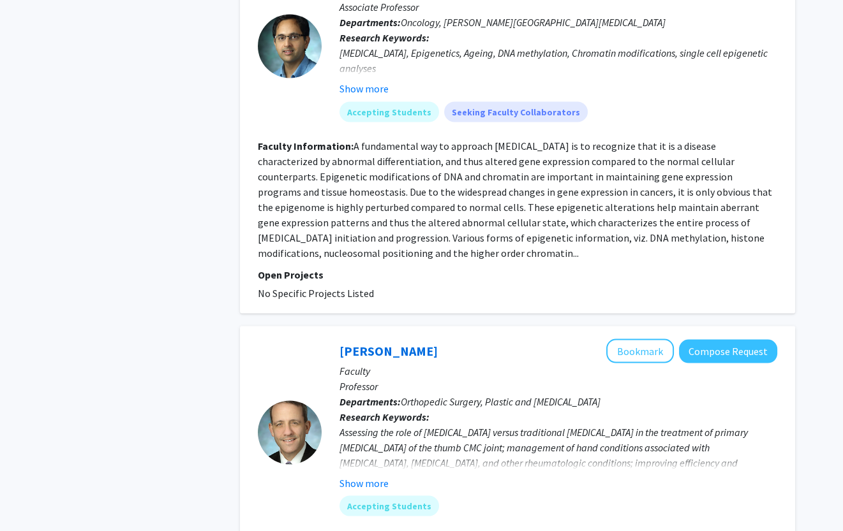
click at [365, 343] on link "[PERSON_NAME]" at bounding box center [388, 351] width 98 height 16
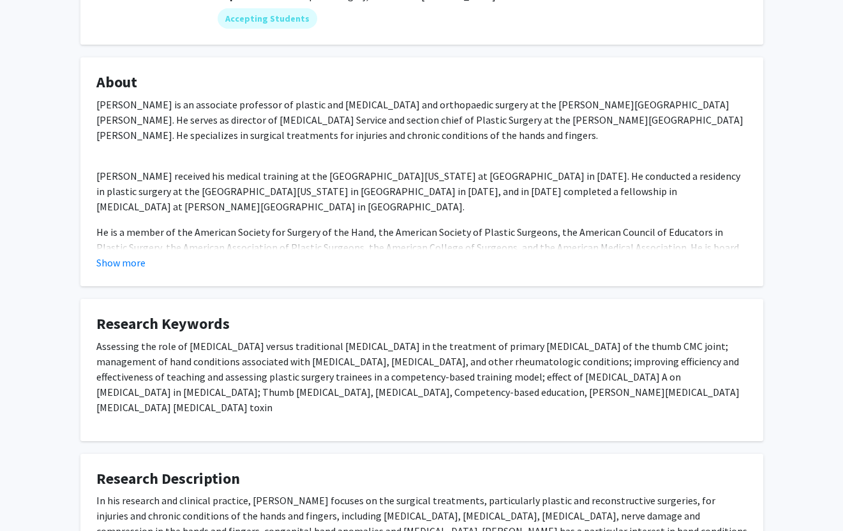
scroll to position [163, 0]
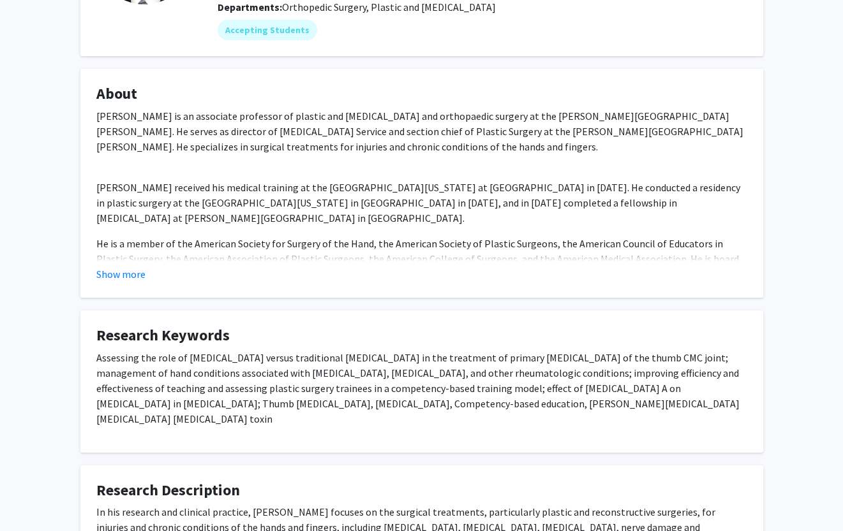
click at [124, 289] on fg-card "About Dr. Scott D. Lifchez is an associate professor of plastic and reconstruct…" at bounding box center [421, 183] width 683 height 229
click at [140, 280] on fg-card "About Dr. Scott D. Lifchez is an associate professor of plastic and reconstruct…" at bounding box center [421, 183] width 683 height 229
click at [105, 285] on fg-card "About Dr. Scott D. Lifchez is an associate professor of plastic and reconstruct…" at bounding box center [421, 183] width 683 height 229
click at [114, 279] on button "Show more" at bounding box center [120, 274] width 49 height 15
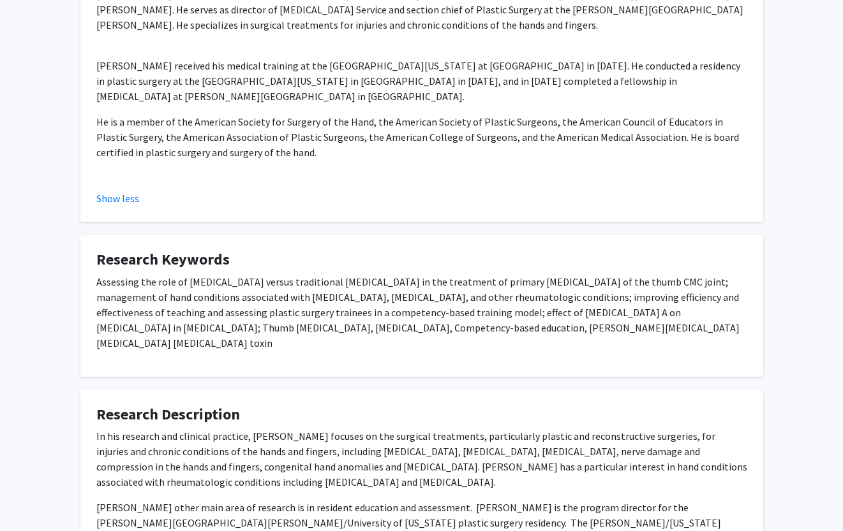
scroll to position [378, 0]
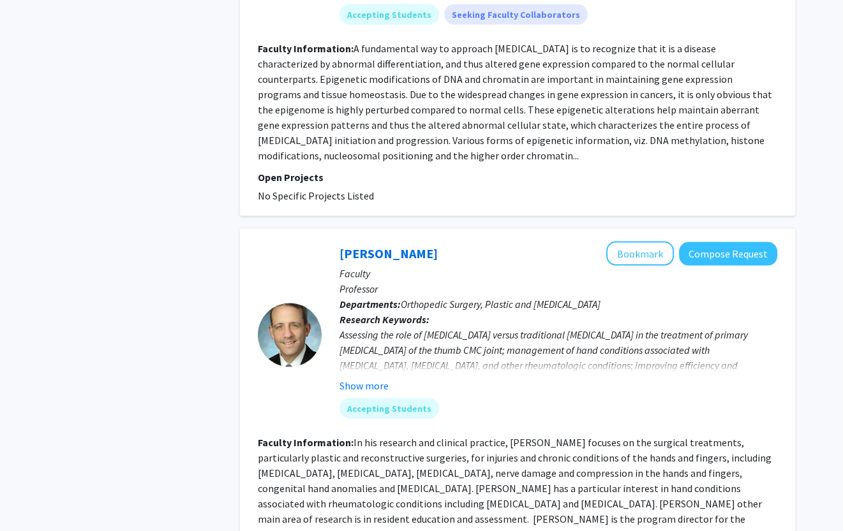
scroll to position [3216, 0]
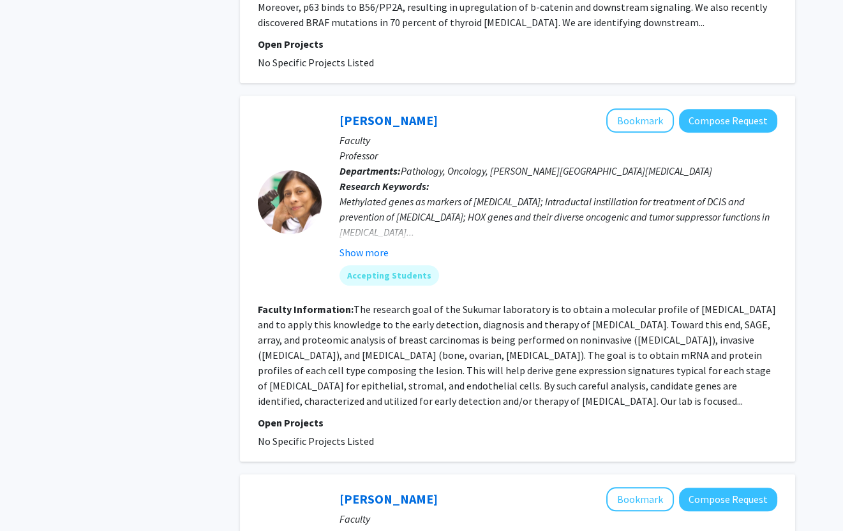
scroll to position [1664, 0]
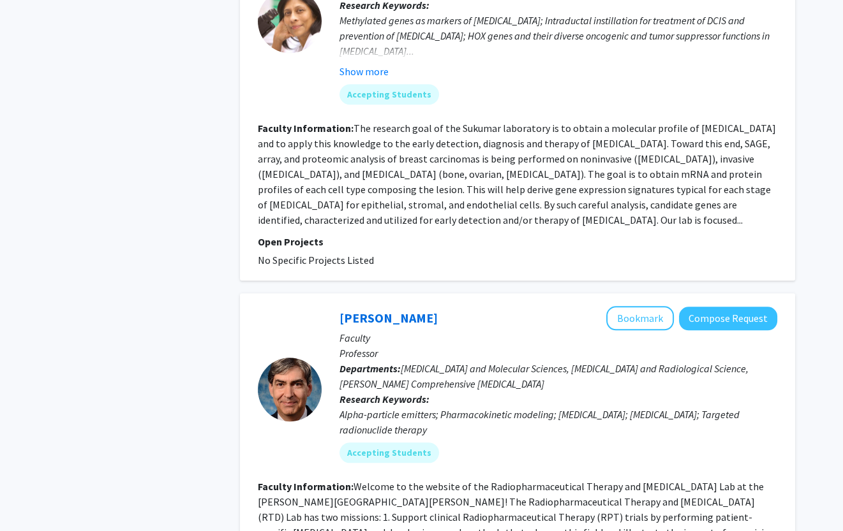
click at [495, 122] on fg-read-more "The research goal of the Sukumar laboratory is to obtain a molecular profile of…" at bounding box center [517, 174] width 518 height 105
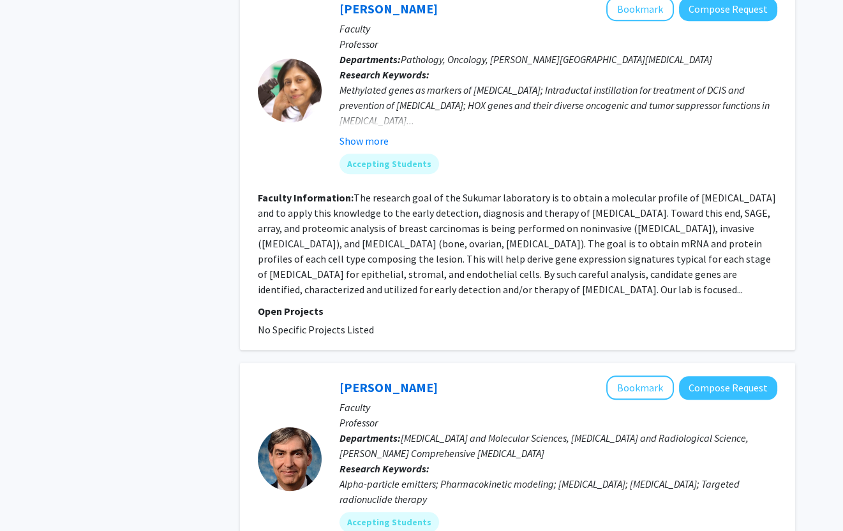
scroll to position [1519, 0]
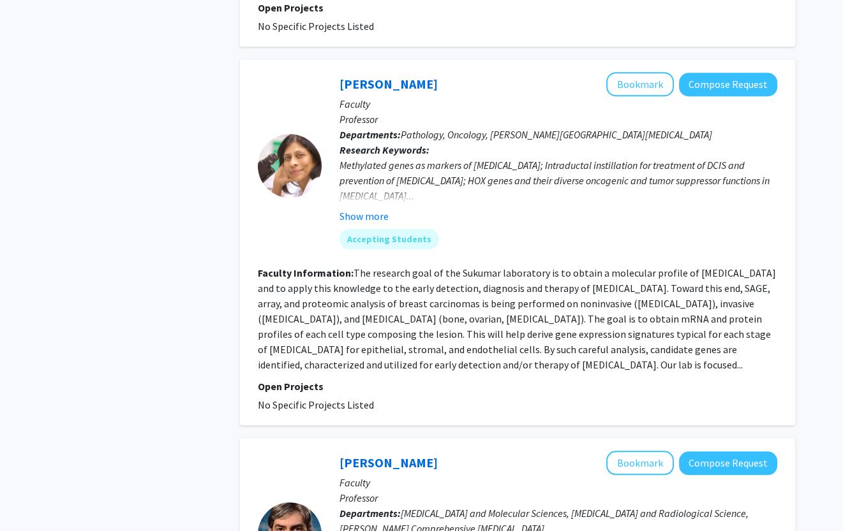
click at [353, 72] on div "Sara Sukumar Bookmark Compose Request" at bounding box center [558, 84] width 438 height 24
click at [346, 76] on link "[PERSON_NAME]" at bounding box center [388, 84] width 98 height 16
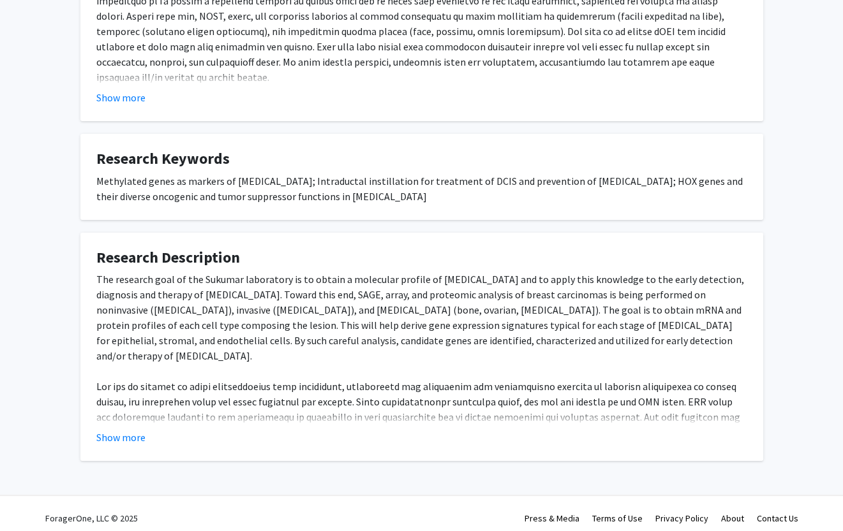
scroll to position [341, 0]
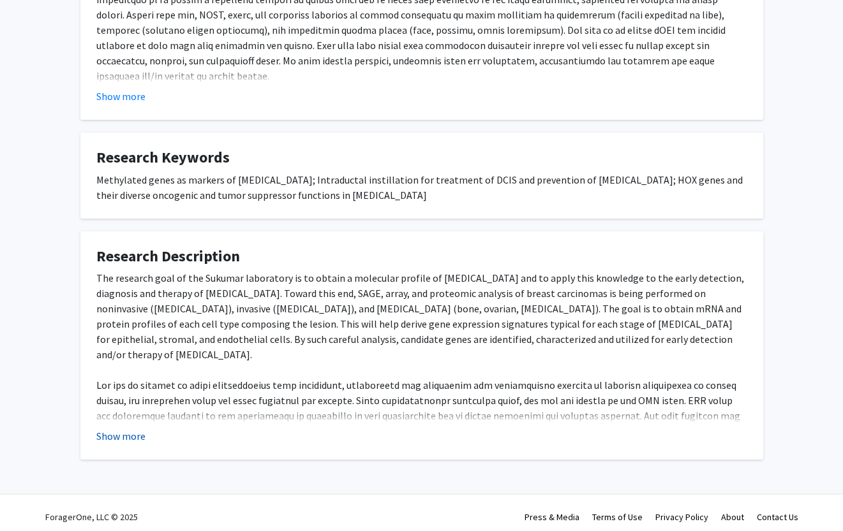
click at [133, 429] on button "Show more" at bounding box center [120, 436] width 49 height 15
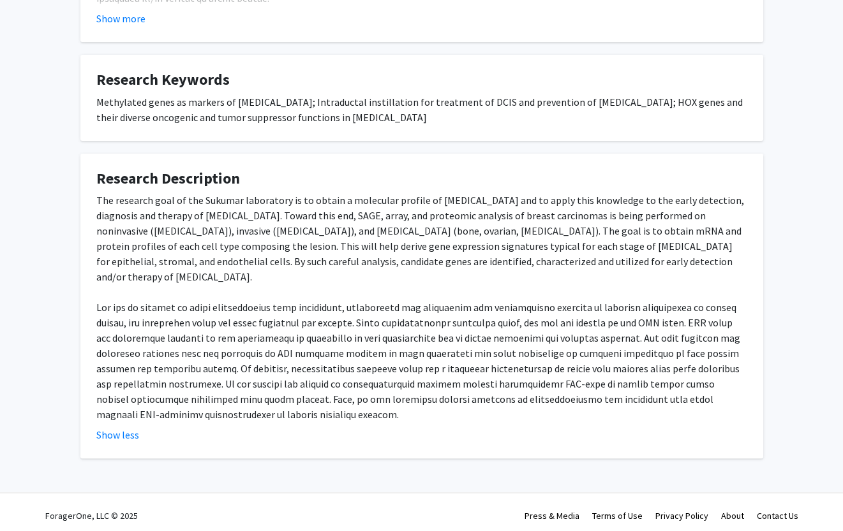
scroll to position [418, 0]
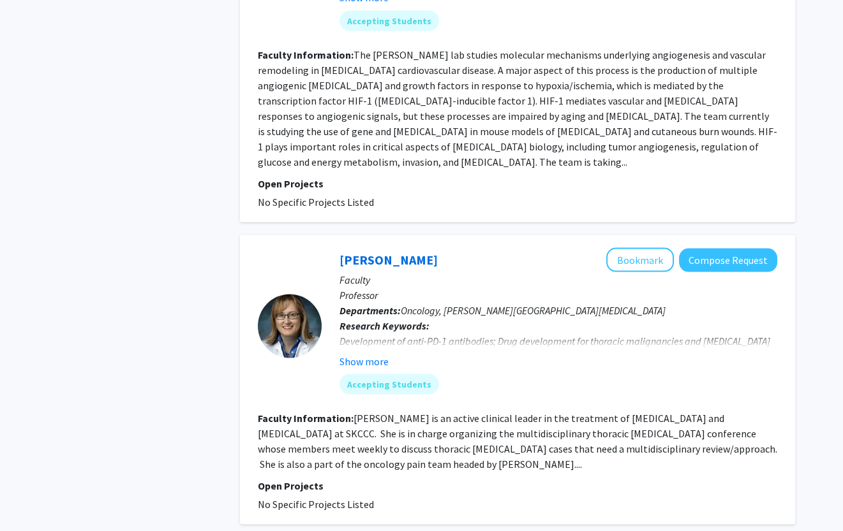
scroll to position [3228, 0]
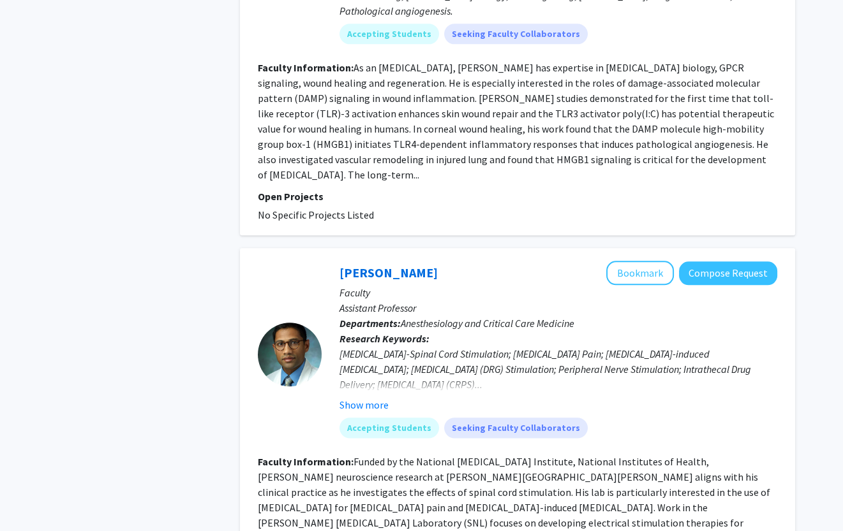
scroll to position [1994, 0]
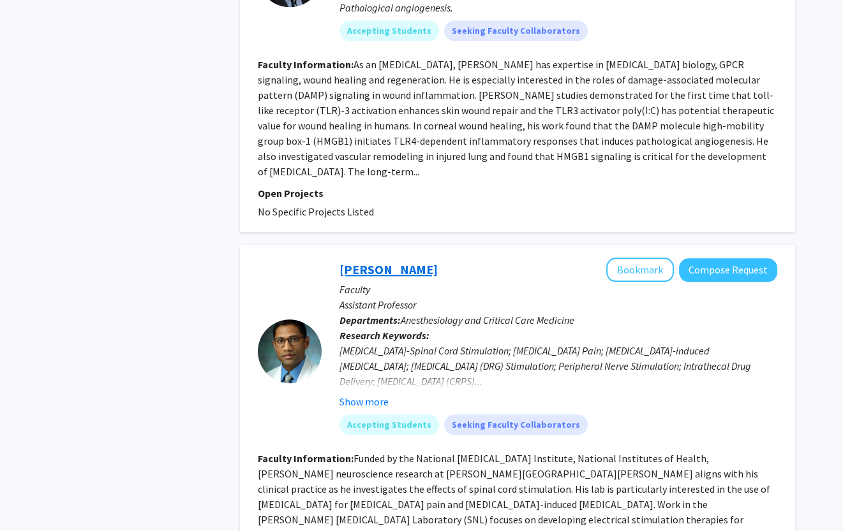
click at [366, 262] on link "[PERSON_NAME]" at bounding box center [388, 270] width 98 height 16
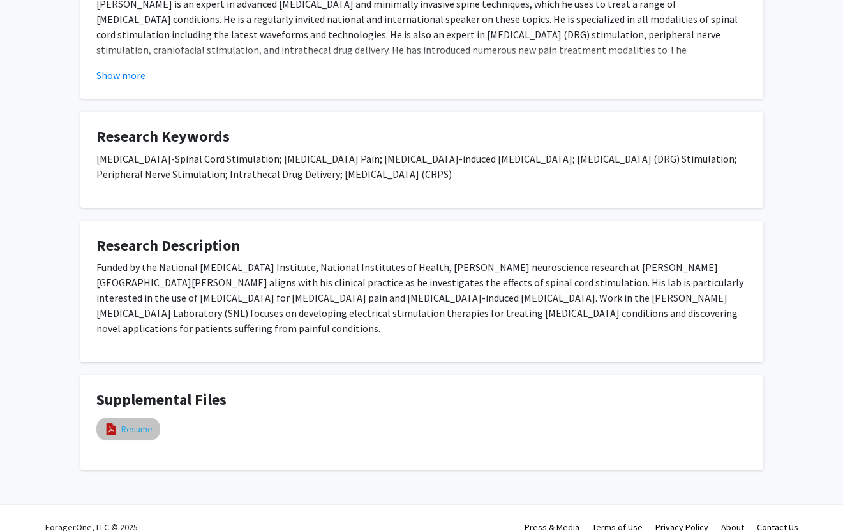
scroll to position [361, 0]
click at [125, 424] on link "Resume" at bounding box center [136, 430] width 31 height 13
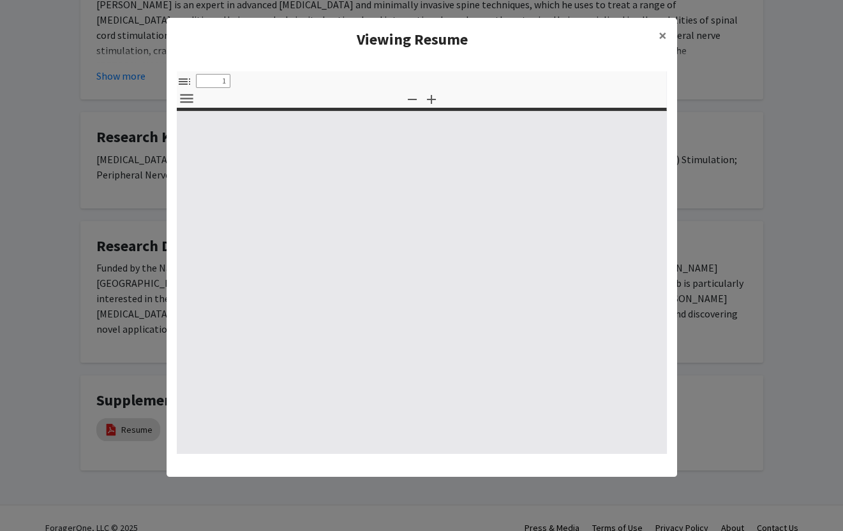
select select "custom"
type input "0"
select select "custom"
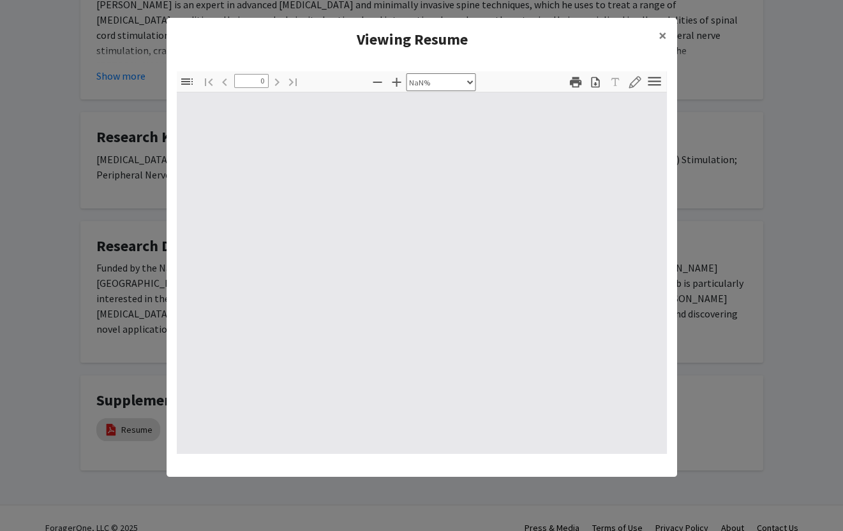
type input "1"
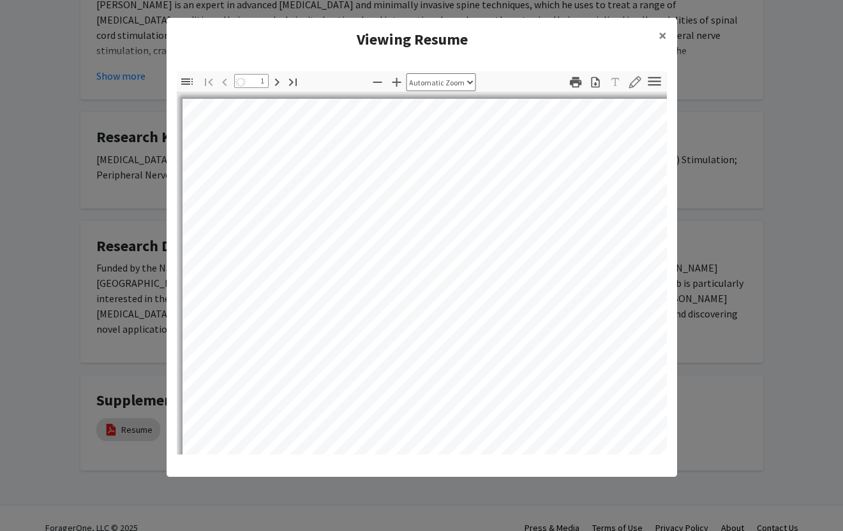
select select "auto"
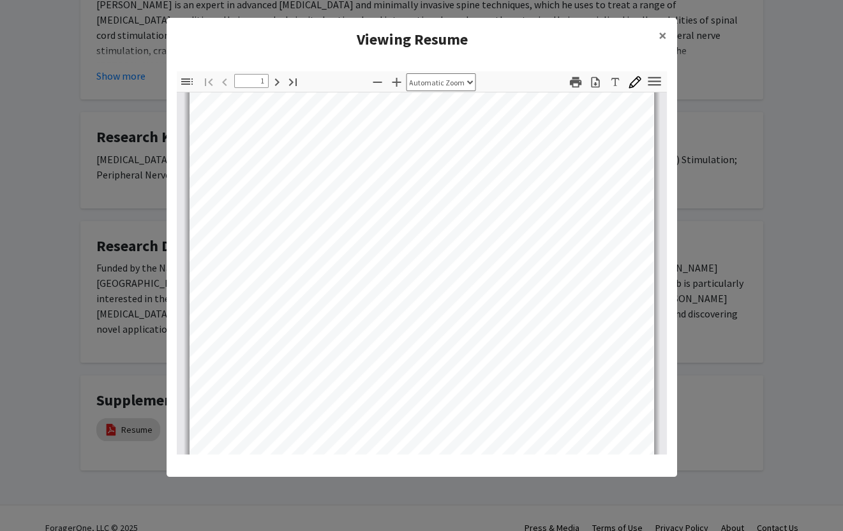
scroll to position [345, 0]
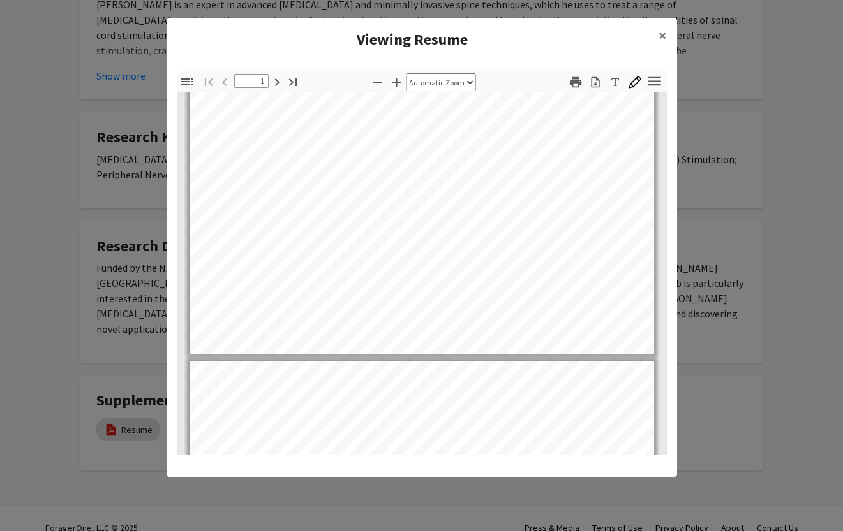
type input "2"
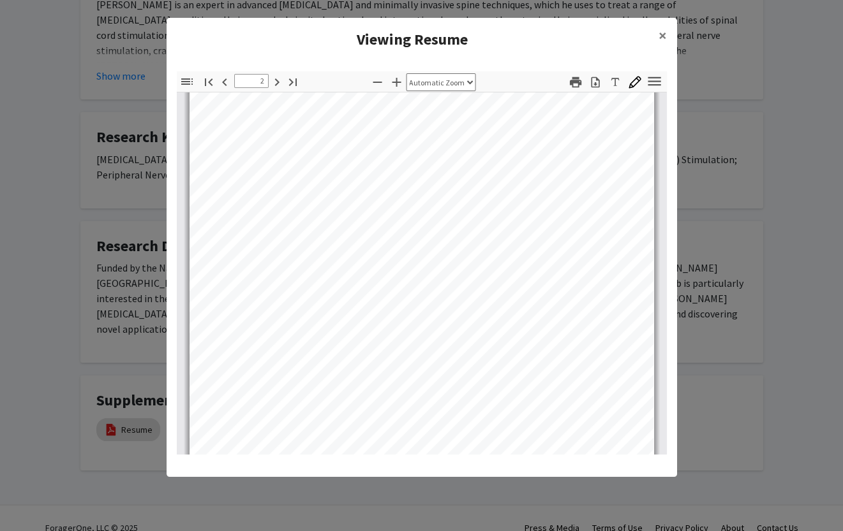
scroll to position [684, 0]
click at [112, 340] on modal-container "Viewing Resume × Thumbnails Document Outline Attachments Layers Current Outline…" at bounding box center [421, 265] width 843 height 531
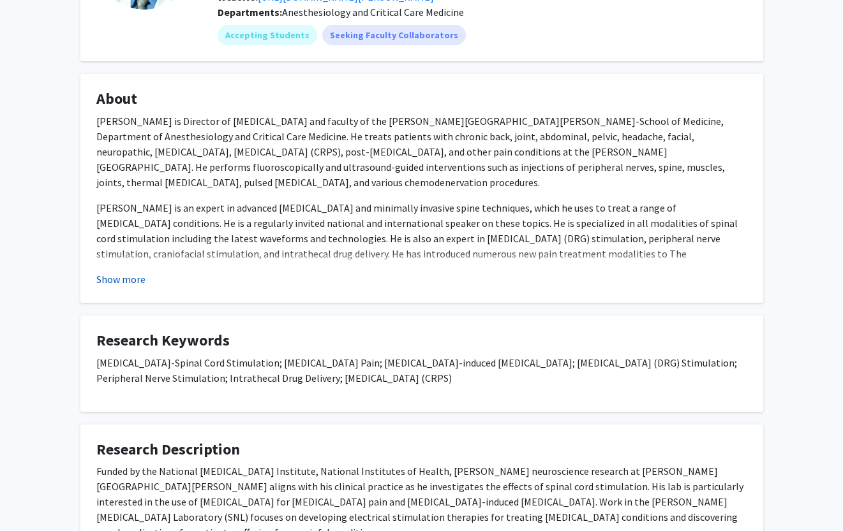
scroll to position [166, 0]
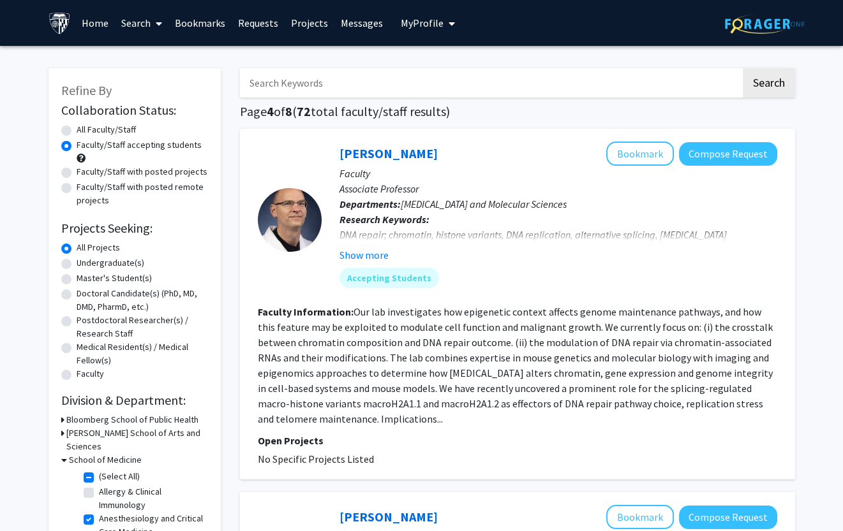
click at [292, 87] on input "Search Keywords" at bounding box center [490, 82] width 501 height 29
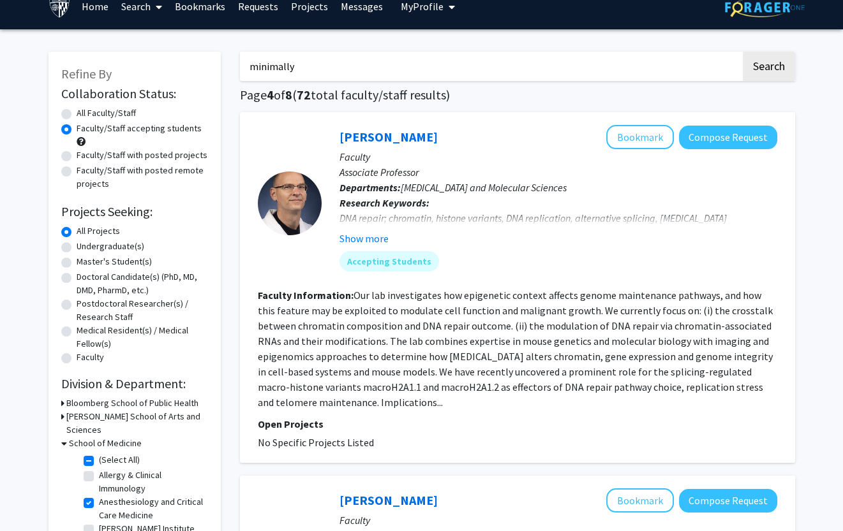
scroll to position [19, 0]
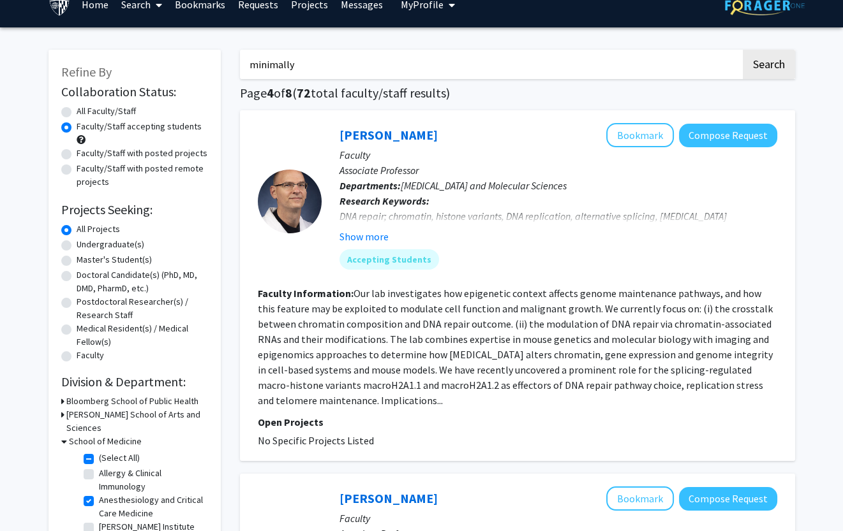
type input "minimally"
click at [99, 452] on label "(Select All)" at bounding box center [119, 458] width 41 height 13
click at [99, 452] on input "(Select All)" at bounding box center [103, 456] width 8 height 8
checkbox input "false"
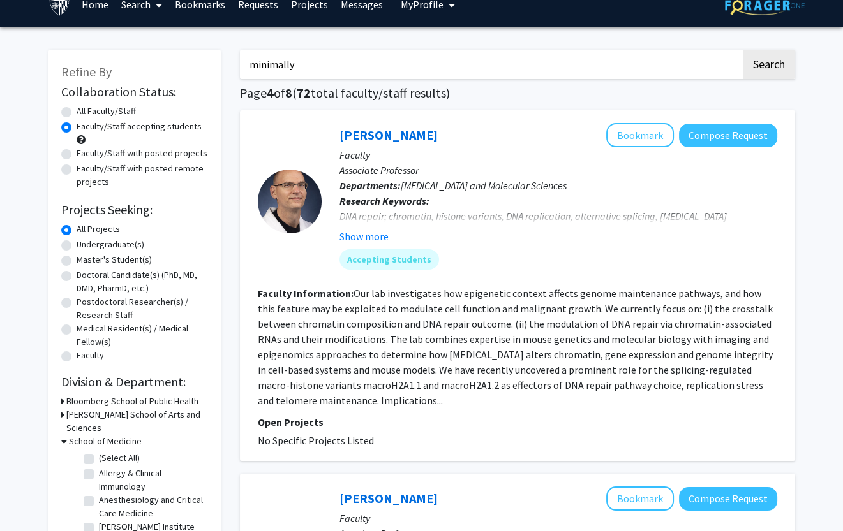
checkbox input "false"
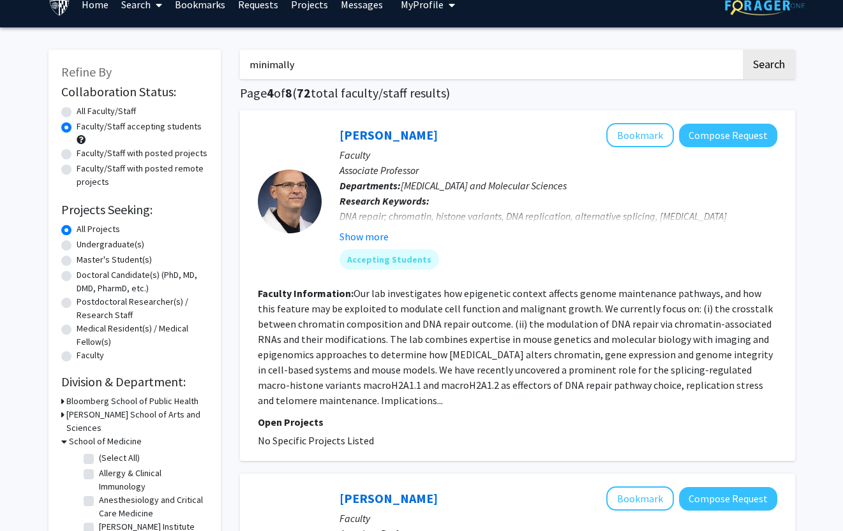
checkbox input "false"
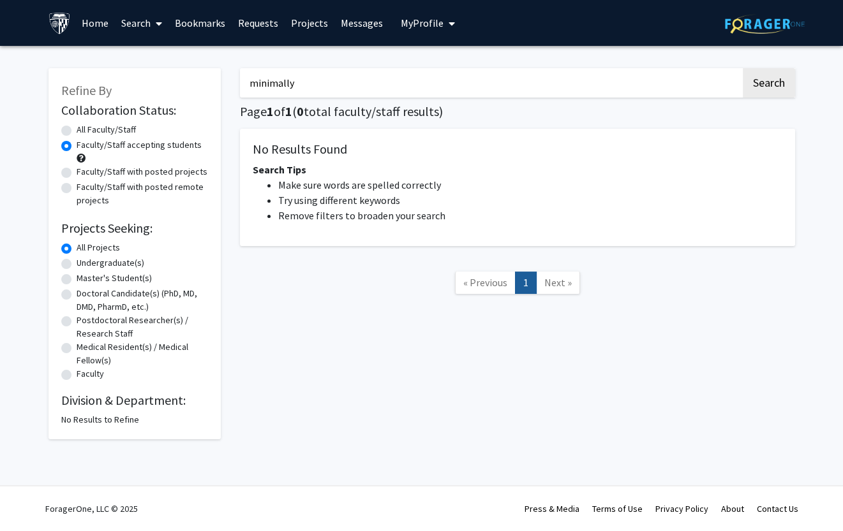
click at [75, 414] on div "No Results to Refine" at bounding box center [134, 419] width 147 height 13
click at [311, 76] on input "minimally" at bounding box center [490, 82] width 501 height 29
click at [85, 414] on div "No Results to Refine" at bounding box center [134, 419] width 147 height 13
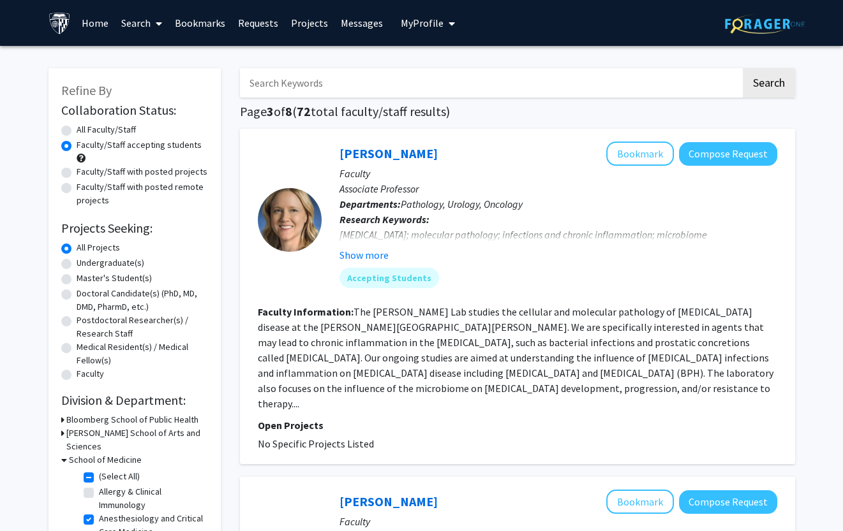
click at [99, 470] on label "(Select All)" at bounding box center [119, 476] width 41 height 13
click at [99, 470] on input "(Select All)" at bounding box center [103, 474] width 8 height 8
checkbox input "false"
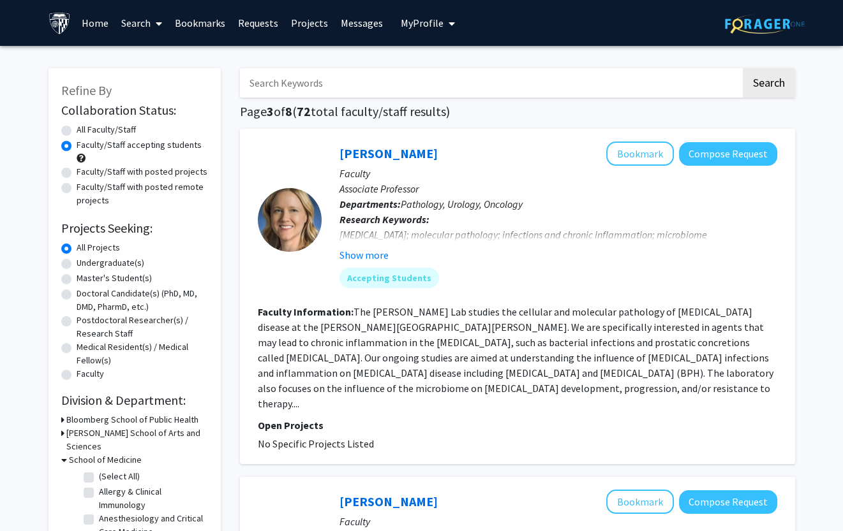
checkbox input "false"
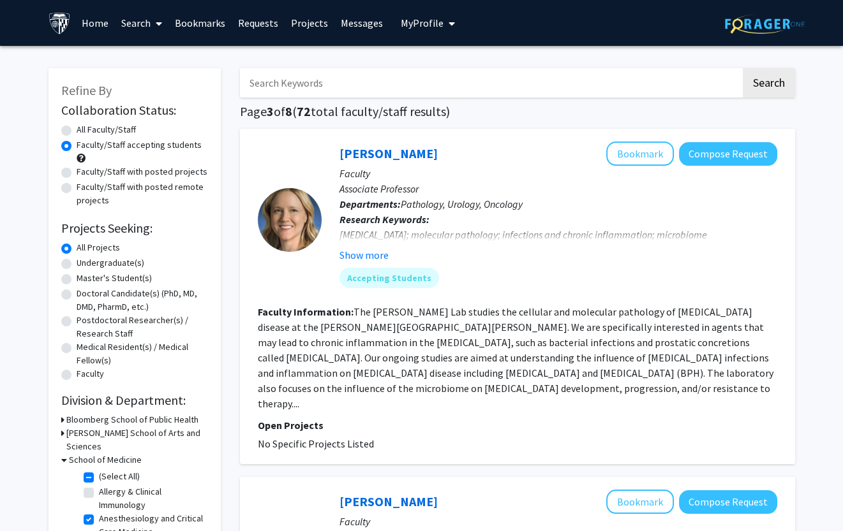
click at [117, 470] on label "(Select All)" at bounding box center [119, 476] width 41 height 13
click at [107, 470] on input "(Select All)" at bounding box center [103, 474] width 8 height 8
checkbox input "false"
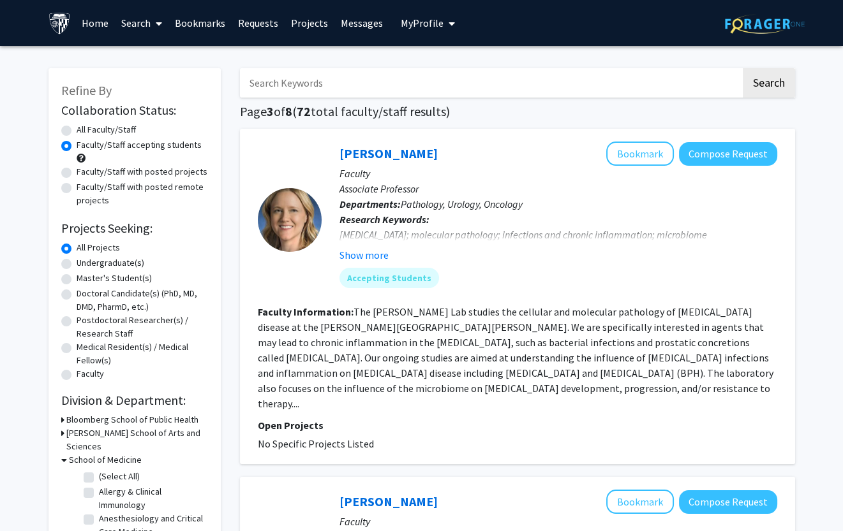
checkbox input "false"
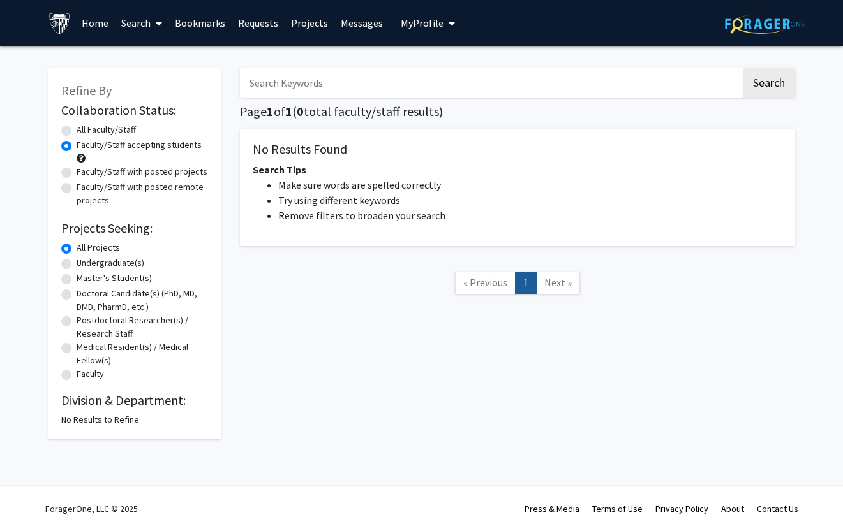
click at [758, 16] on img at bounding box center [765, 24] width 80 height 20
radio input "true"
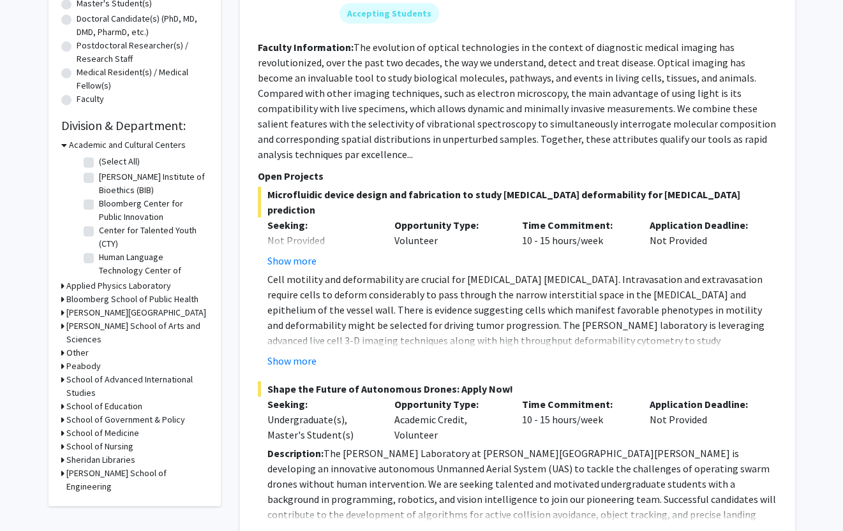
scroll to position [316, 0]
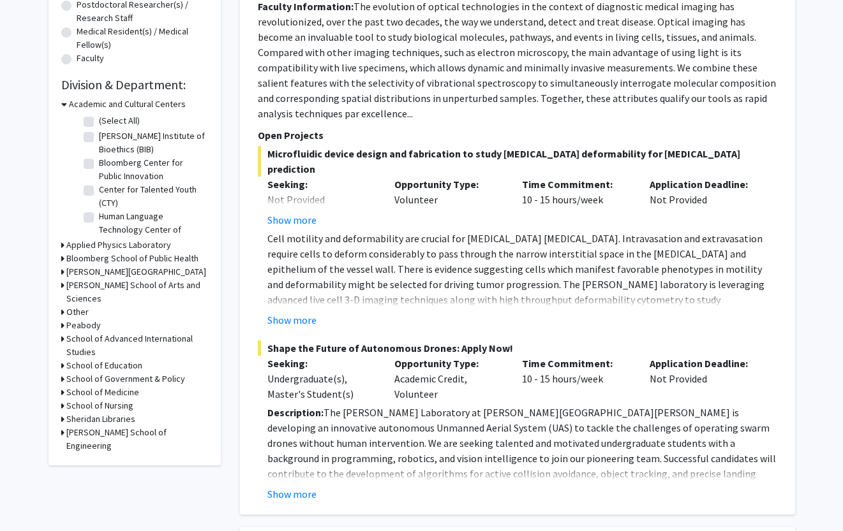
click at [89, 386] on h3 "School of Medicine" at bounding box center [102, 392] width 73 height 13
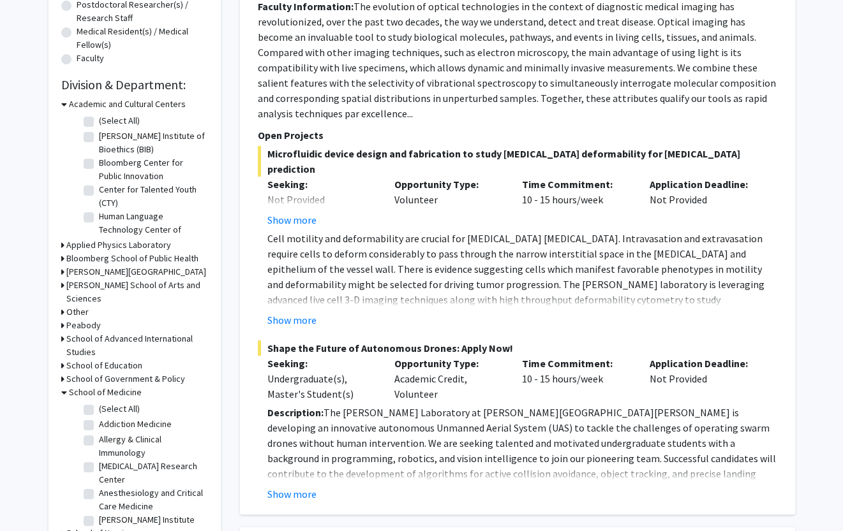
click at [99, 403] on label "(Select All)" at bounding box center [119, 409] width 41 height 13
click at [99, 403] on input "(Select All)" at bounding box center [103, 407] width 8 height 8
checkbox input "true"
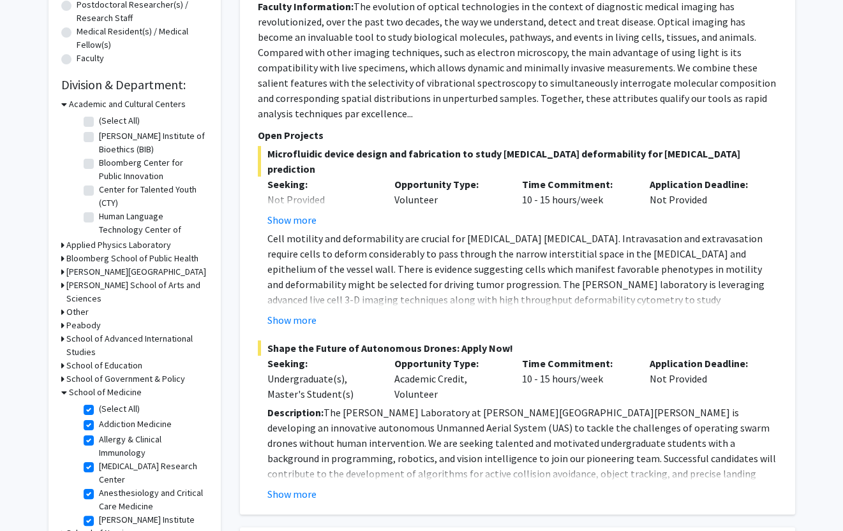
checkbox input "true"
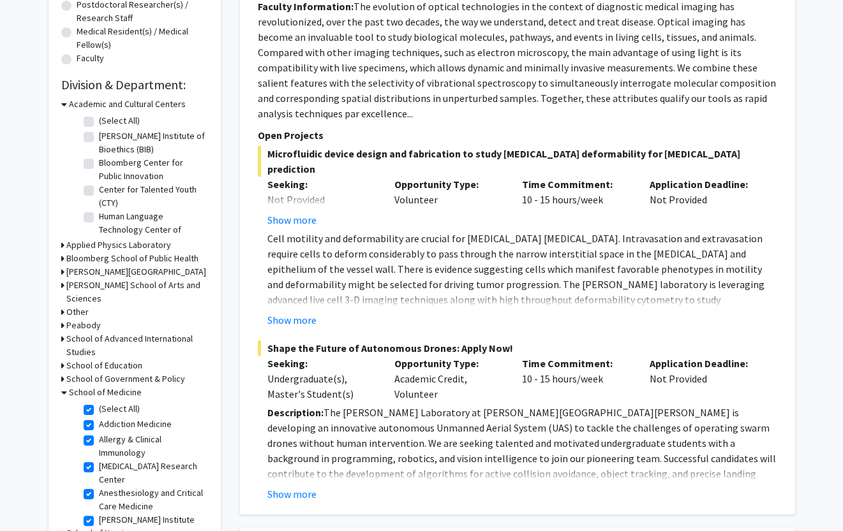
checkbox input "true"
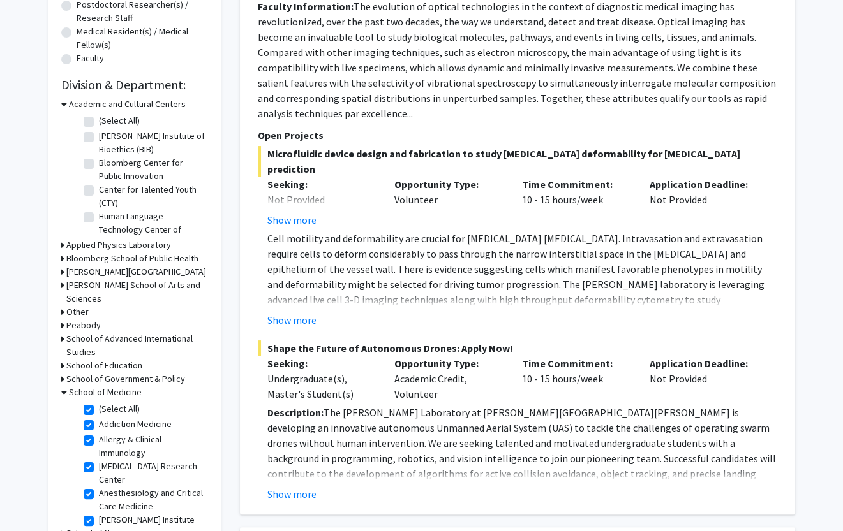
checkbox input "true"
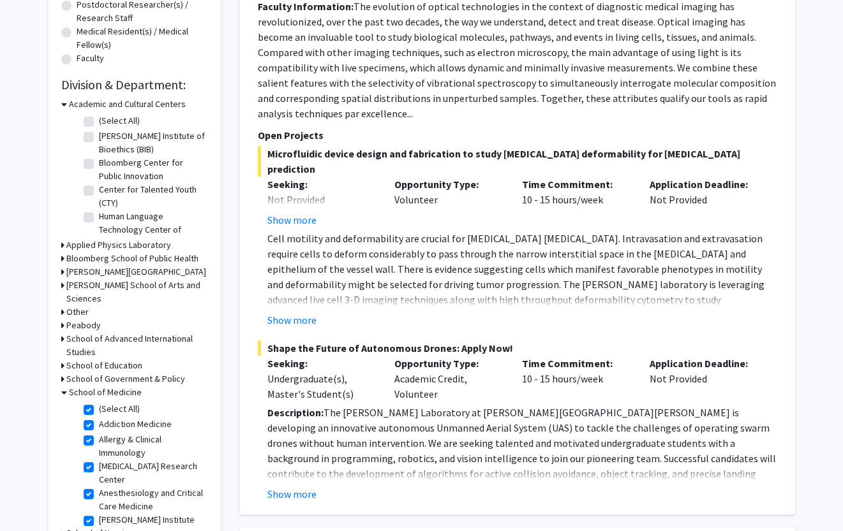
checkbox input "true"
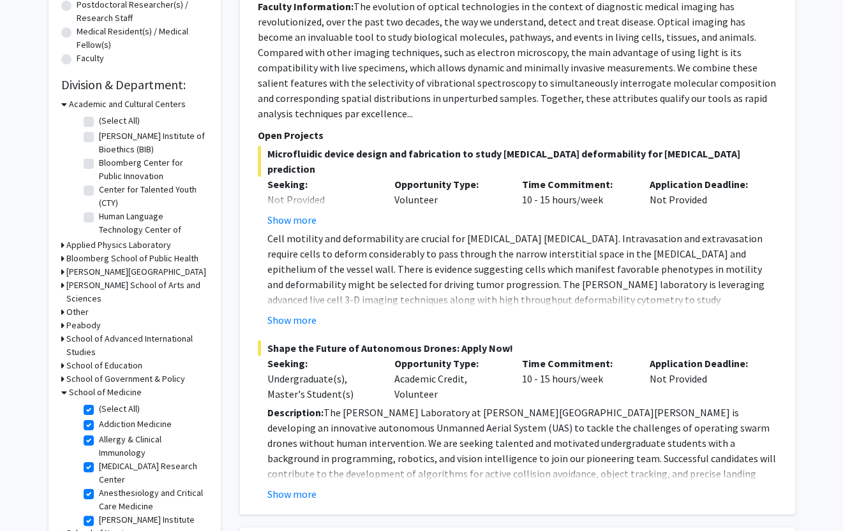
checkbox input "true"
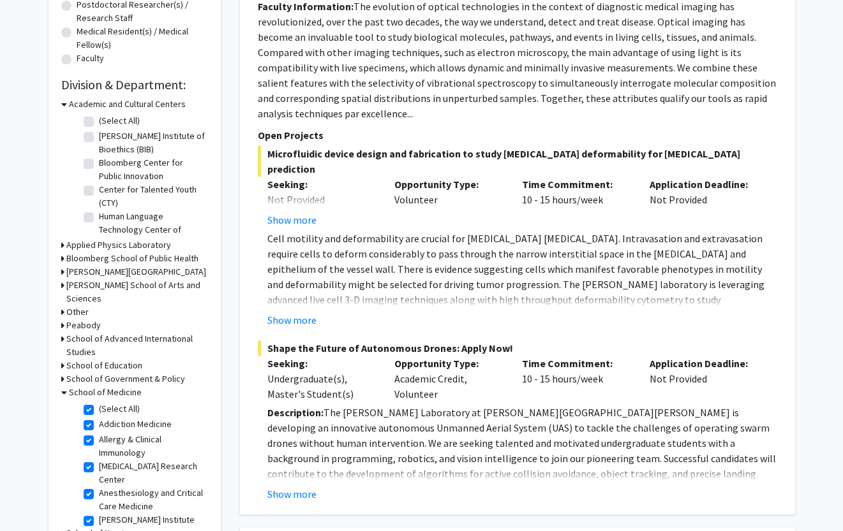
checkbox input "true"
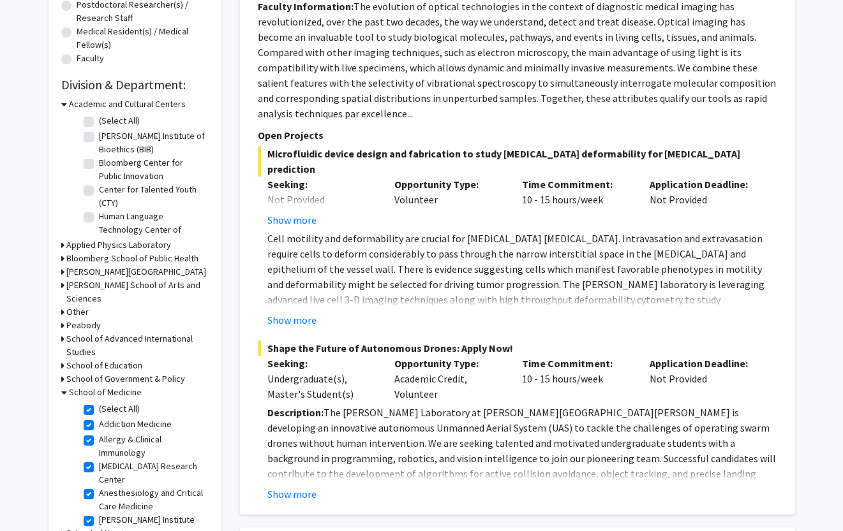
checkbox input "true"
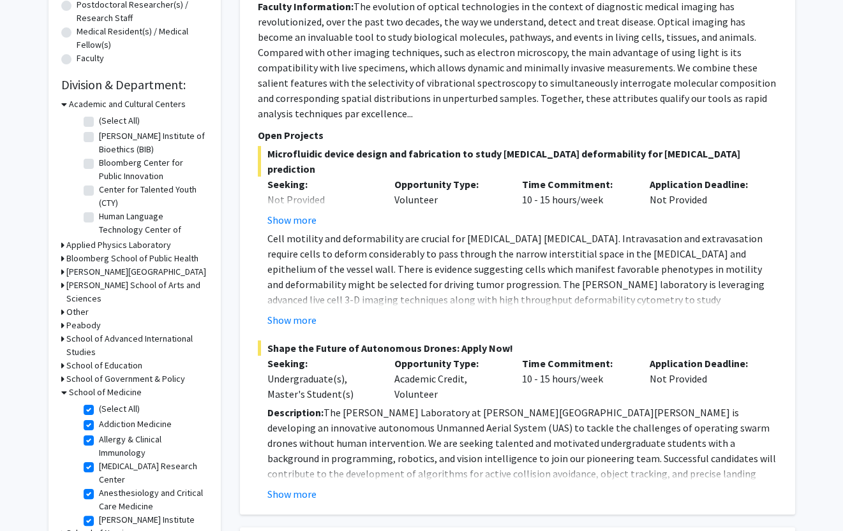
checkbox input "true"
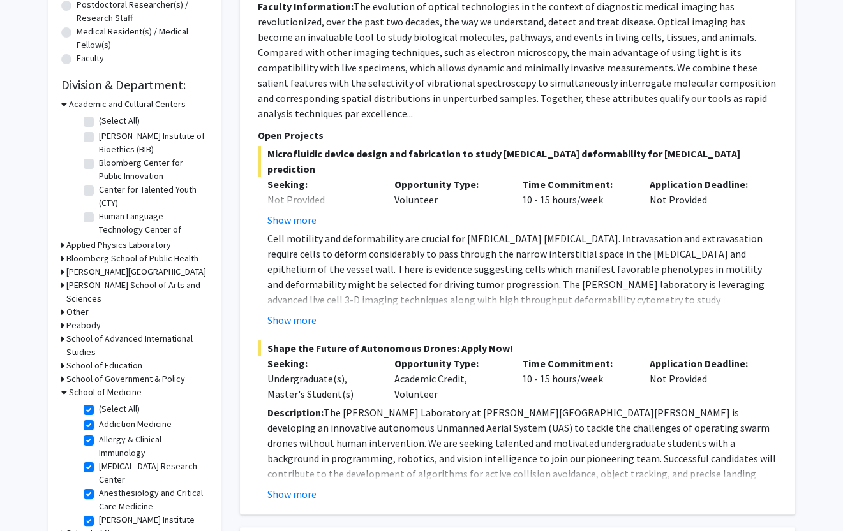
checkbox input "true"
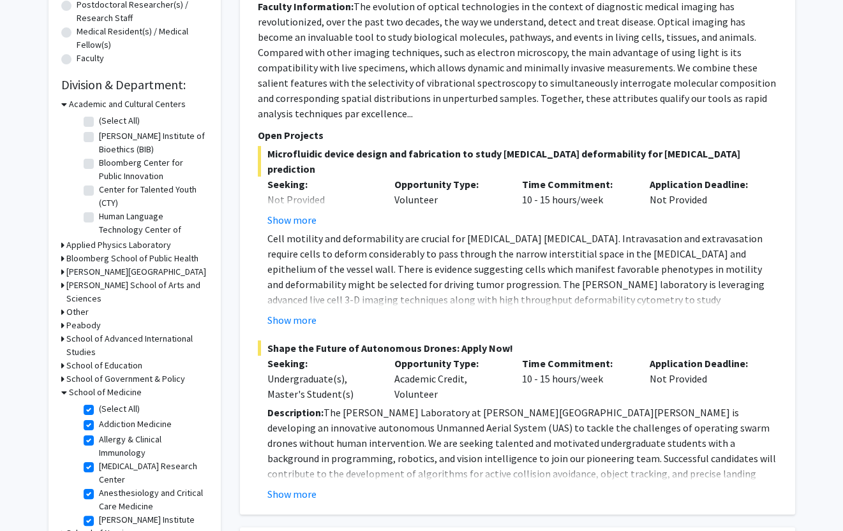
checkbox input "true"
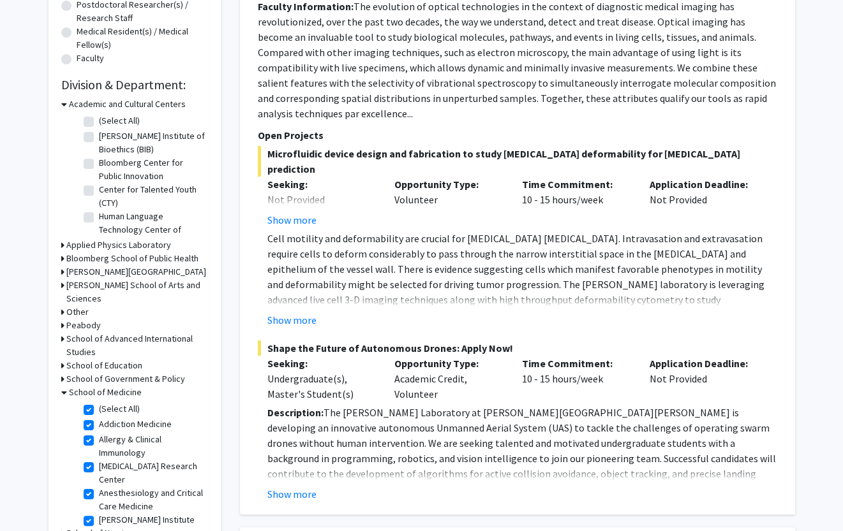
checkbox input "true"
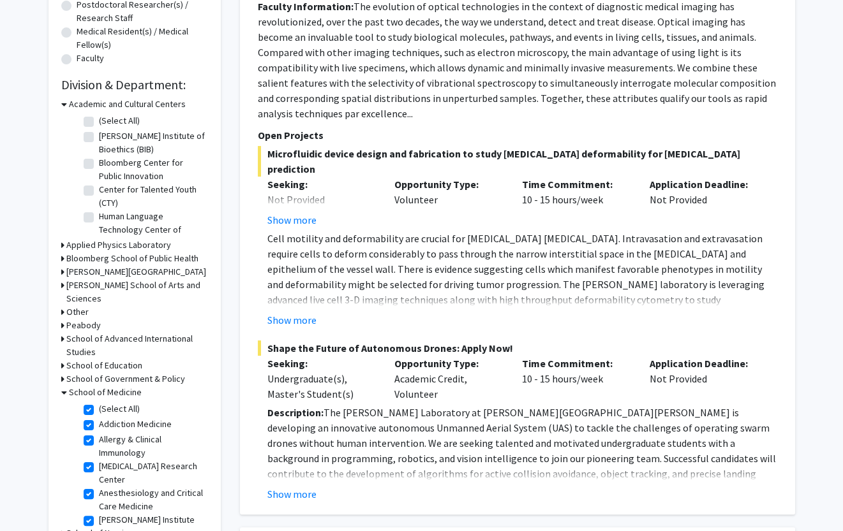
checkbox input "true"
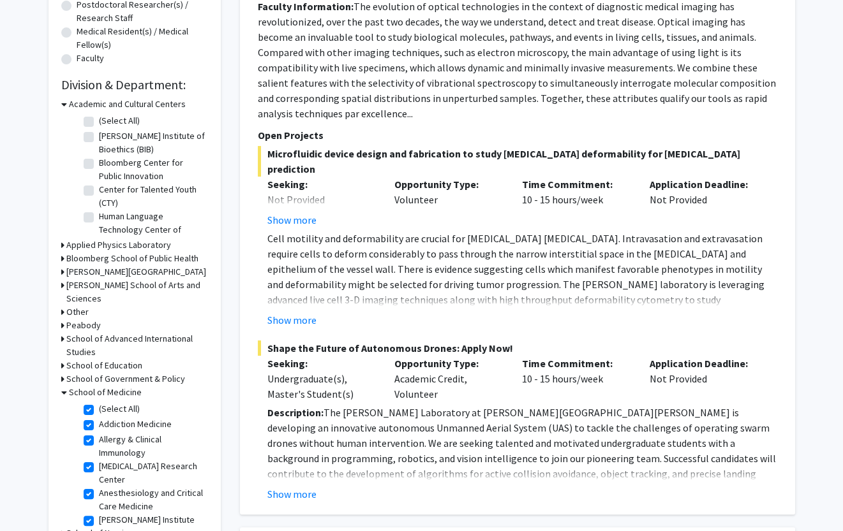
checkbox input "true"
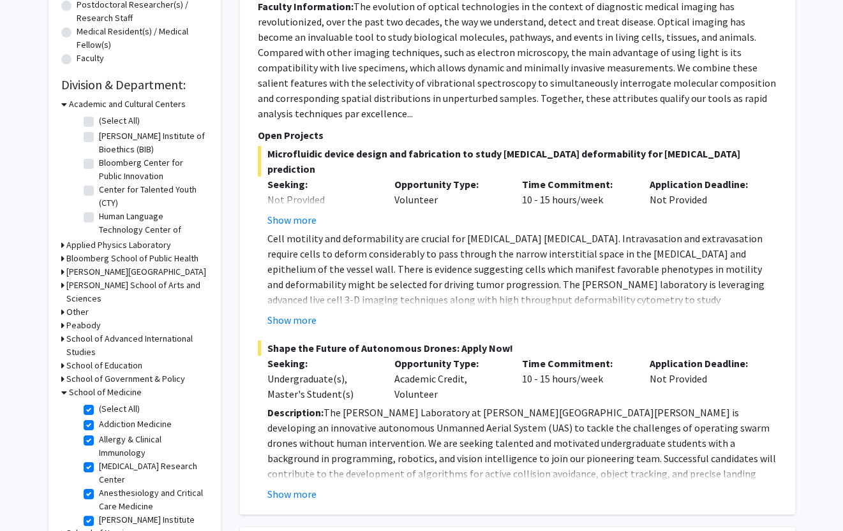
checkbox input "true"
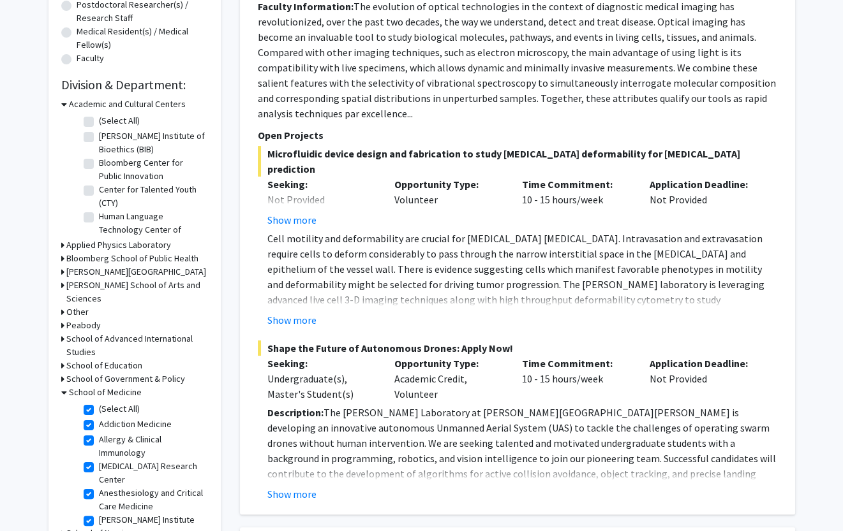
checkbox input "true"
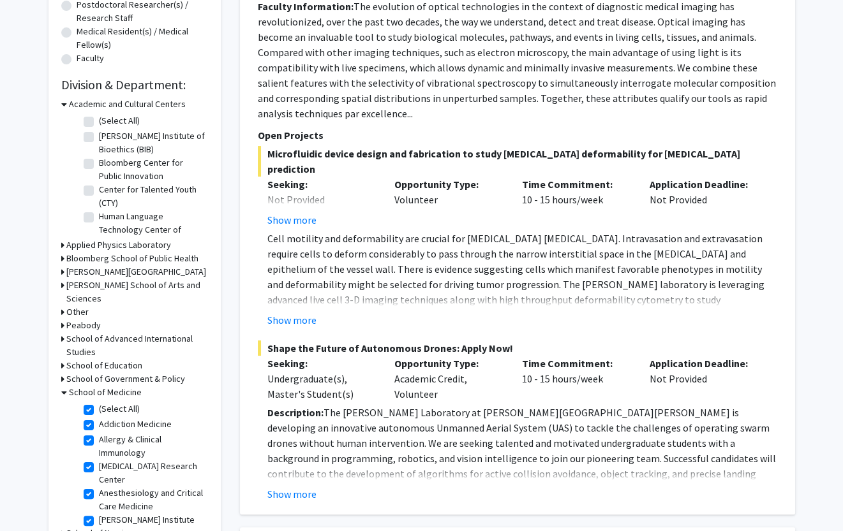
checkbox input "true"
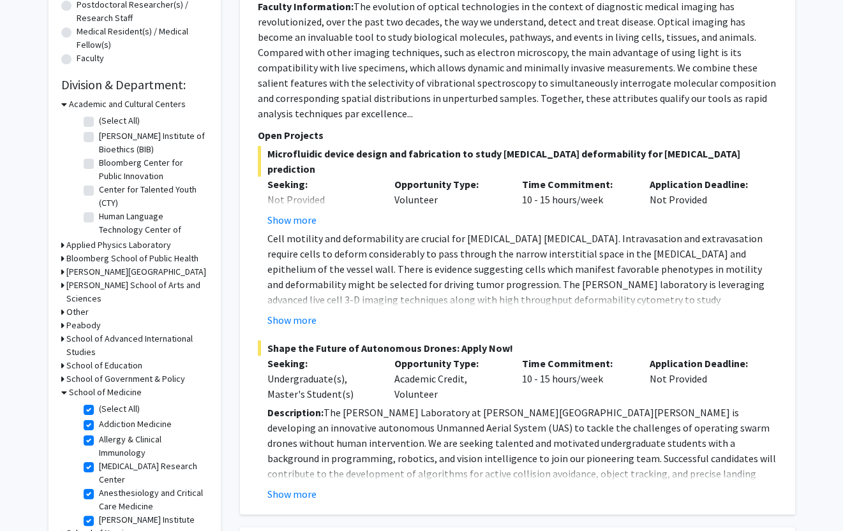
checkbox input "true"
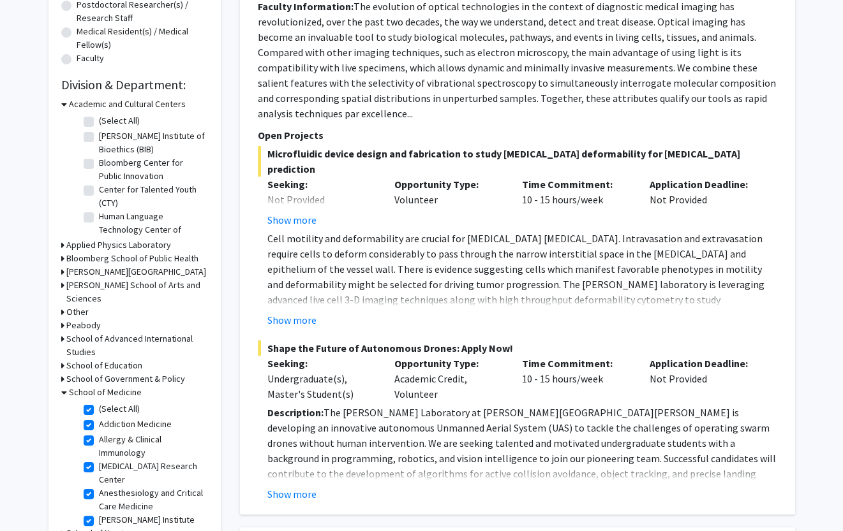
checkbox input "true"
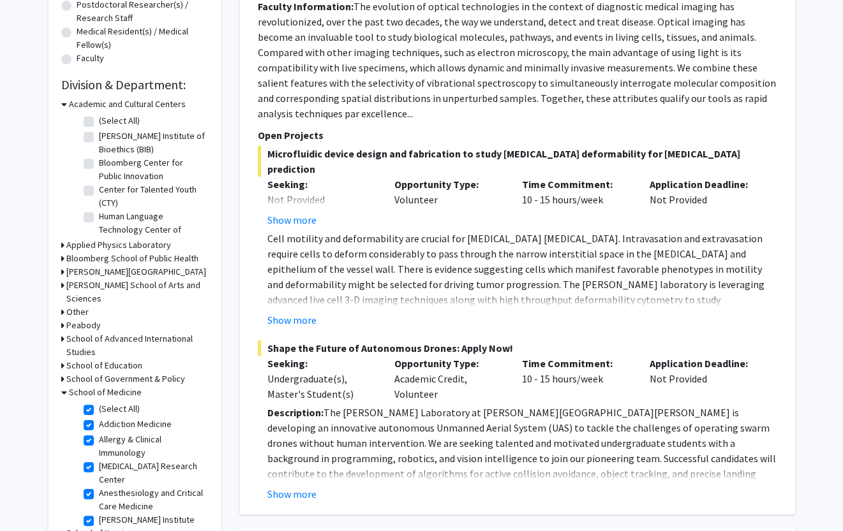
checkbox input "true"
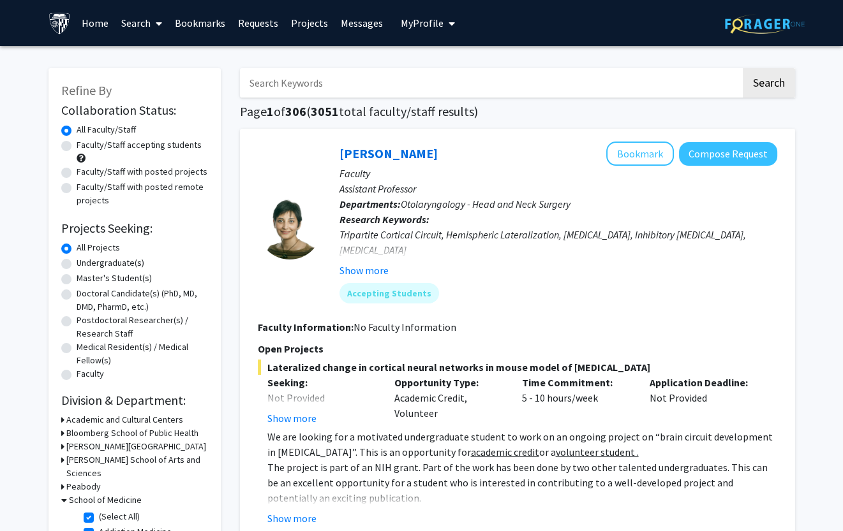
click at [332, 84] on input "Search Keywords" at bounding box center [490, 82] width 501 height 29
type input "minimally invasive"
click at [768, 84] on button "Search" at bounding box center [769, 82] width 52 height 29
checkbox input "false"
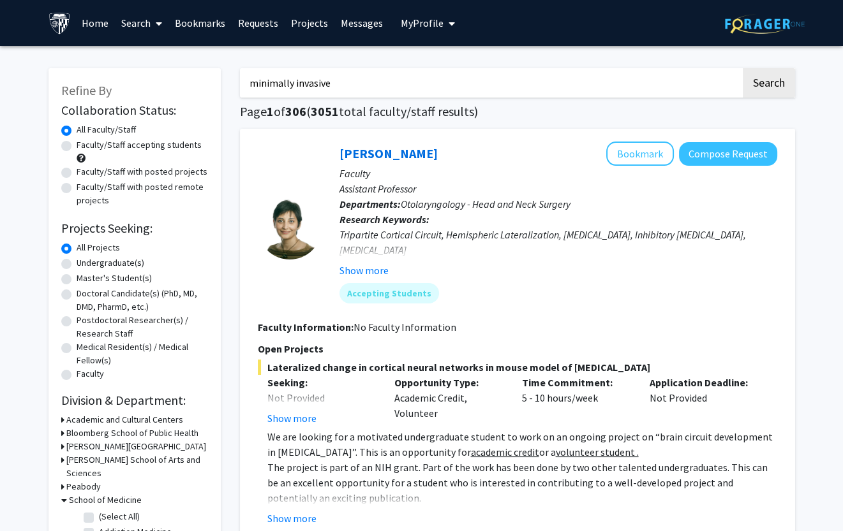
checkbox input "false"
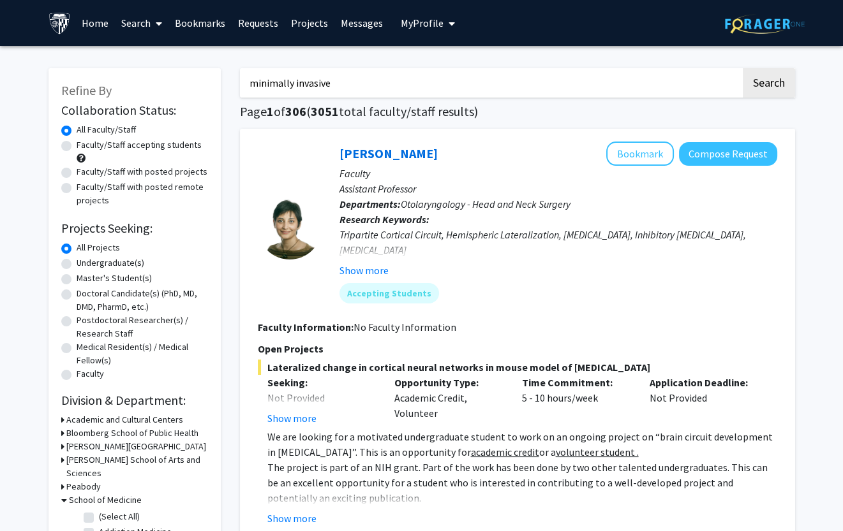
checkbox input "false"
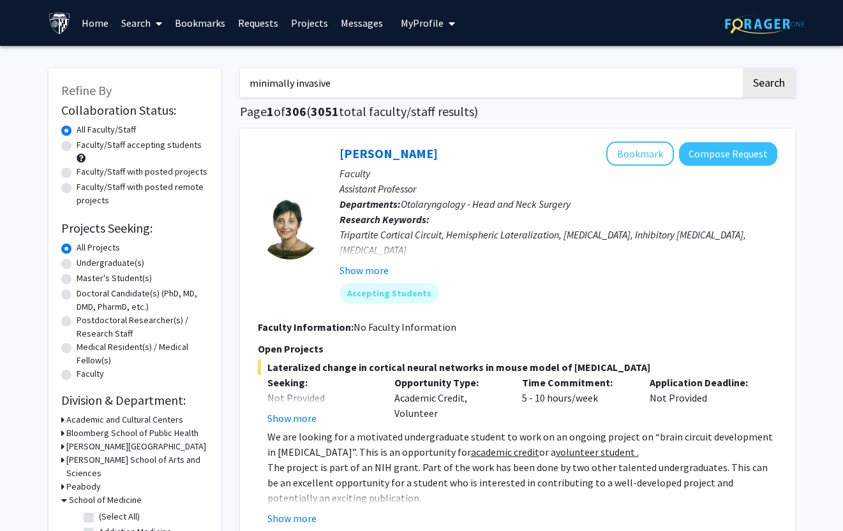
checkbox input "false"
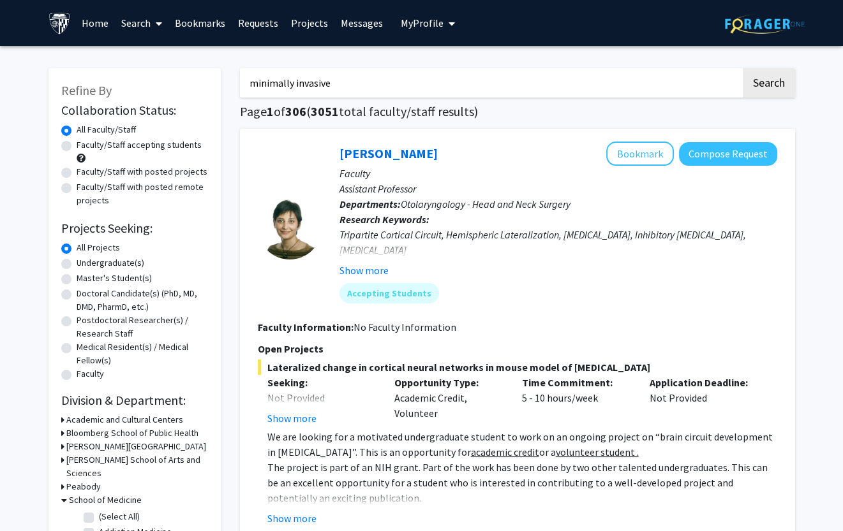
checkbox input "false"
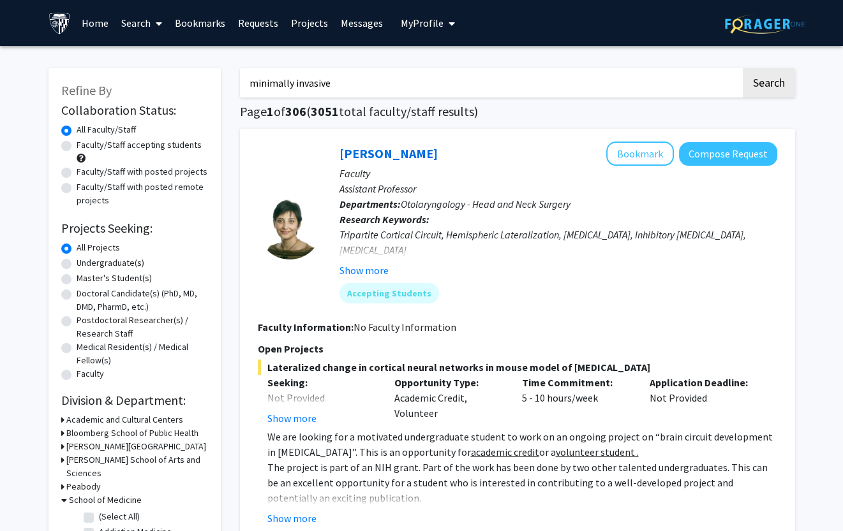
checkbox input "false"
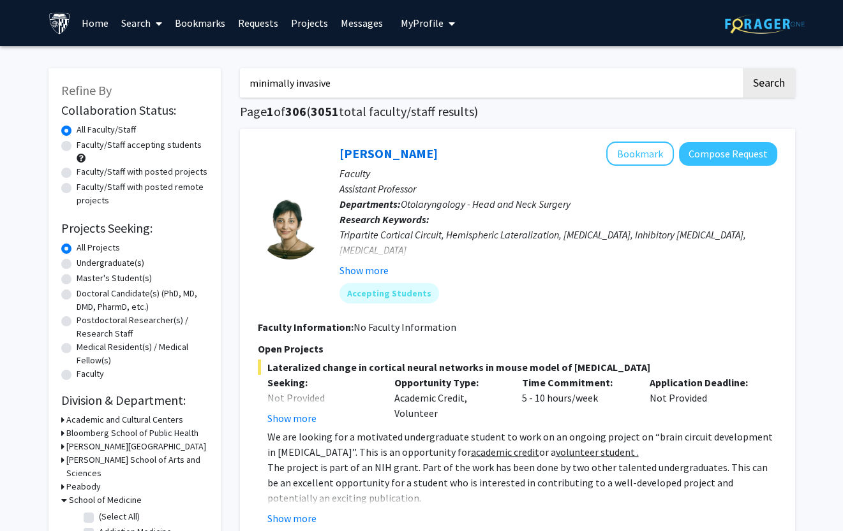
checkbox input "false"
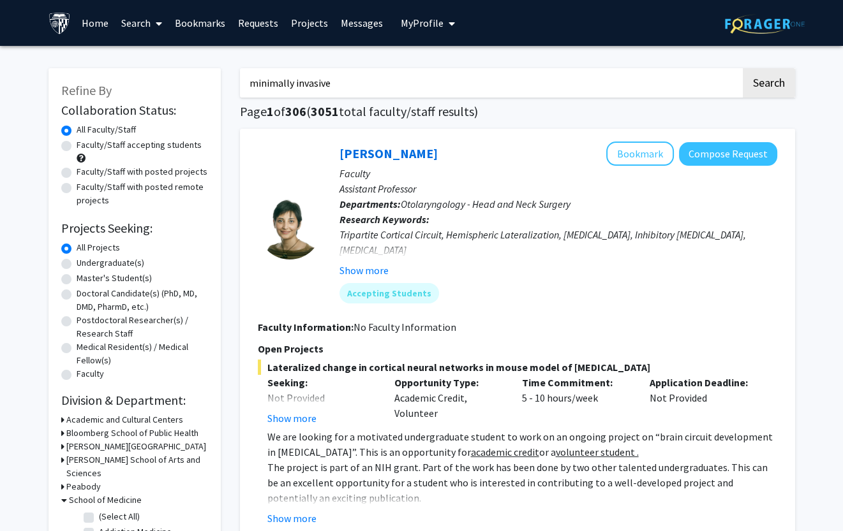
checkbox input "false"
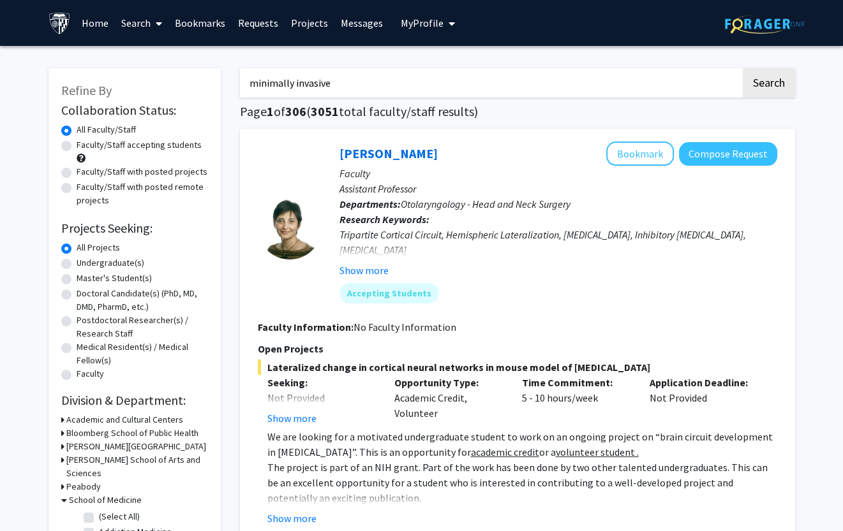
checkbox input "false"
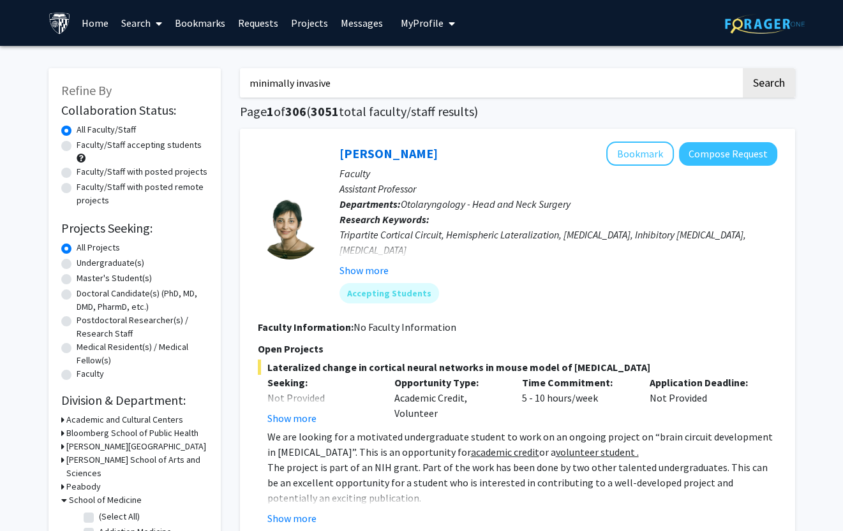
checkbox input "false"
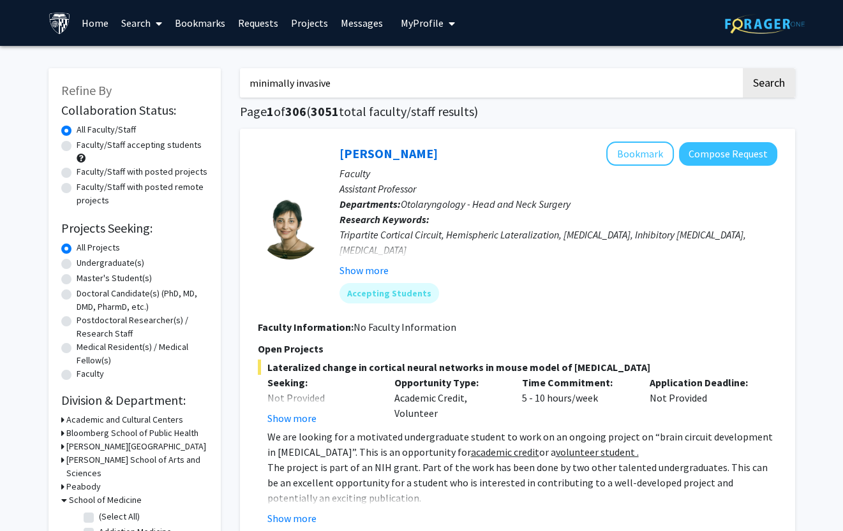
checkbox input "false"
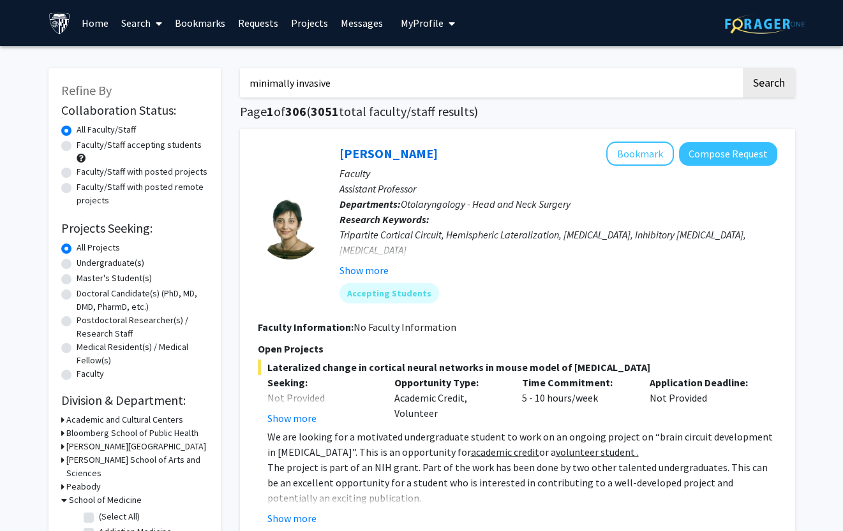
checkbox input "false"
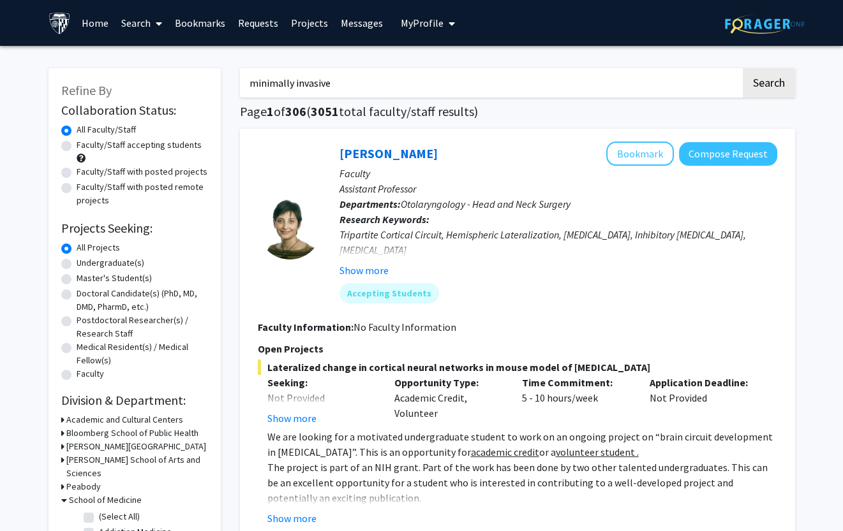
checkbox input "false"
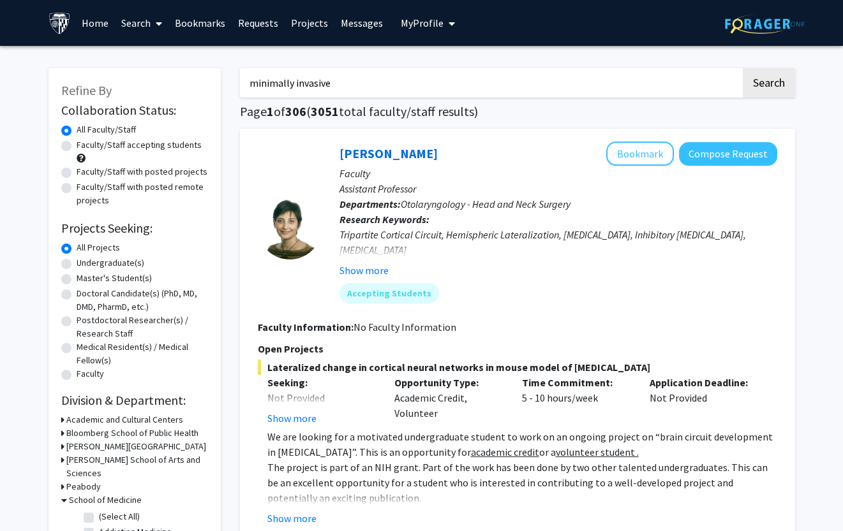
checkbox input "false"
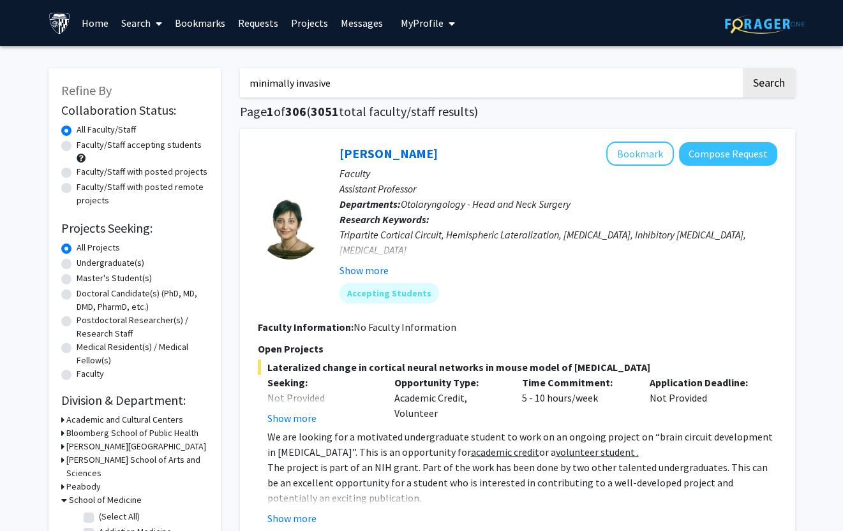
checkbox input "false"
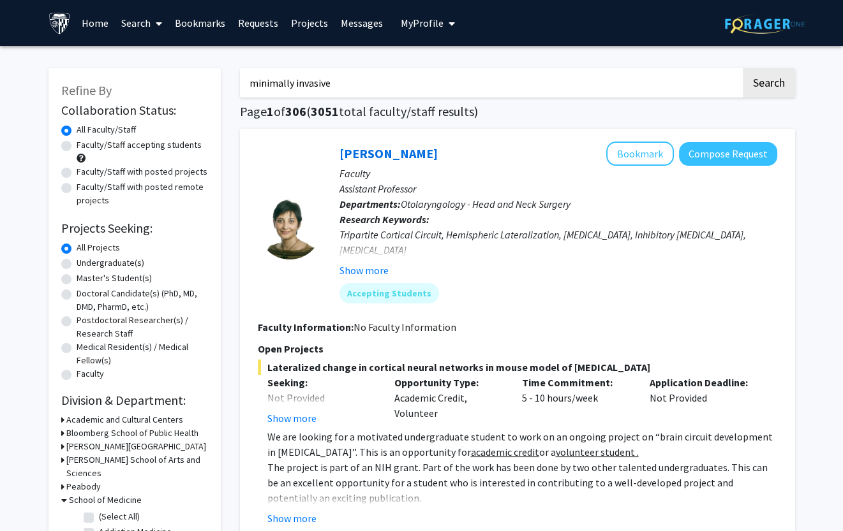
checkbox input "false"
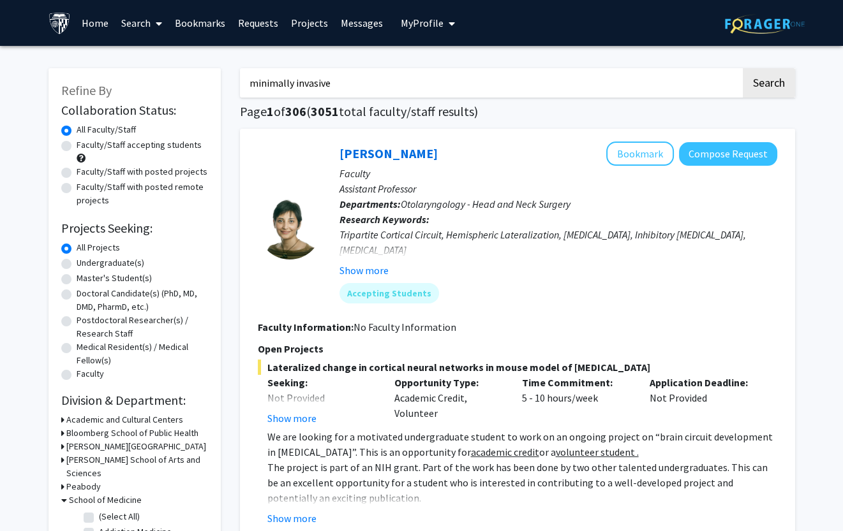
checkbox input "false"
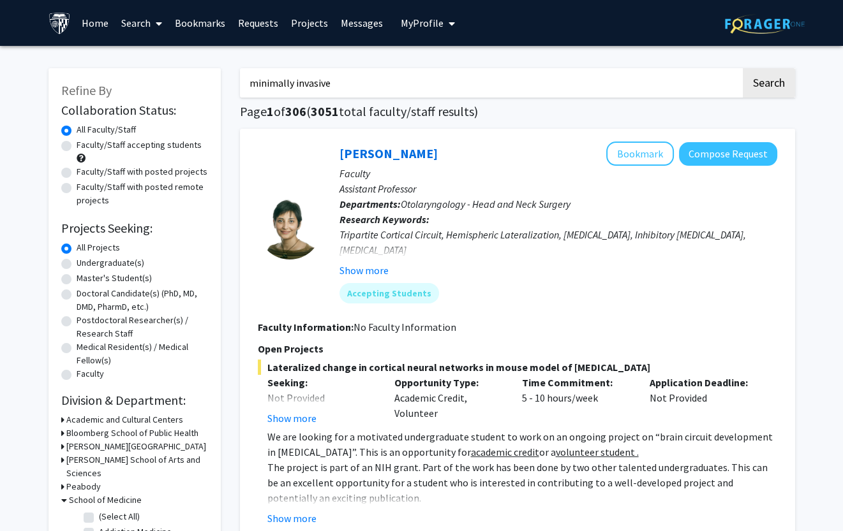
checkbox input "false"
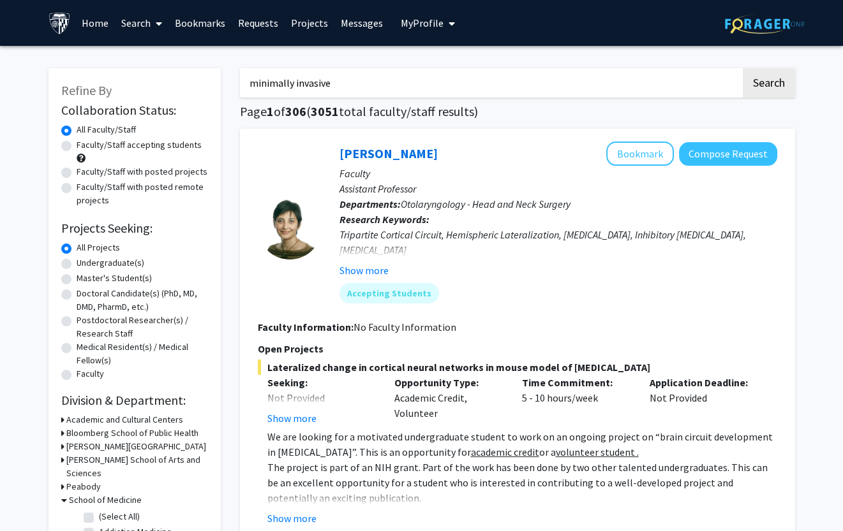
checkbox input "false"
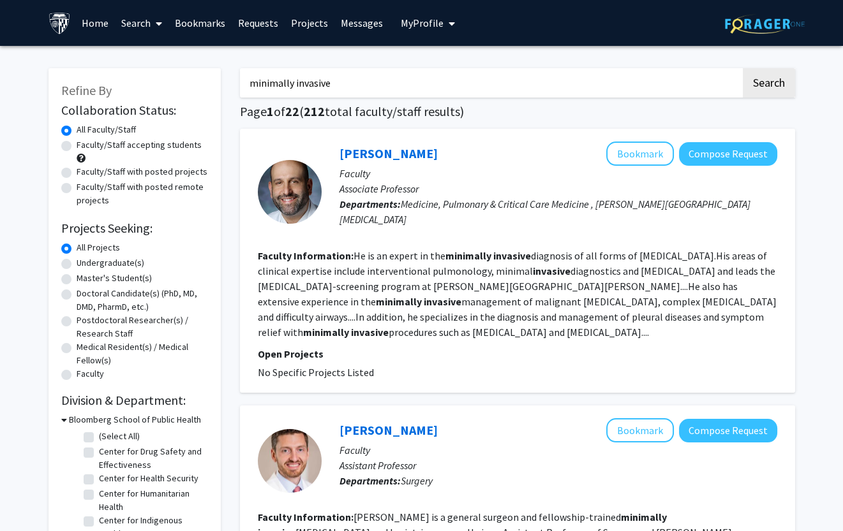
click at [77, 147] on label "Faculty/Staff accepting students" at bounding box center [139, 144] width 125 height 13
click at [77, 147] on input "Faculty/Staff accepting students" at bounding box center [81, 142] width 8 height 8
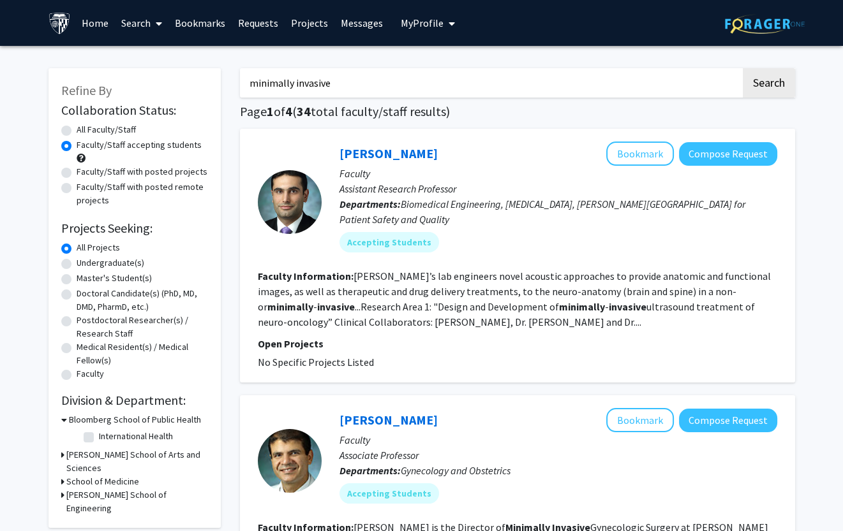
scroll to position [207, 0]
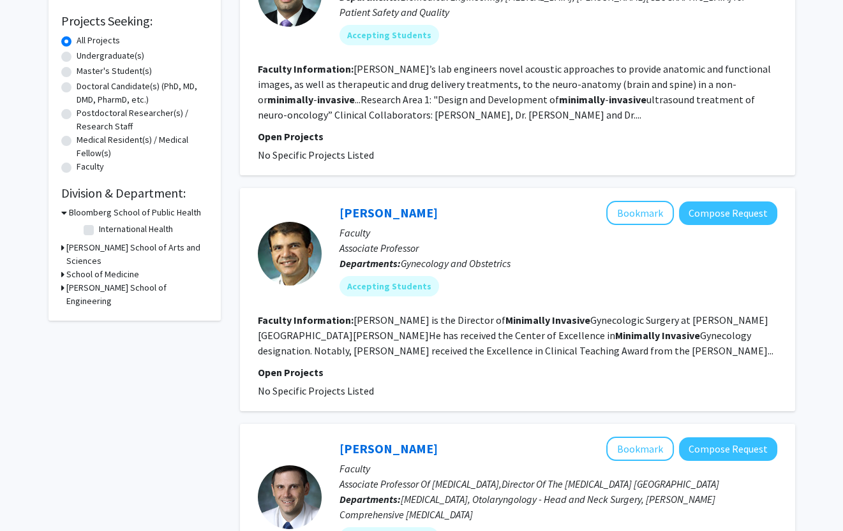
click at [297, 253] on div at bounding box center [290, 254] width 64 height 64
click at [385, 201] on div "Mostafa Borahay Bookmark Compose Request" at bounding box center [558, 213] width 438 height 24
click at [375, 204] on div "Mostafa Borahay Bookmark Compose Request" at bounding box center [558, 213] width 438 height 24
click at [369, 205] on link "[PERSON_NAME]" at bounding box center [388, 213] width 98 height 16
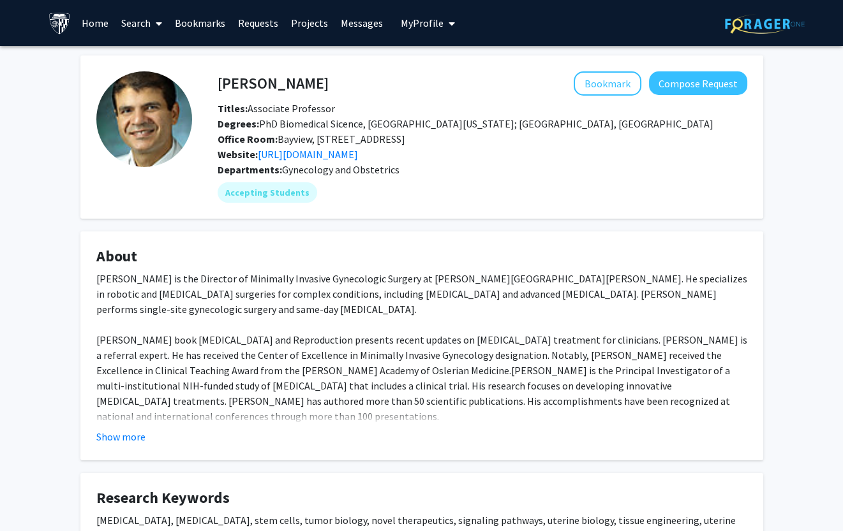
scroll to position [190, 0]
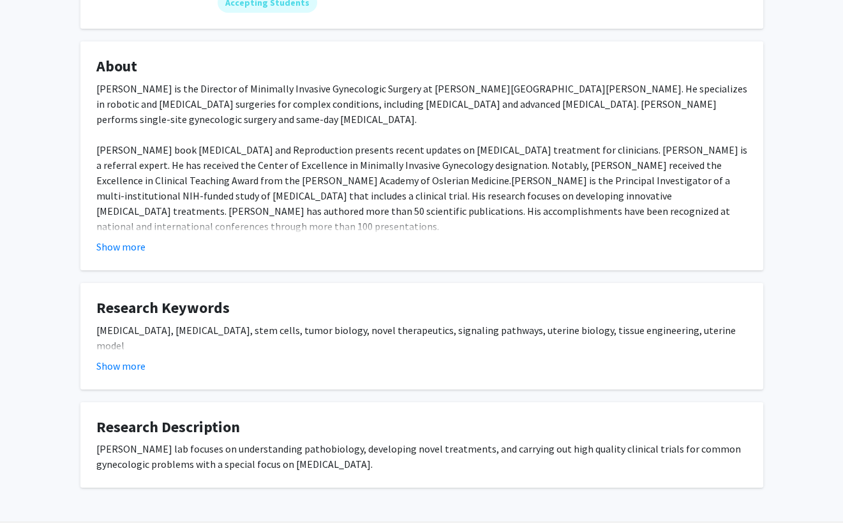
click at [206, 442] on div "Dr. Borahay's lab focuses on understanding pathobiology, developing novel treat…" at bounding box center [421, 457] width 651 height 31
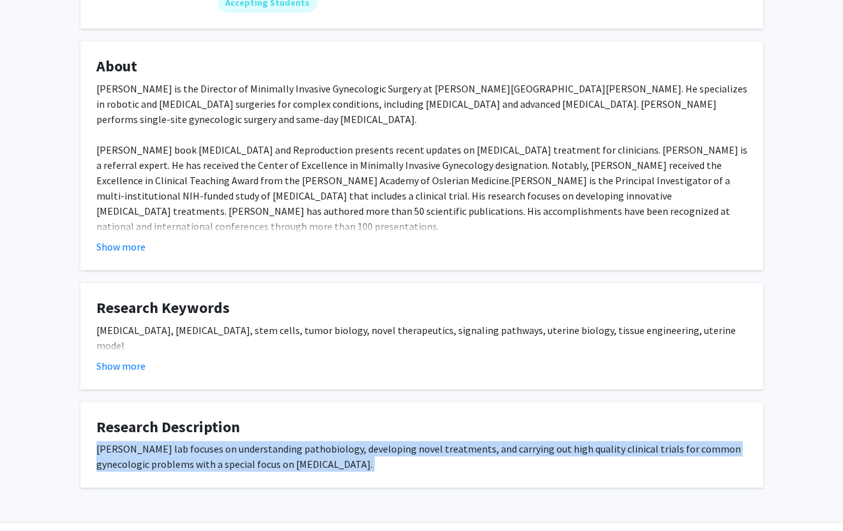
click at [206, 442] on div "Dr. Borahay's lab focuses on understanding pathobiology, developing novel treat…" at bounding box center [421, 457] width 651 height 31
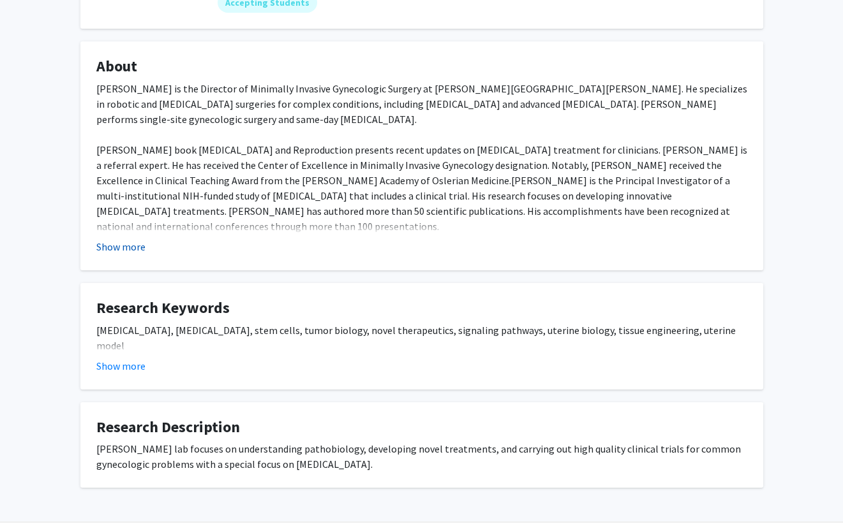
click at [128, 239] on button "Show more" at bounding box center [120, 246] width 49 height 15
click at [123, 239] on button "Show less" at bounding box center [117, 246] width 43 height 15
click at [123, 239] on button "Show more" at bounding box center [120, 246] width 49 height 15
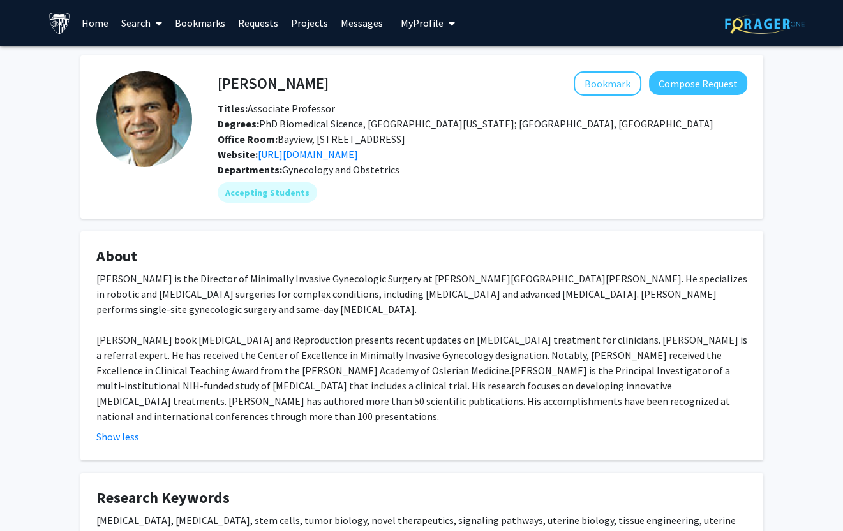
scroll to position [0, 0]
click at [358, 157] on link "https://borahay.wixsite.com/borahaylab" at bounding box center [308, 154] width 100 height 13
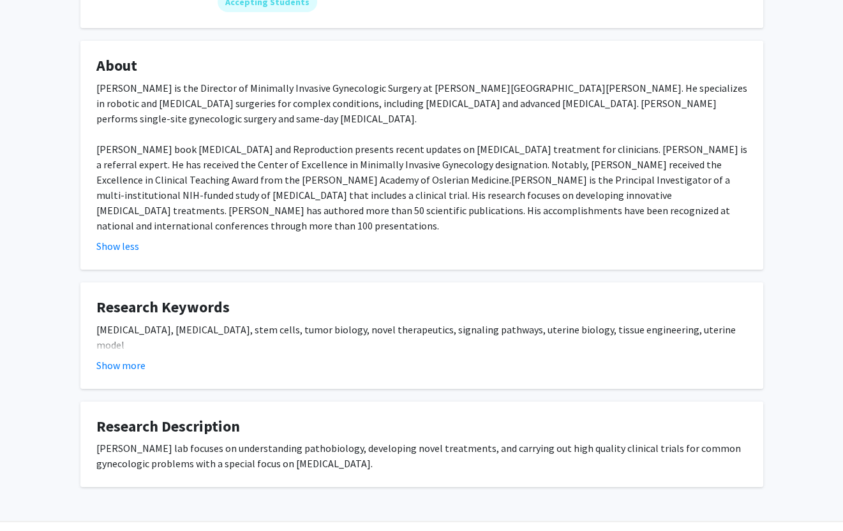
scroll to position [190, 0]
drag, startPoint x: 96, startPoint y: 74, endPoint x: 345, endPoint y: 444, distance: 445.9
click at [345, 444] on div "Mostafa Borahay Bookmark Compose Request Titles: Associate Professor Degrees: P…" at bounding box center [422, 176] width 702 height 623
click at [352, 438] on fg-card "Research Description Dr. Borahay's lab focuses on understanding pathobiology, d…" at bounding box center [421, 446] width 683 height 86
drag, startPoint x: 376, startPoint y: 429, endPoint x: 253, endPoint y: 161, distance: 294.6
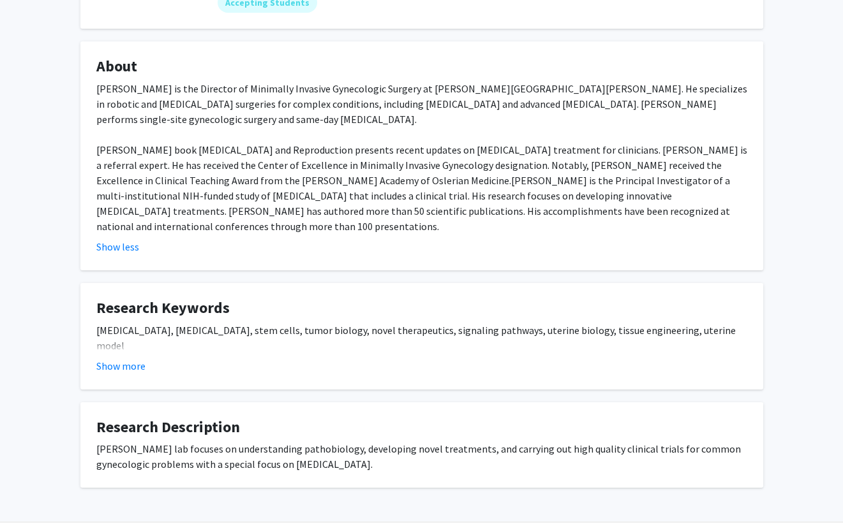
click at [253, 161] on div "Mostafa Borahay Bookmark Compose Request Titles: Associate Professor Degrees: P…" at bounding box center [422, 176] width 702 height 623
click at [253, 161] on div "Dr. Borahay is the Director of Minimally Invasive Gynecologic Surgery at Johns …" at bounding box center [421, 157] width 651 height 153
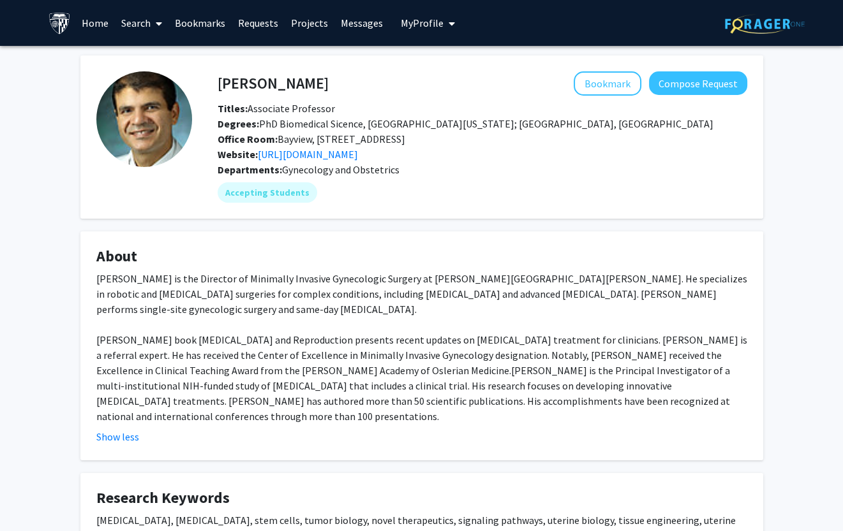
scroll to position [0, 0]
drag, startPoint x: 218, startPoint y: 78, endPoint x: 360, endPoint y: 78, distance: 142.3
click at [361, 78] on div "Mostafa Borahay Bookmark Compose Request" at bounding box center [482, 83] width 549 height 24
copy div "[PERSON_NAME]"
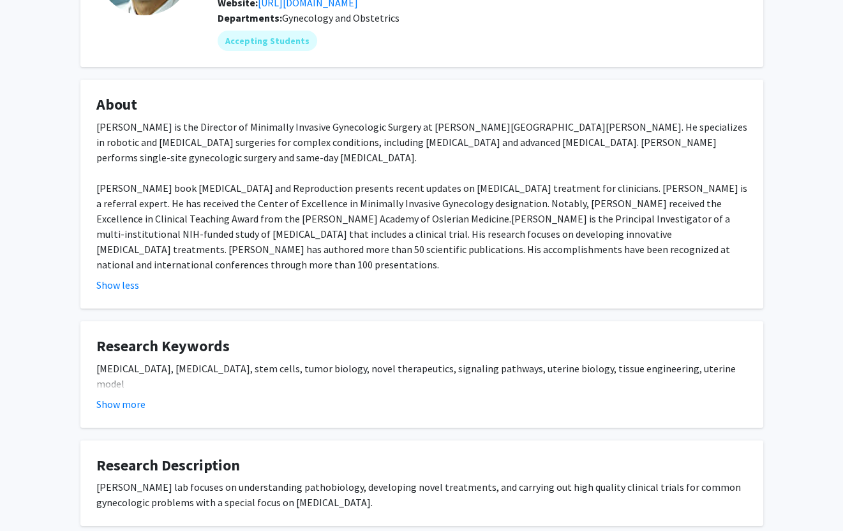
scroll to position [152, 0]
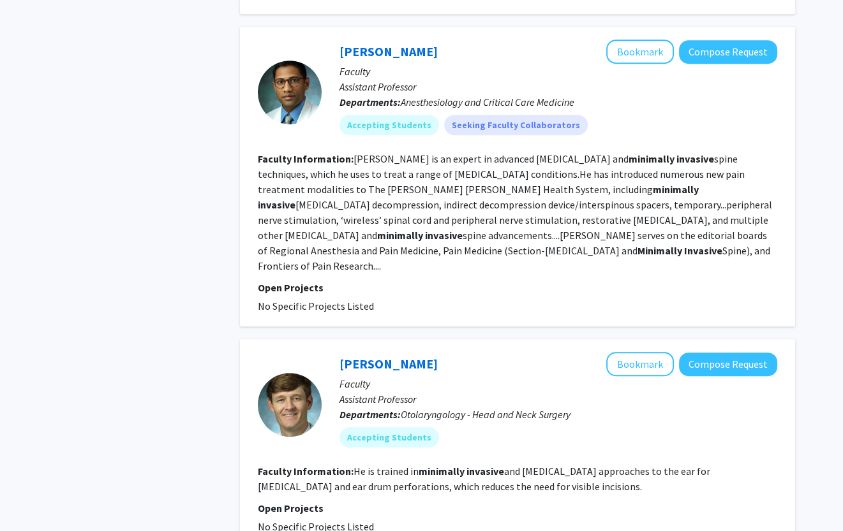
scroll to position [594, 0]
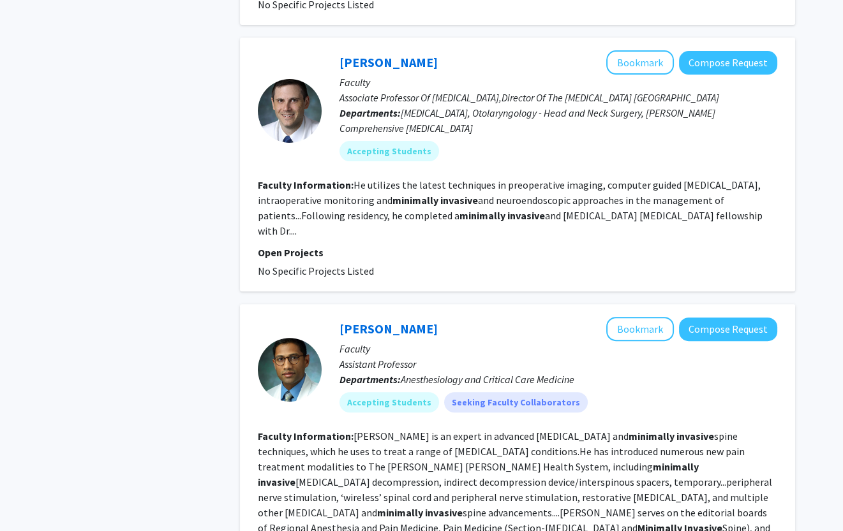
click at [285, 338] on div at bounding box center [290, 370] width 64 height 64
click at [376, 341] on p "Faculty" at bounding box center [558, 348] width 438 height 15
click at [376, 321] on link "[PERSON_NAME]" at bounding box center [388, 329] width 98 height 16
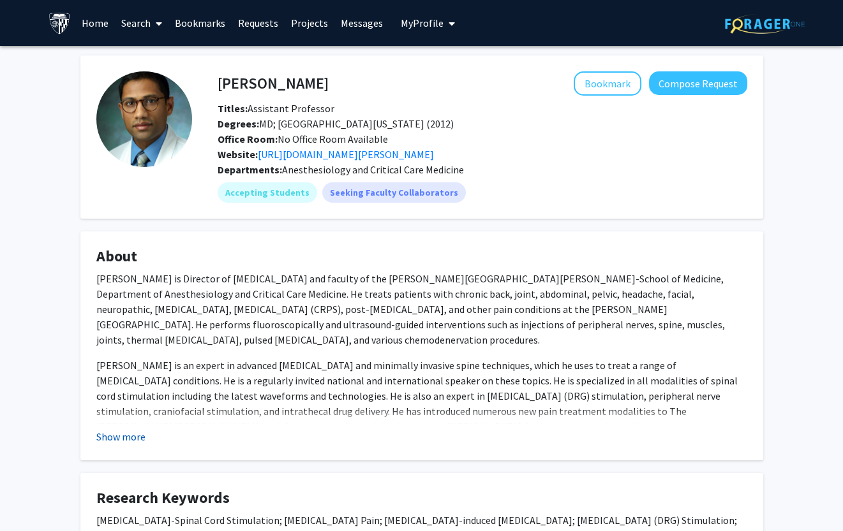
click at [124, 437] on button "Show more" at bounding box center [120, 436] width 49 height 15
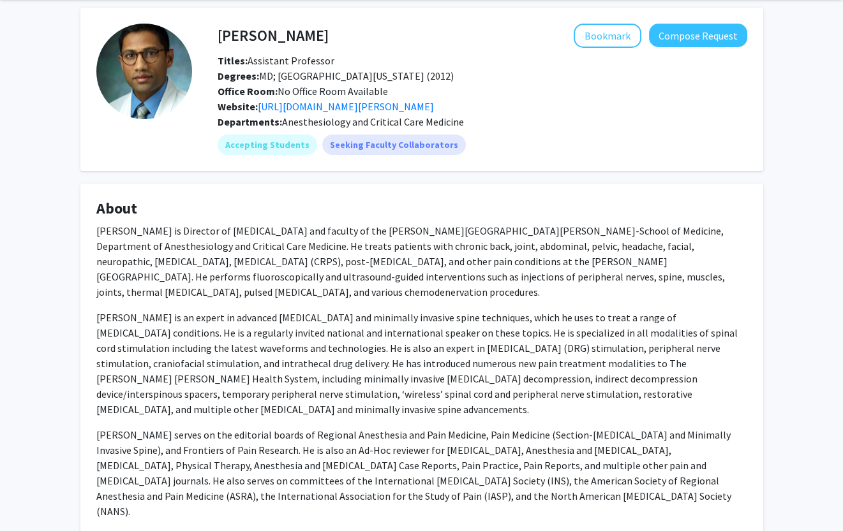
scroll to position [48, 0]
click at [339, 107] on link "https://anesthesiology.hopkinsmedicine.org/research-home/research-programs/siva…" at bounding box center [346, 106] width 176 height 13
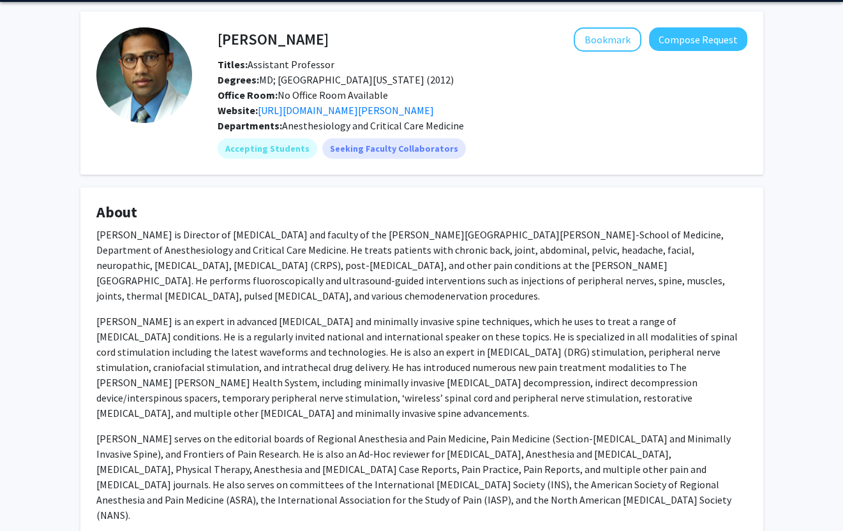
scroll to position [45, 0]
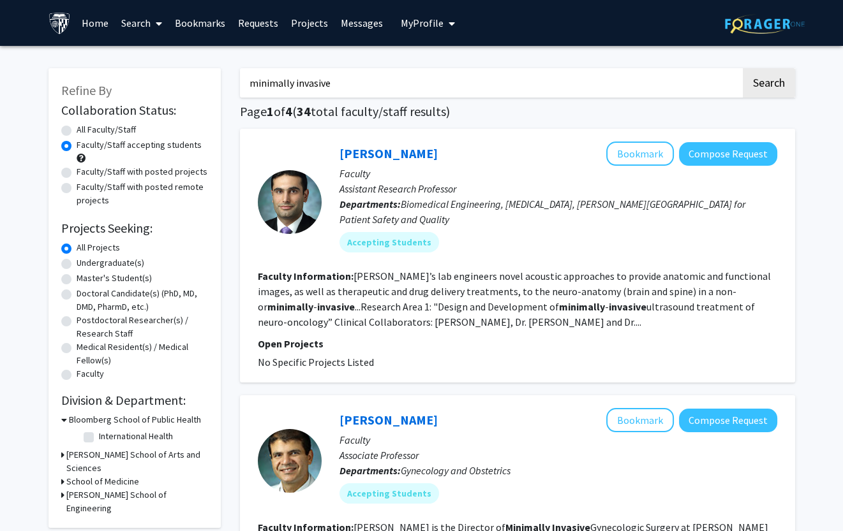
click at [110, 257] on label "Undergraduate(s)" at bounding box center [111, 262] width 68 height 13
click at [85, 257] on input "Undergraduate(s)" at bounding box center [81, 260] width 8 height 8
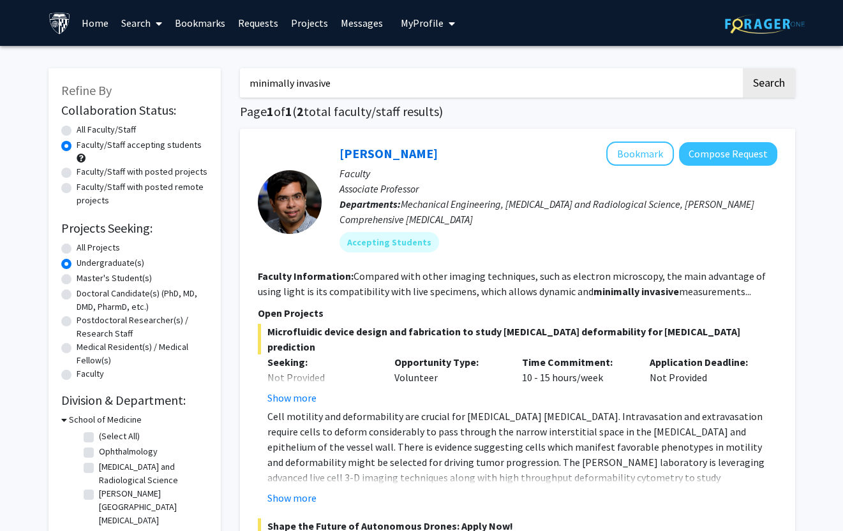
scroll to position [157, 0]
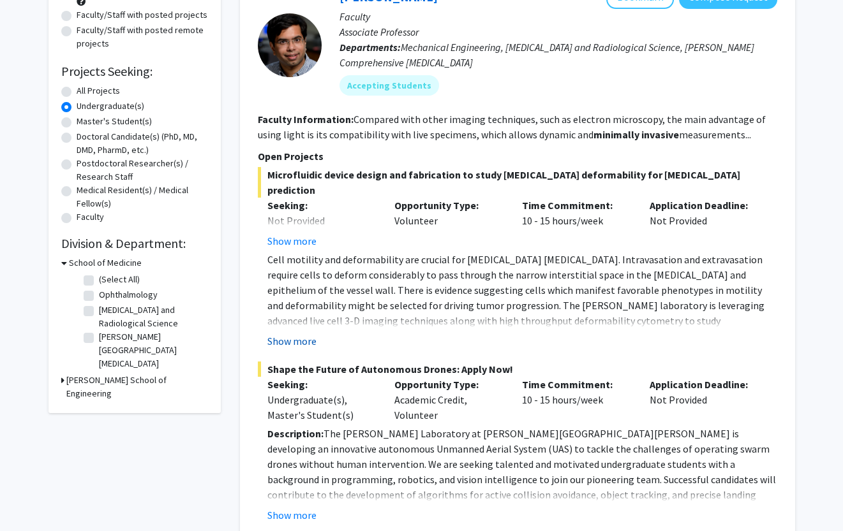
click at [298, 334] on button "Show more" at bounding box center [291, 341] width 49 height 15
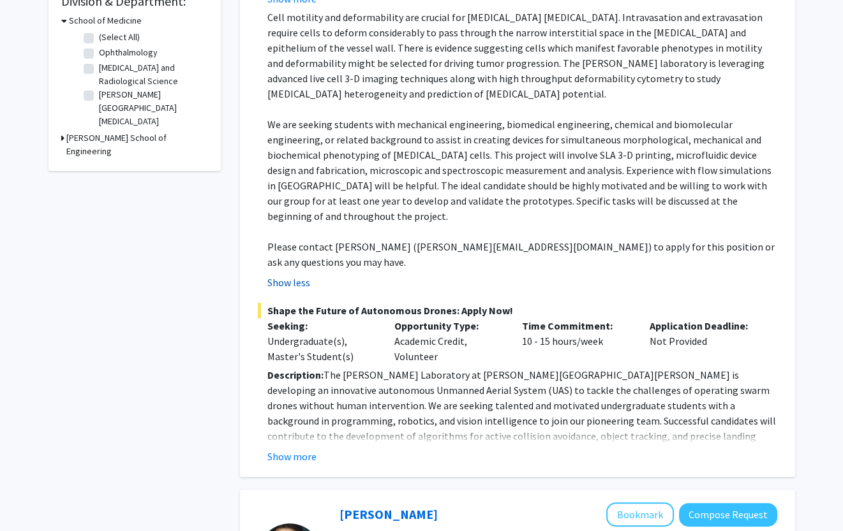
scroll to position [447, 0]
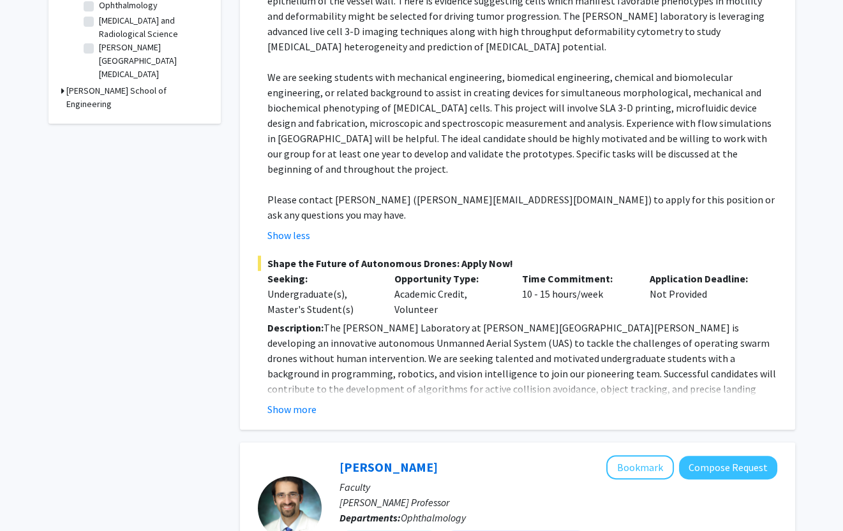
click at [300, 402] on button "Show more" at bounding box center [291, 409] width 49 height 15
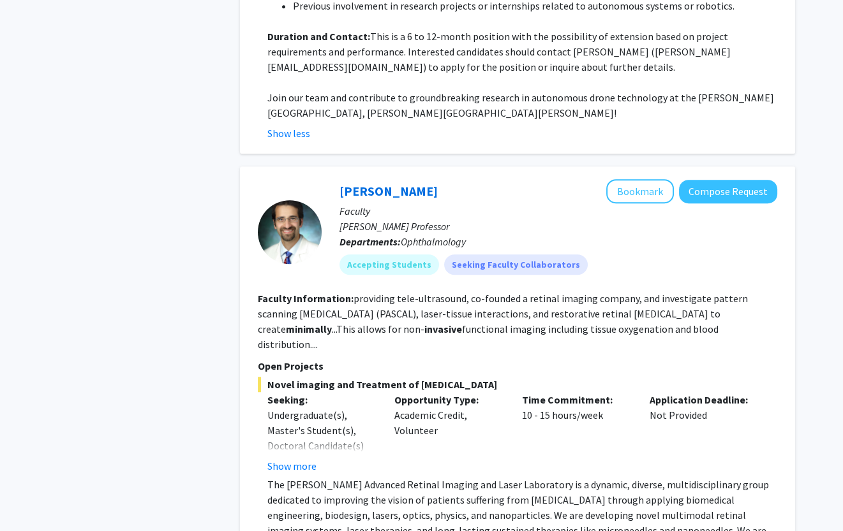
scroll to position [1108, 0]
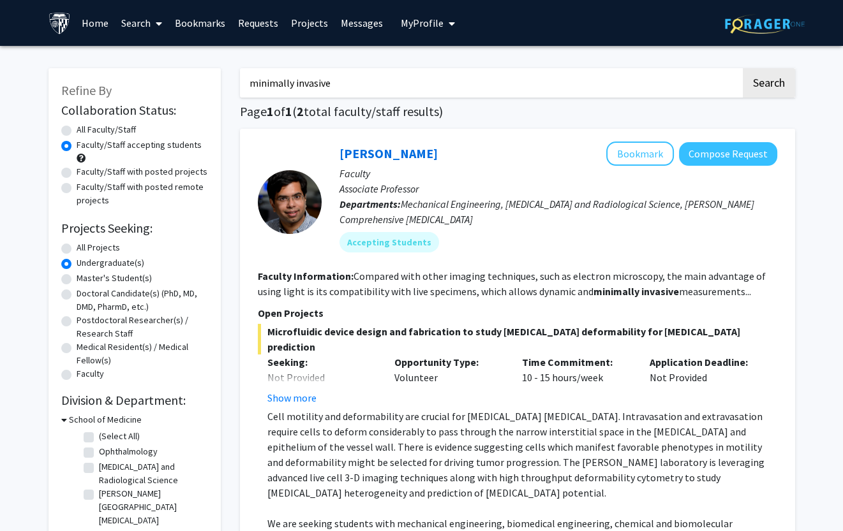
scroll to position [0, 0]
click at [299, 84] on input "minimally invasive" at bounding box center [490, 82] width 501 height 29
click at [214, 26] on link "Bookmarks" at bounding box center [199, 23] width 63 height 45
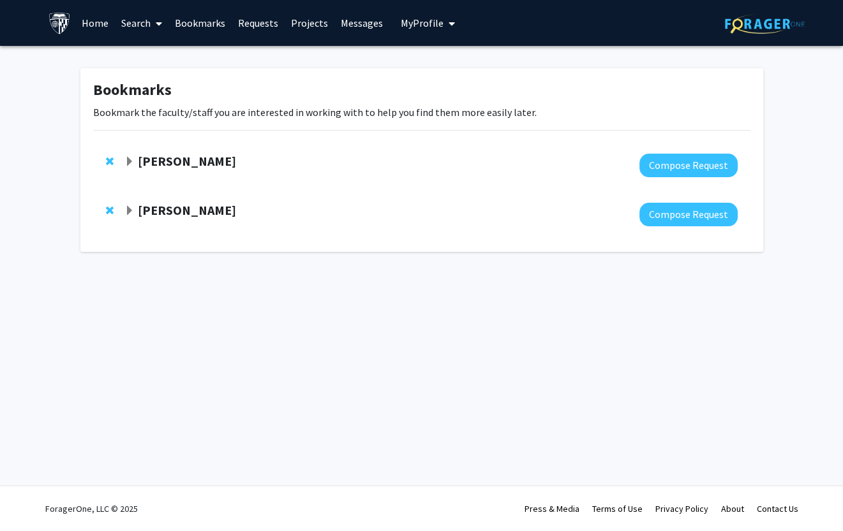
click at [185, 158] on strong "[PERSON_NAME]" at bounding box center [187, 161] width 98 height 16
